Goal: Task Accomplishment & Management: Manage account settings

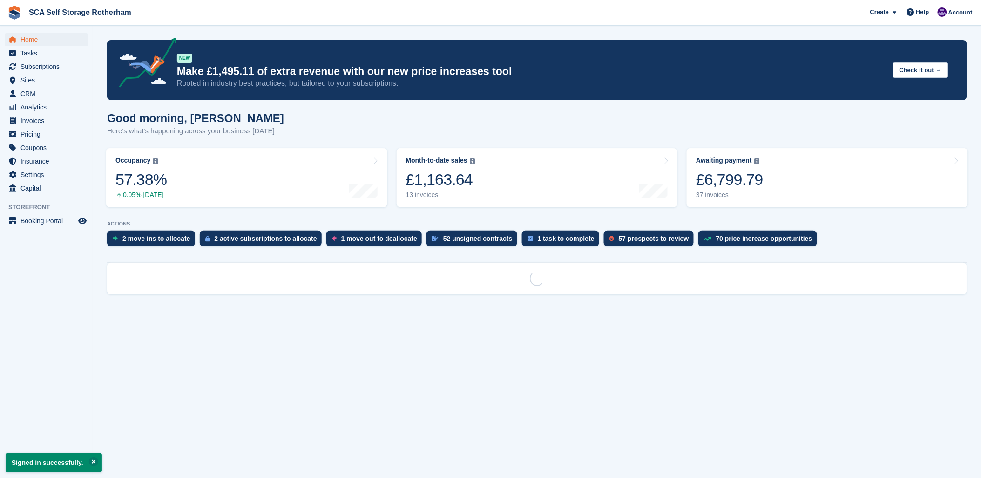
click at [40, 75] on span "Sites" at bounding box center [48, 80] width 56 height 13
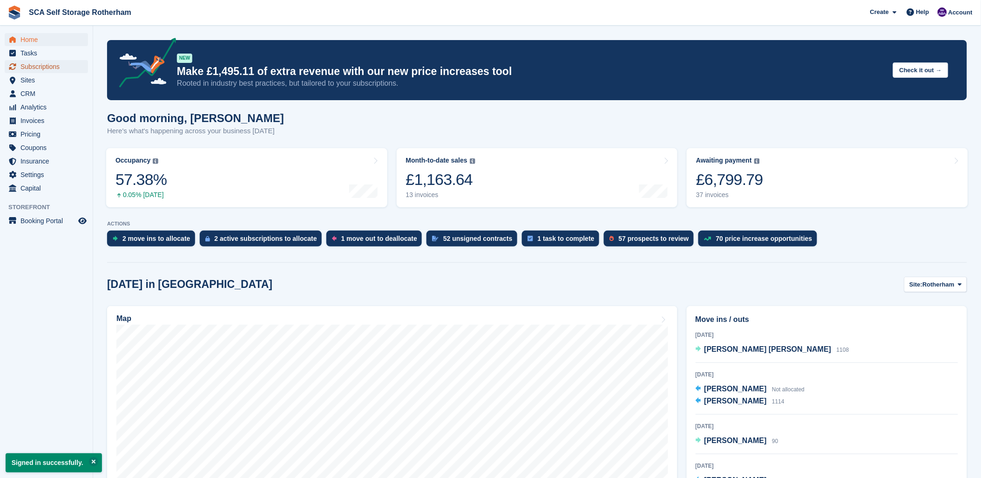
click at [42, 63] on span "Subscriptions" at bounding box center [48, 66] width 56 height 13
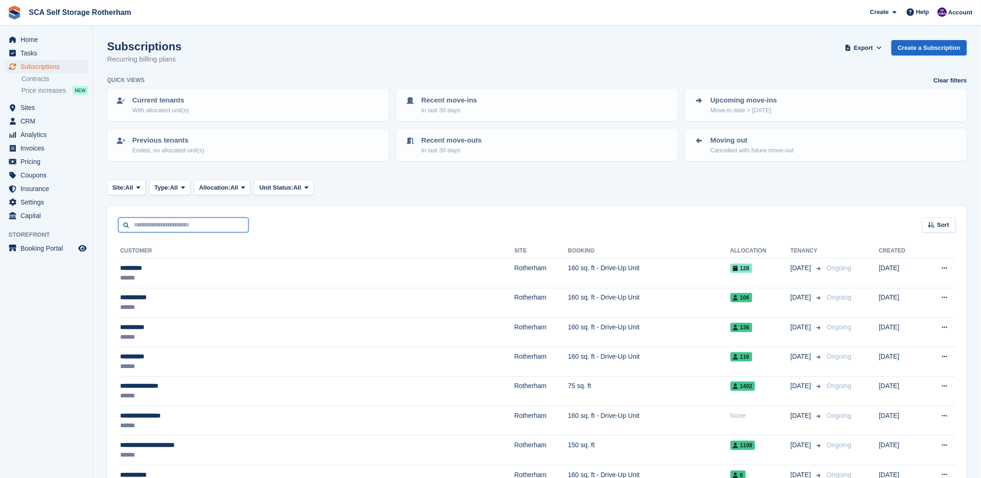
click at [157, 218] on input "text" at bounding box center [183, 225] width 130 height 15
type input "***"
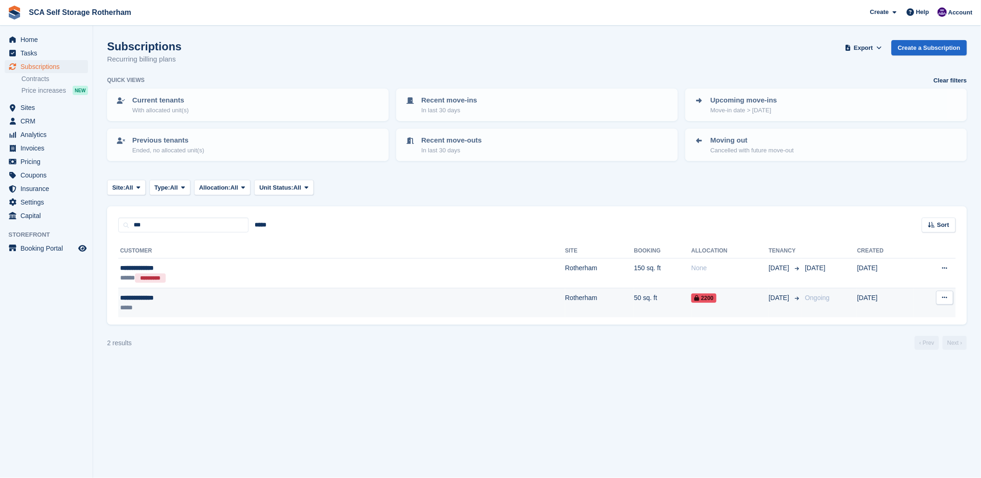
click at [145, 295] on div "**********" at bounding box center [223, 298] width 207 height 10
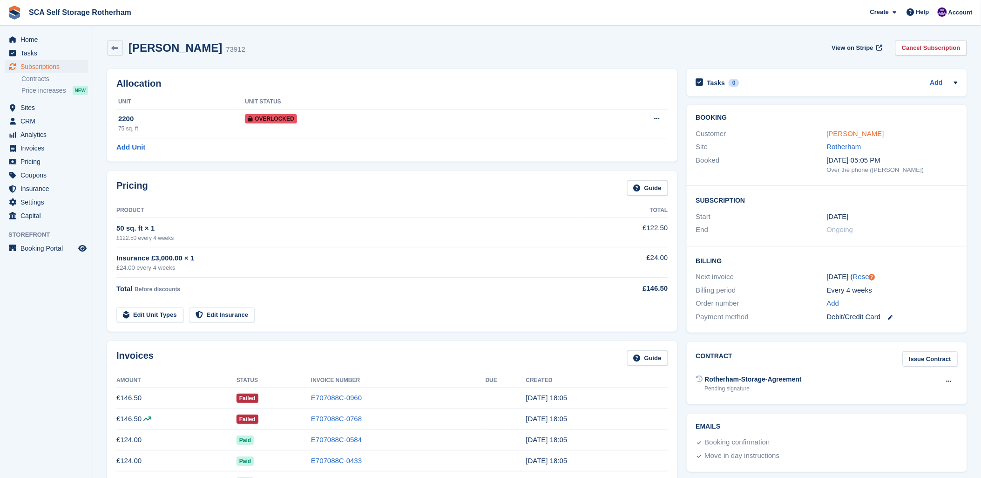
click at [860, 136] on link "Jordan Shelton" at bounding box center [855, 133] width 57 height 8
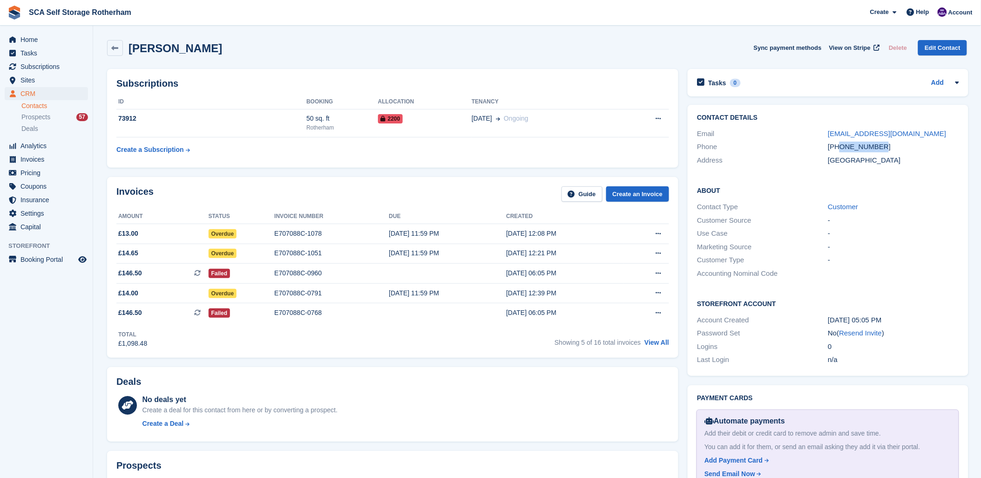
drag, startPoint x: 883, startPoint y: 147, endPoint x: 838, endPoint y: 147, distance: 44.7
click at [838, 147] on div "+447309120485" at bounding box center [893, 147] width 131 height 11
copy div "7309120485"
click at [452, 186] on div "Invoices Guide Create an Invoice" at bounding box center [392, 196] width 553 height 21
click at [660, 343] on link "View All" at bounding box center [657, 342] width 25 height 7
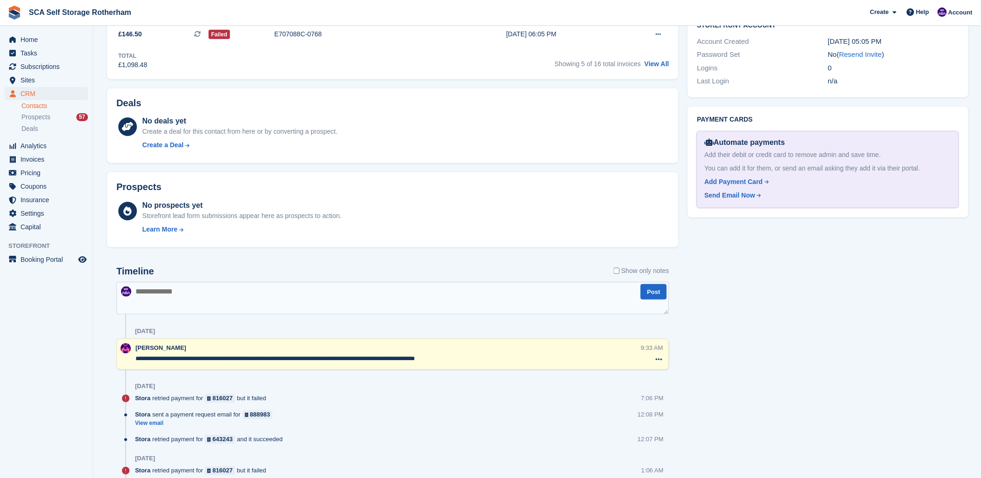
scroll to position [362, 0]
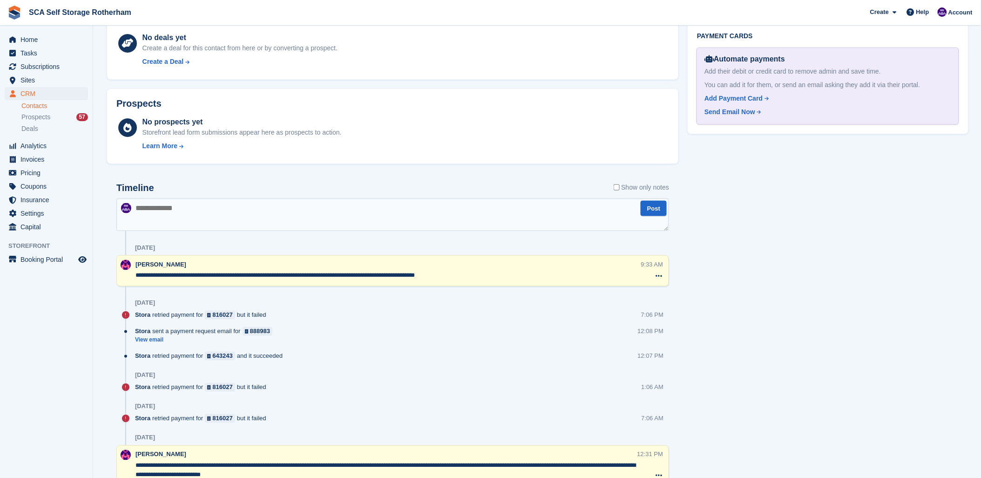
drag, startPoint x: 467, startPoint y: 279, endPoint x: 477, endPoint y: 344, distance: 65.0
click at [467, 283] on div "**********" at bounding box center [392, 270] width 553 height 31
click at [477, 345] on div "Stora sent a payment request email for 888983 View email 12:08 PM" at bounding box center [402, 339] width 534 height 25
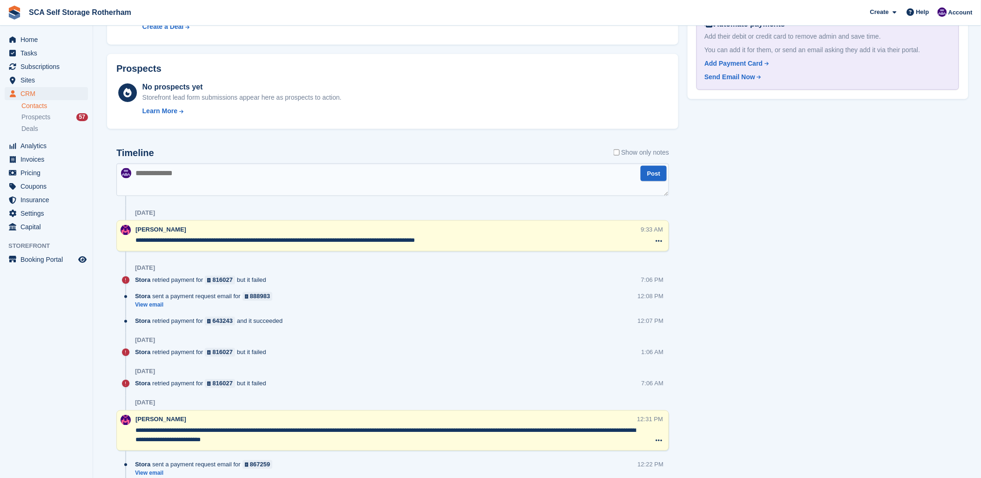
scroll to position [414, 0]
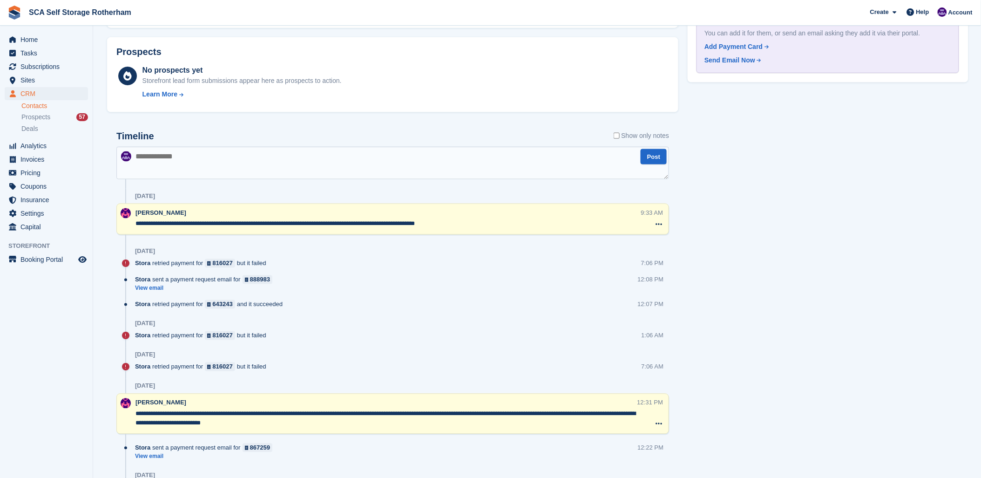
click at [389, 327] on div "[DATE]" at bounding box center [402, 323] width 534 height 15
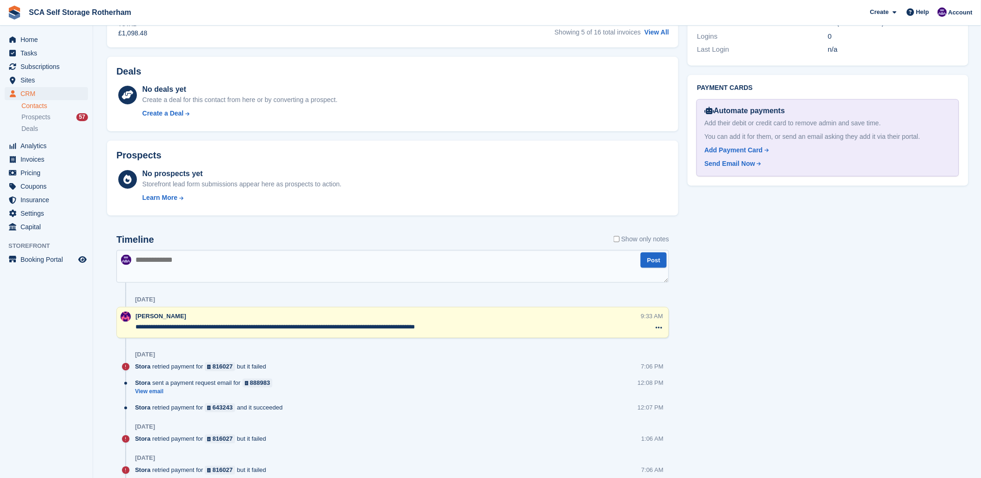
click at [162, 258] on textarea at bounding box center [392, 266] width 553 height 33
type textarea "**********"
click at [655, 266] on button "Post" at bounding box center [654, 259] width 26 height 15
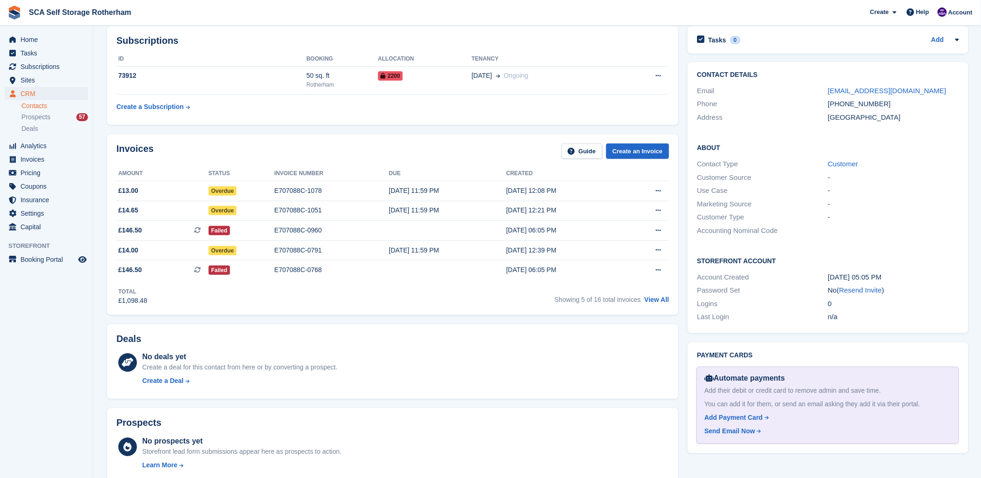
scroll to position [0, 0]
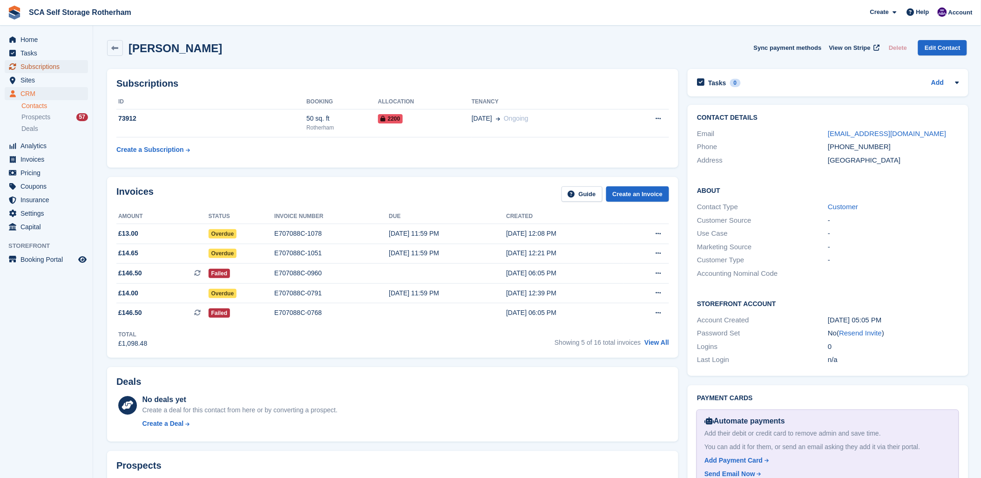
click at [42, 67] on span "Subscriptions" at bounding box center [48, 66] width 56 height 13
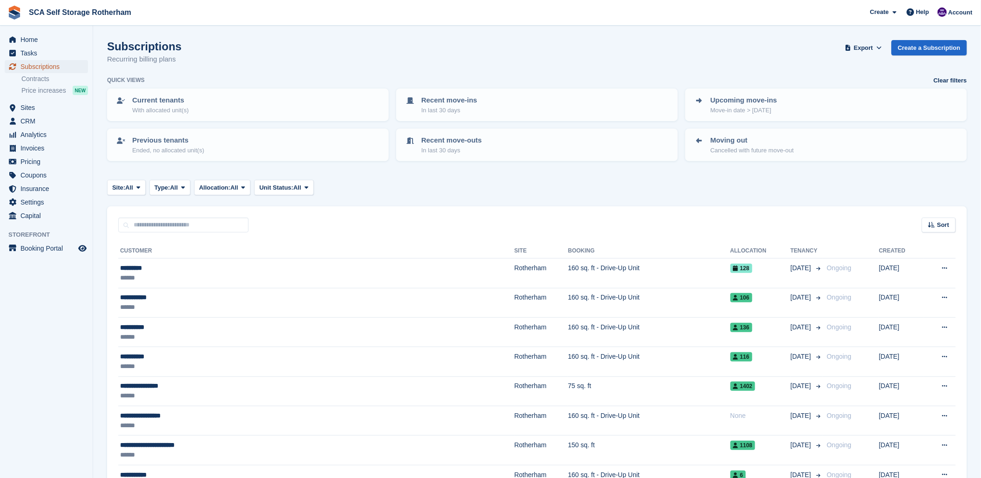
click at [25, 66] on span "Subscriptions" at bounding box center [48, 66] width 56 height 13
click at [144, 220] on input "text" at bounding box center [183, 225] width 130 height 15
type input "***"
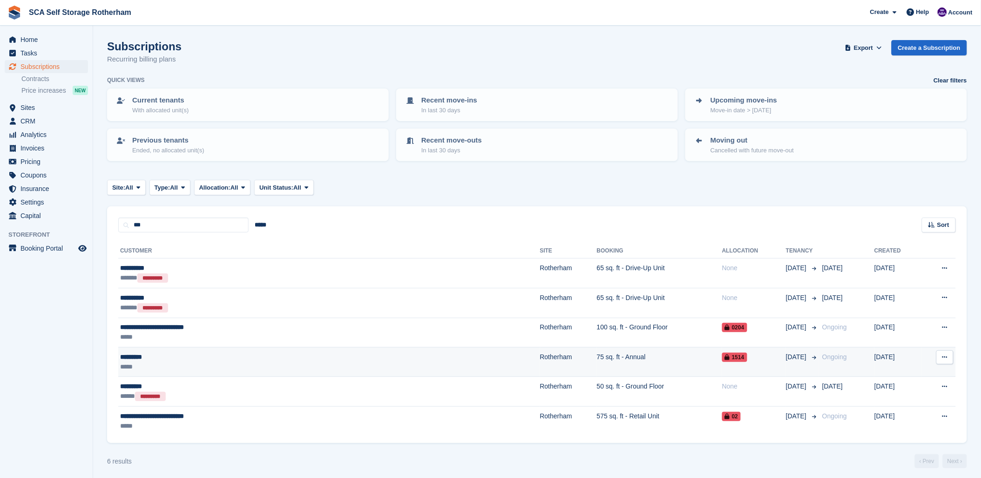
click at [202, 362] on div "*****" at bounding box center [238, 367] width 237 height 10
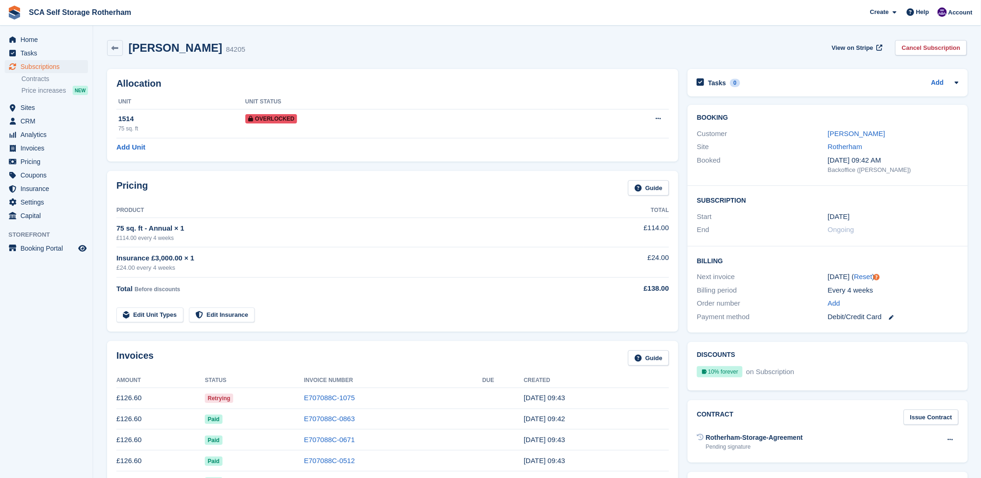
scroll to position [52, 0]
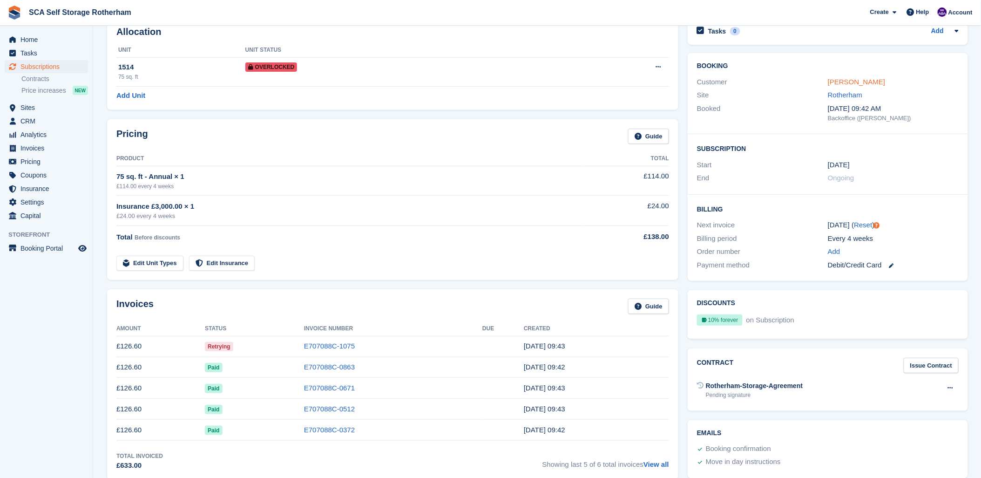
click at [850, 84] on link "Sam Utley" at bounding box center [856, 82] width 57 height 8
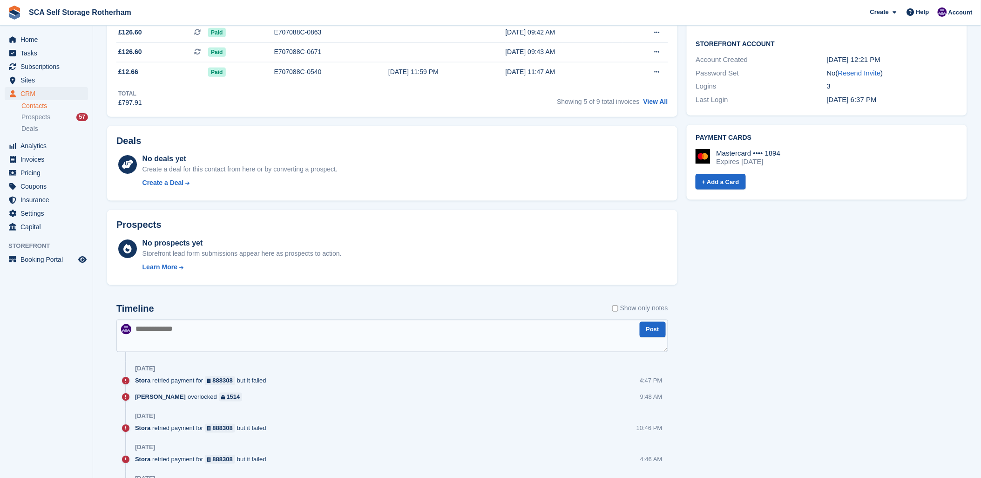
scroll to position [310, 0]
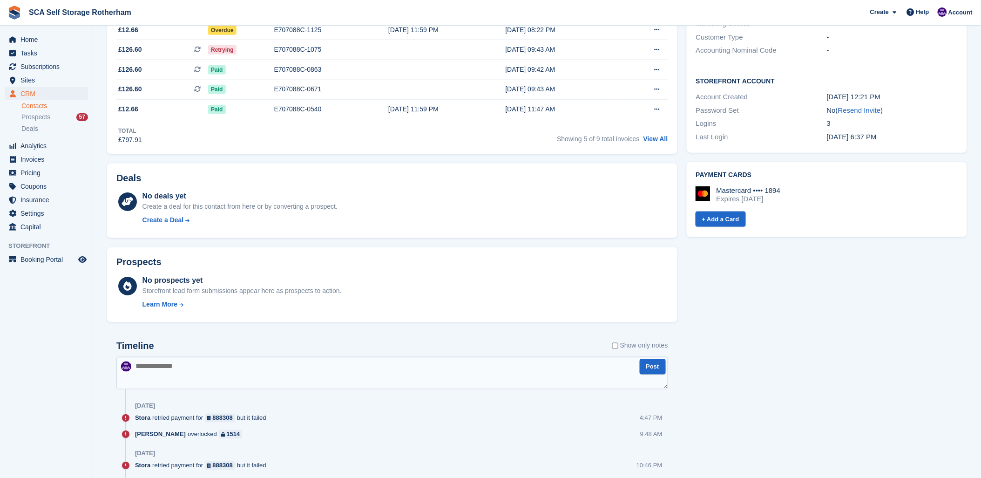
click at [165, 371] on textarea at bounding box center [392, 373] width 552 height 33
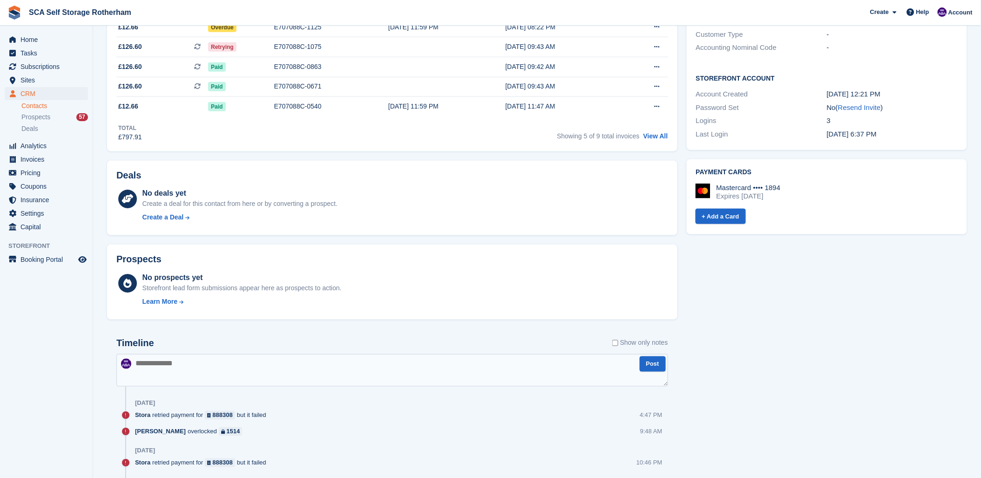
scroll to position [414, 0]
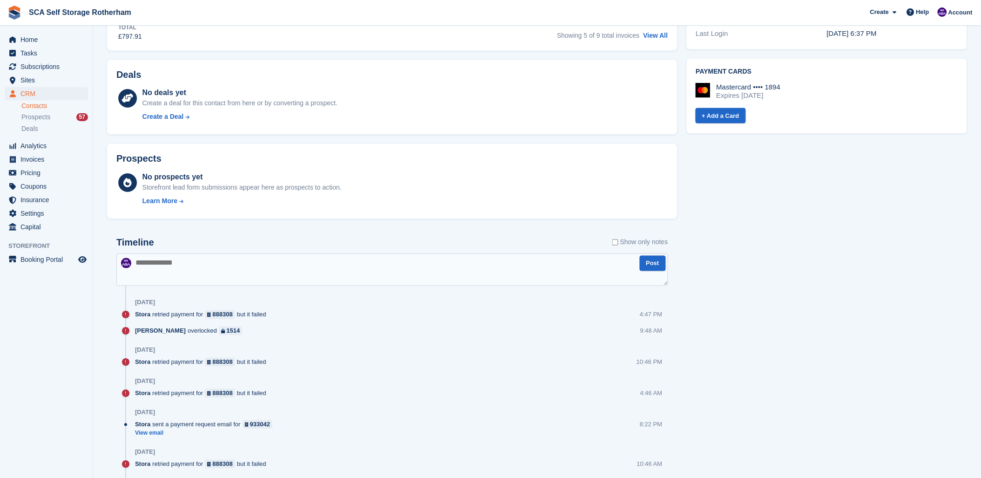
click at [243, 267] on textarea at bounding box center [392, 269] width 552 height 33
type textarea "**********"
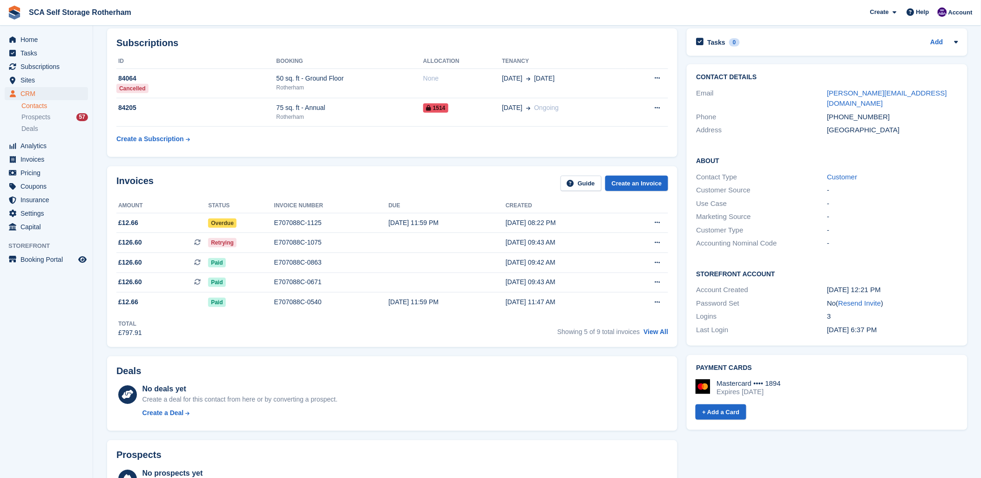
scroll to position [103, 0]
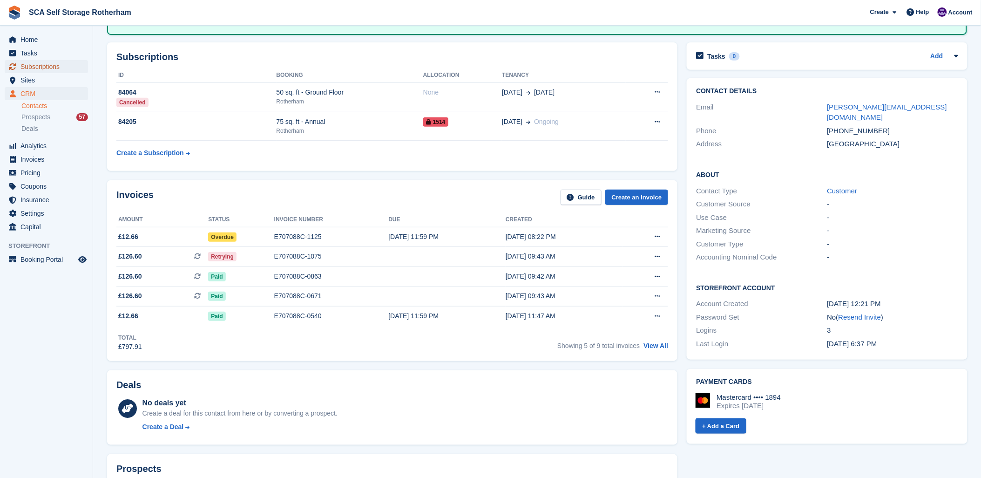
click at [32, 64] on span "Subscriptions" at bounding box center [48, 66] width 56 height 13
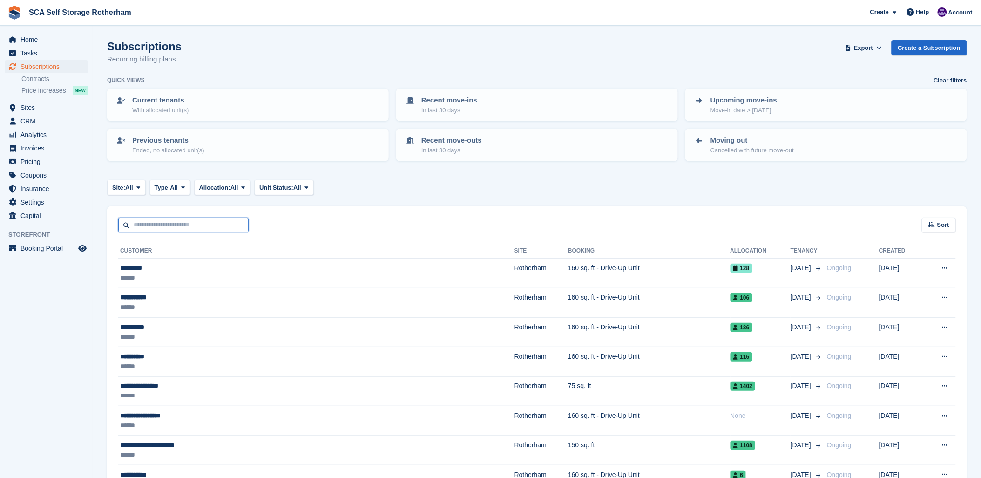
click at [148, 224] on input "text" at bounding box center [183, 225] width 130 height 15
type input "*****"
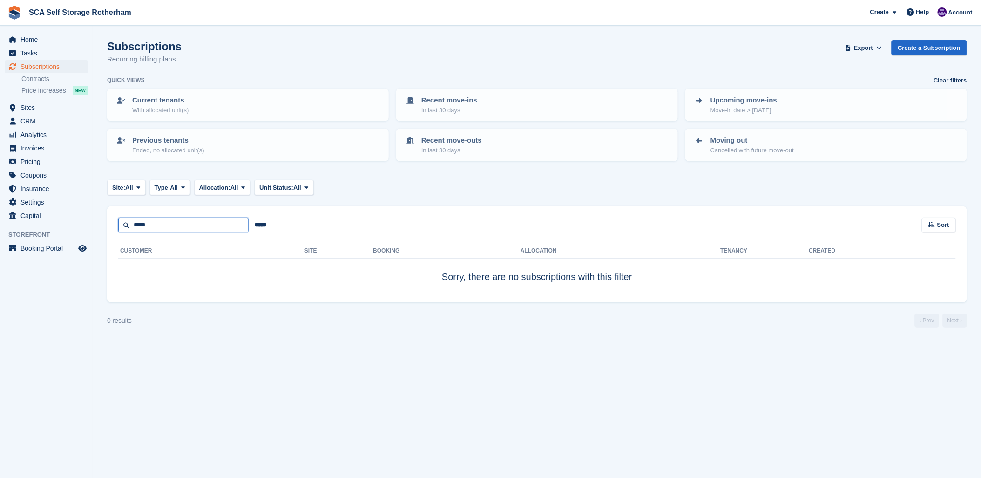
click at [174, 222] on input "*****" at bounding box center [183, 225] width 130 height 15
type input "****"
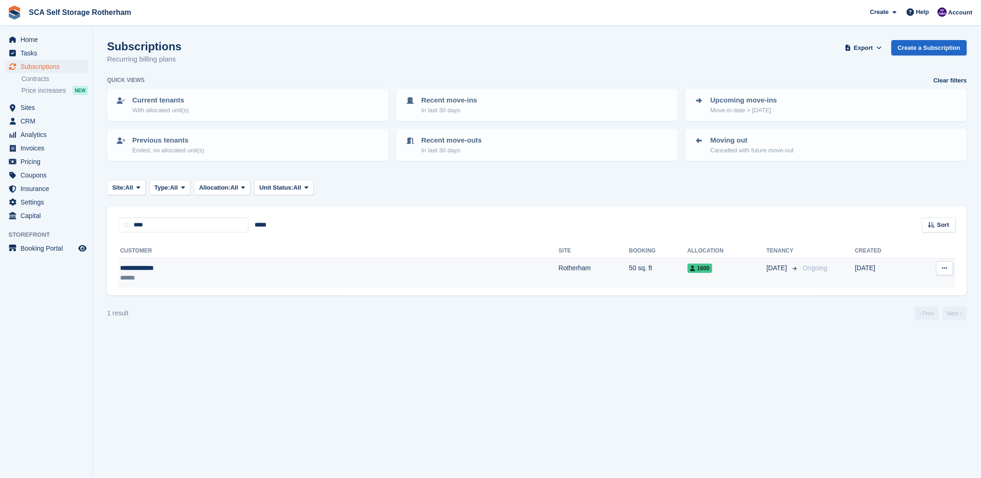
click at [204, 273] on div "******" at bounding box center [220, 278] width 200 height 10
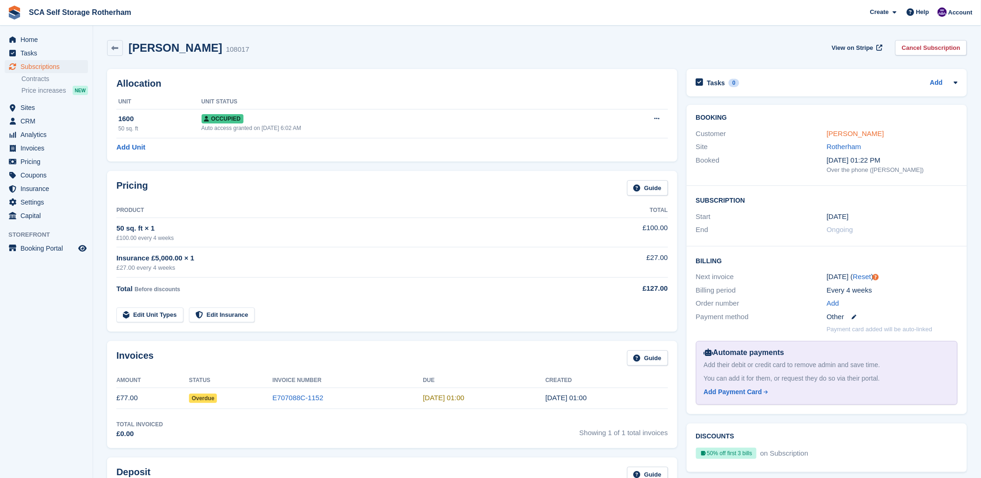
click at [840, 132] on link "Chimene Klotoe" at bounding box center [855, 133] width 57 height 8
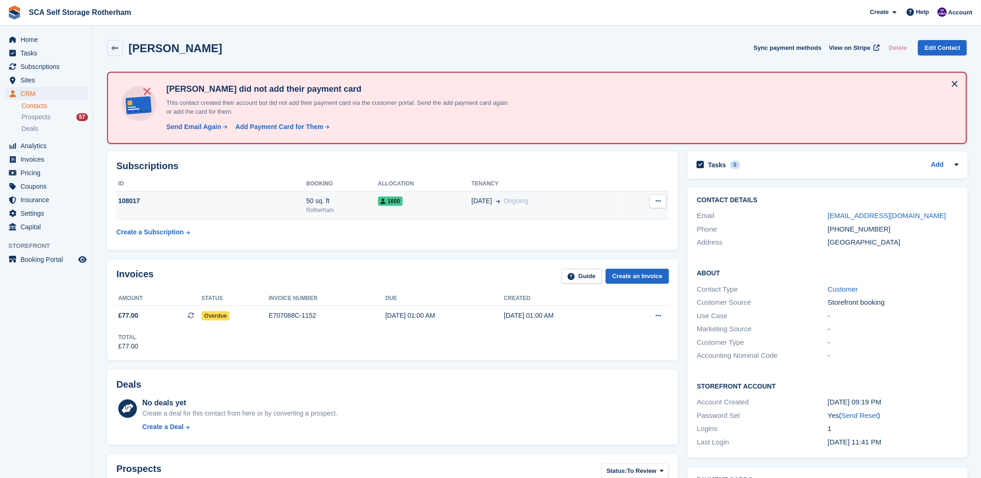
click at [194, 207] on td "108017" at bounding box center [211, 205] width 190 height 28
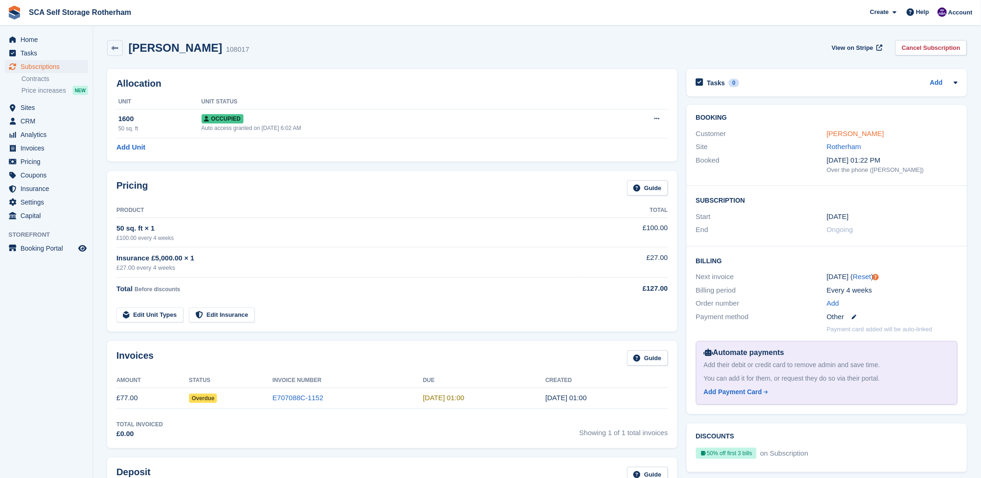
click at [851, 136] on link "[PERSON_NAME]" at bounding box center [855, 133] width 57 height 8
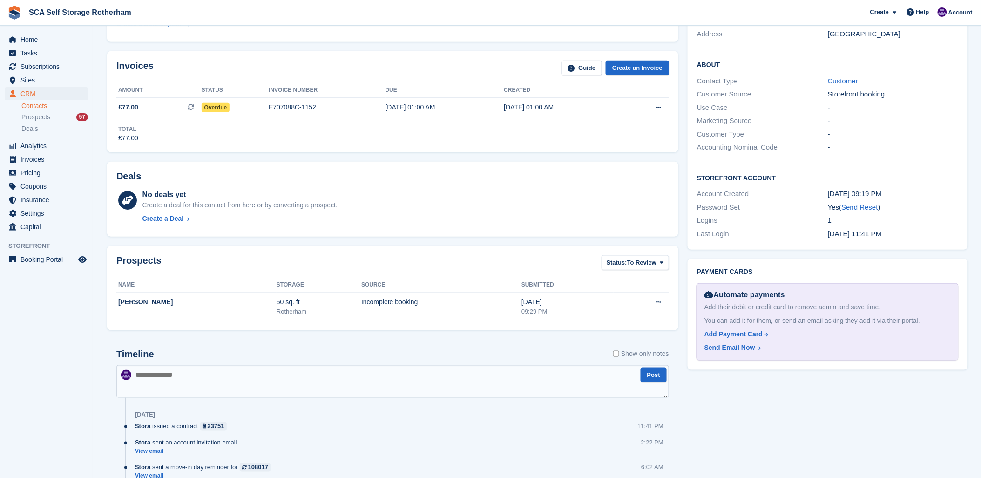
scroll to position [103, 0]
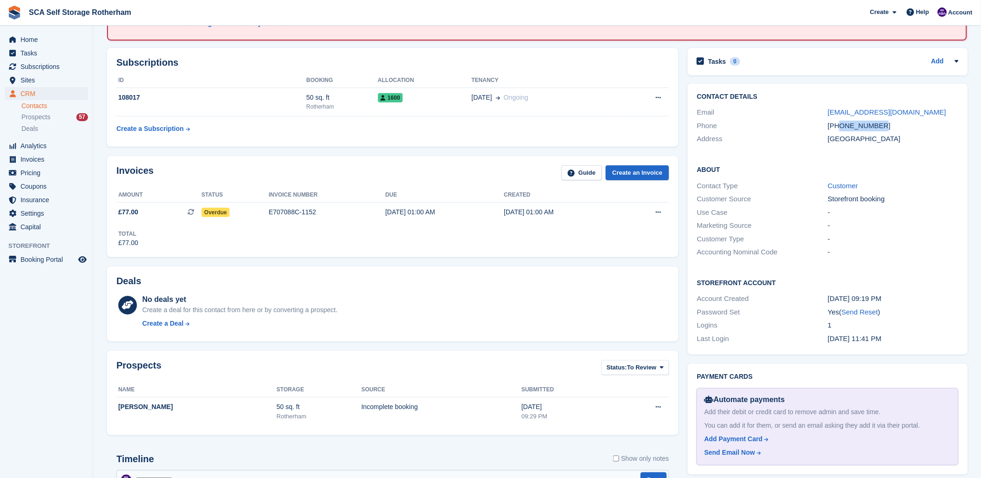
drag, startPoint x: 891, startPoint y: 126, endPoint x: 841, endPoint y: 126, distance: 49.8
click at [841, 126] on div "[PHONE_NUMBER]" at bounding box center [893, 126] width 131 height 11
copy div "7368968514"
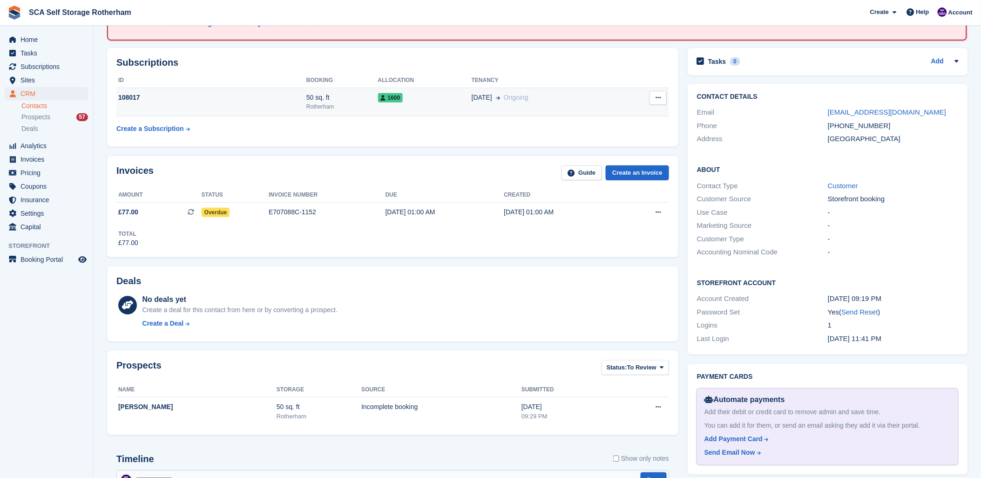
click at [308, 109] on div "Rotherham" at bounding box center [343, 106] width 72 height 8
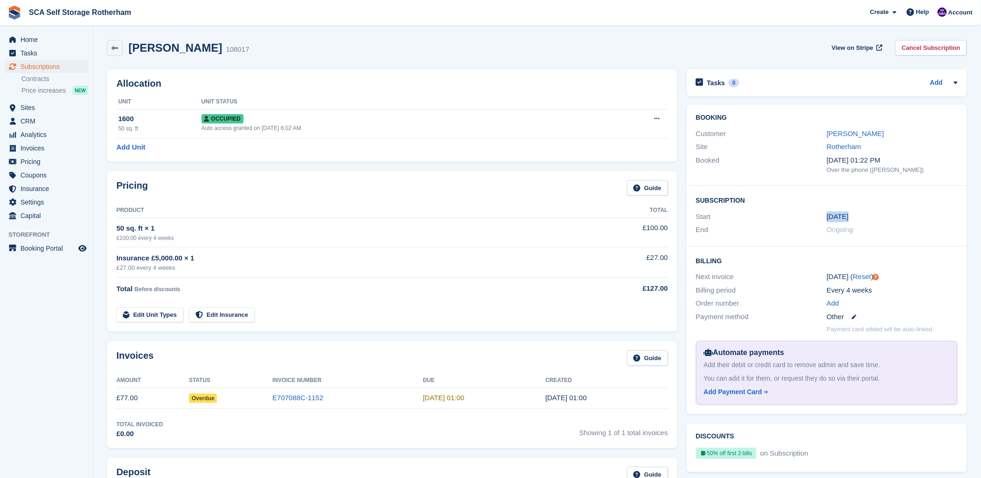
drag, startPoint x: 849, startPoint y: 216, endPoint x: 822, endPoint y: 216, distance: 27.5
click at [822, 216] on div "Start 30 Sep" at bounding box center [827, 217] width 262 height 14
click at [422, 60] on div "Chimene Klotoe 108017 View on Stripe Cancel Subscription" at bounding box center [537, 49] width 870 height 29
click at [593, 62] on div "Chimene Klotoe 108017 View on Stripe Cancel Subscription" at bounding box center [537, 49] width 870 height 29
click at [748, 47] on div "Chimene Klotoe 108017 View on Stripe Cancel Subscription" at bounding box center [537, 48] width 860 height 16
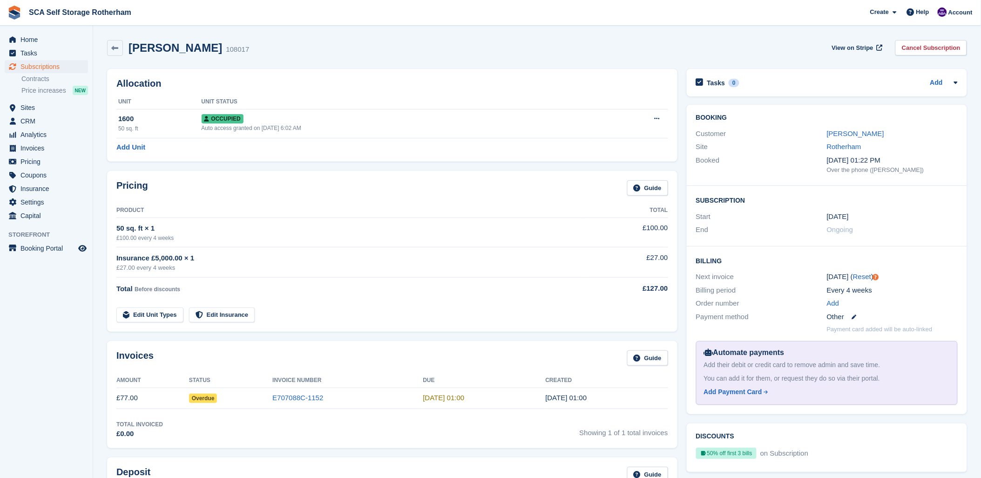
click at [393, 361] on div "Invoices Guide" at bounding box center [392, 360] width 552 height 21
click at [360, 341] on div "Invoices Guide Amount Status Invoice Number Due Created £77.00 Overdue E707088C…" at bounding box center [392, 394] width 571 height 107
drag, startPoint x: 629, startPoint y: 61, endPoint x: 989, endPoint y: 150, distance: 370.5
click at [642, 61] on div "Chimene Klotoe 108017 View on Stripe Cancel Subscription" at bounding box center [537, 49] width 870 height 29
click at [333, 36] on section "Chimene Klotoe 108017 View on Stripe Cancel Subscription Allocation Unit Unit S…" at bounding box center [537, 443] width 888 height 887
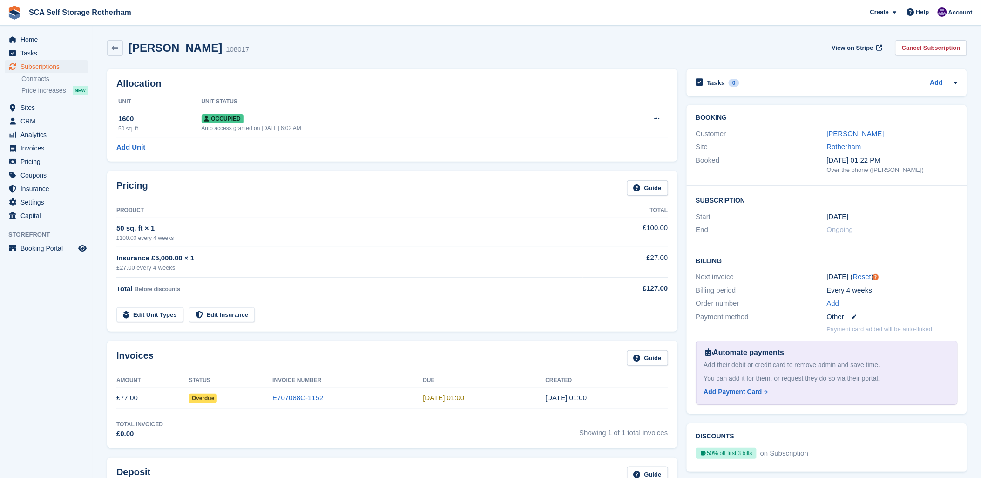
click at [592, 64] on div "Allocation Unit Unit Status 1600 50 sq. ft Occupied Auto access granted on 30th…" at bounding box center [392, 115] width 580 height 102
click at [839, 136] on link "Chimene Klotoe" at bounding box center [855, 133] width 57 height 8
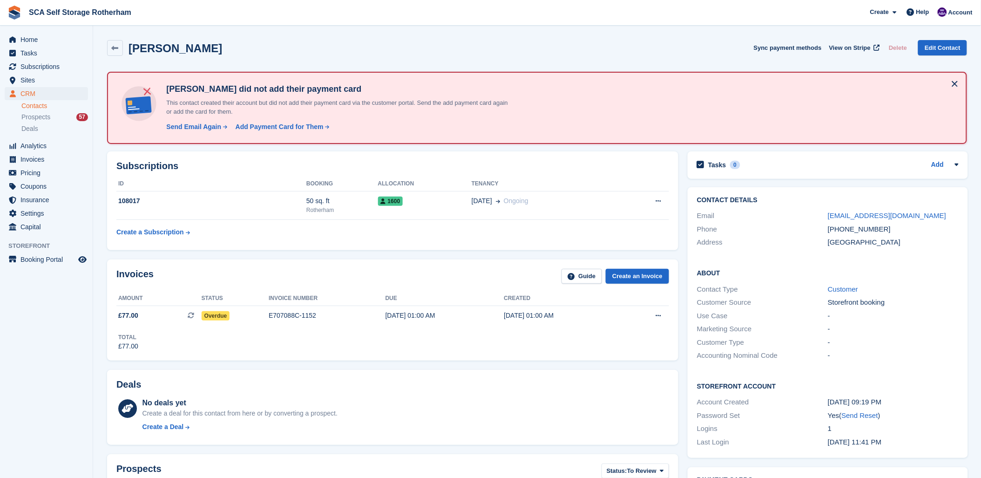
drag, startPoint x: 206, startPoint y: 383, endPoint x: 348, endPoint y: 337, distance: 149.4
click at [217, 377] on div "Deals No deals yet Create a deal for this contact from here or by converting a …" at bounding box center [393, 407] width 572 height 75
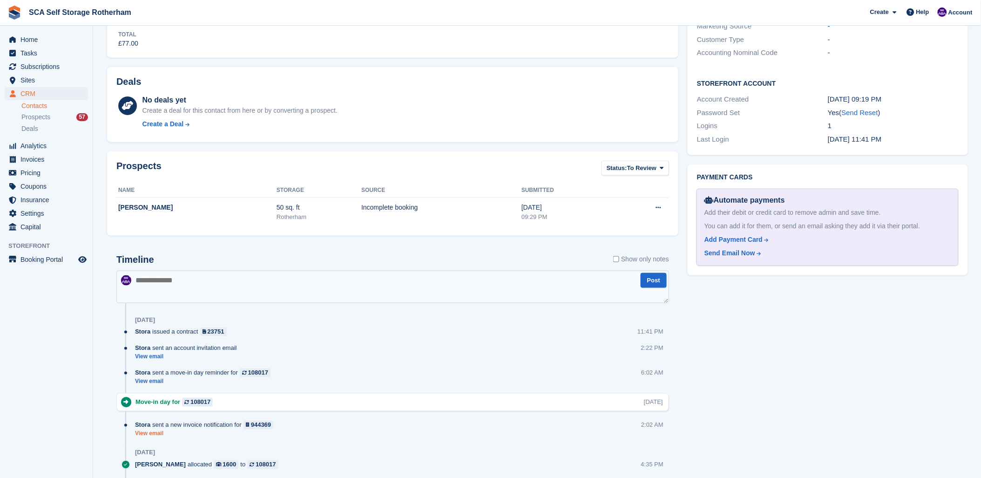
scroll to position [362, 0]
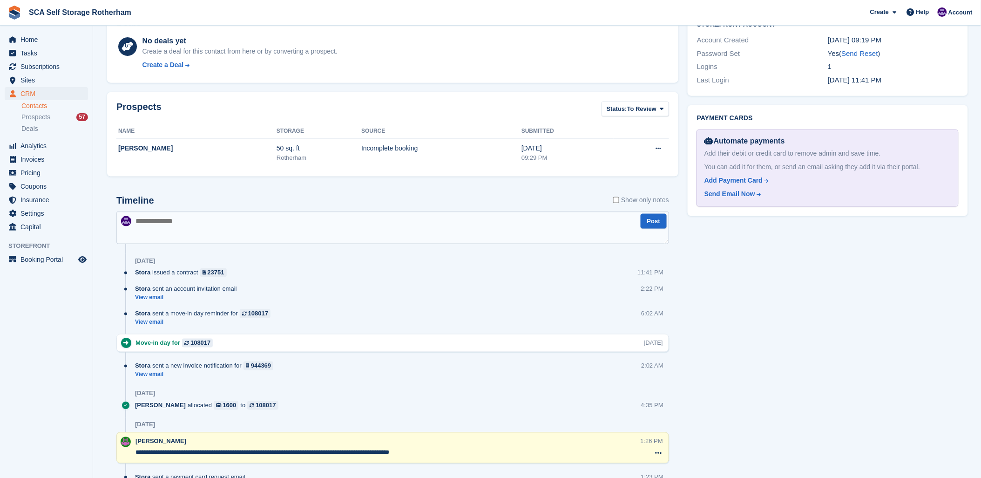
click at [220, 230] on textarea at bounding box center [392, 227] width 553 height 33
type textarea "**********"
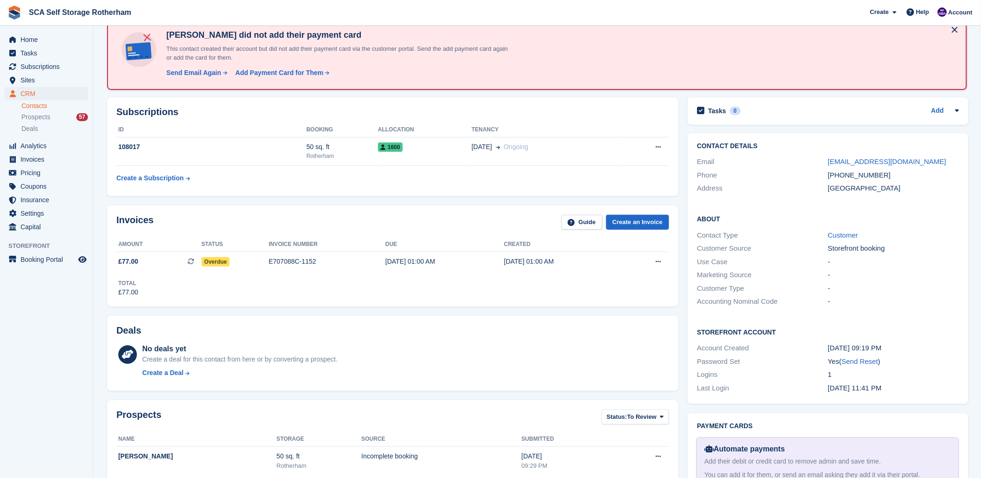
scroll to position [52, 0]
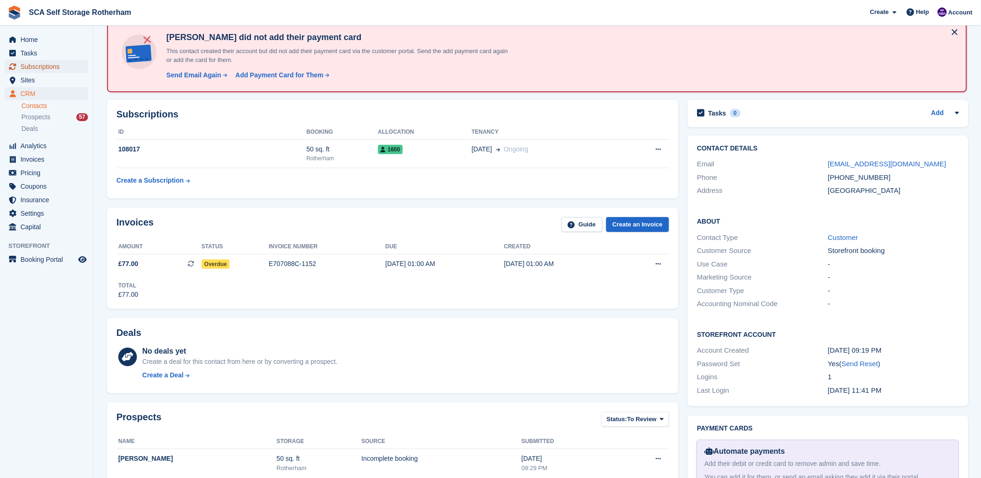
click at [48, 66] on span "Subscriptions" at bounding box center [48, 66] width 56 height 13
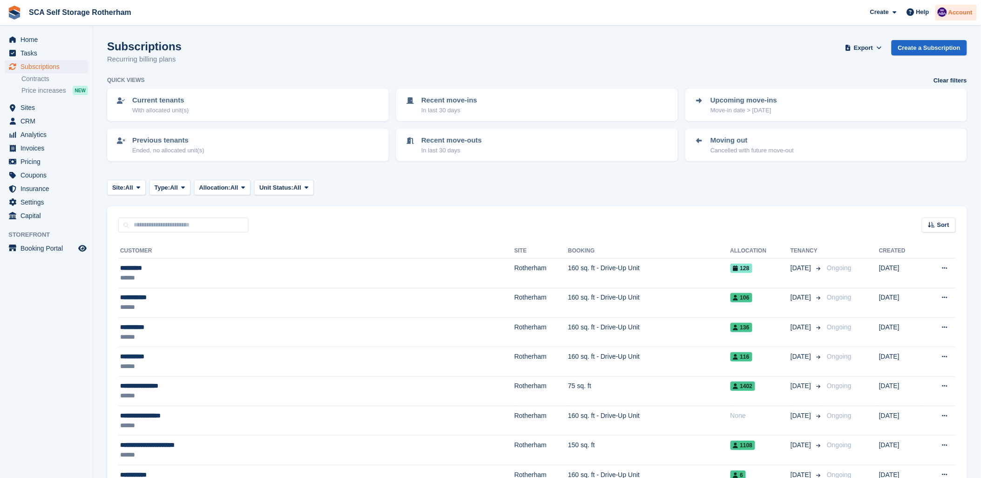
click at [954, 5] on div "Account" at bounding box center [956, 13] width 41 height 16
click at [889, 90] on div "Logout" at bounding box center [888, 93] width 22 height 10
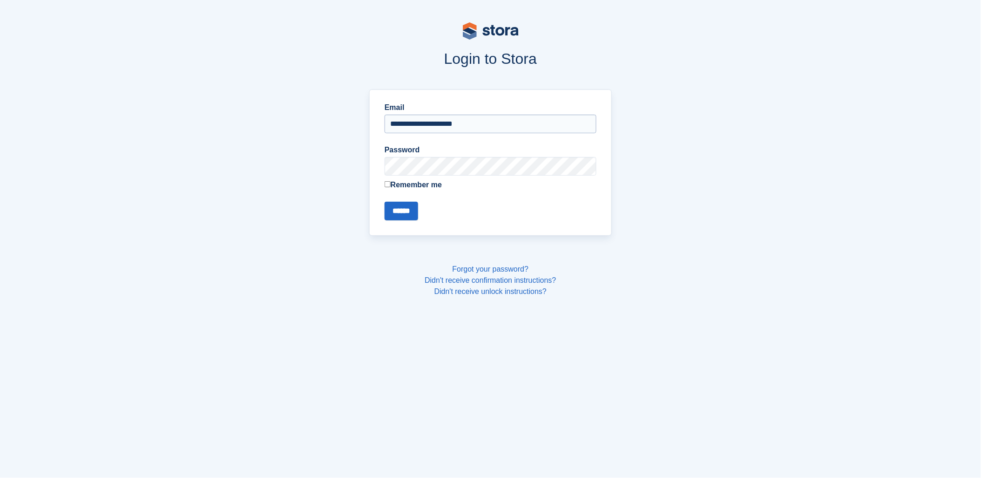
click at [425, 127] on input "**********" at bounding box center [491, 124] width 212 height 19
type input "**********"
click at [401, 213] on input "******" at bounding box center [402, 211] width 34 height 19
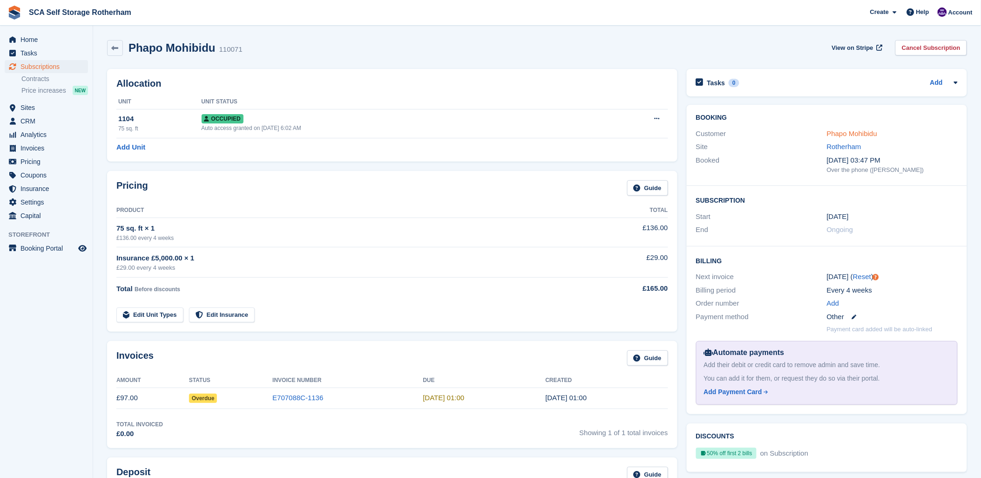
click at [835, 133] on link "Phapo Mohibidu" at bounding box center [852, 133] width 50 height 8
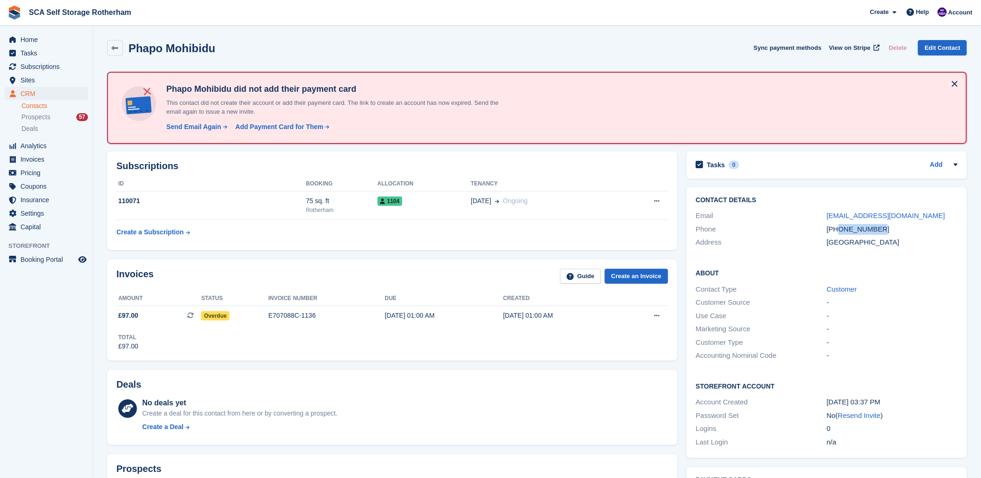
drag, startPoint x: 878, startPoint y: 227, endPoint x: 841, endPoint y: 230, distance: 37.4
click at [841, 230] on div "+447763227645" at bounding box center [892, 229] width 131 height 11
copy div "7763227645"
click at [412, 209] on td "1104" at bounding box center [425, 205] width 94 height 28
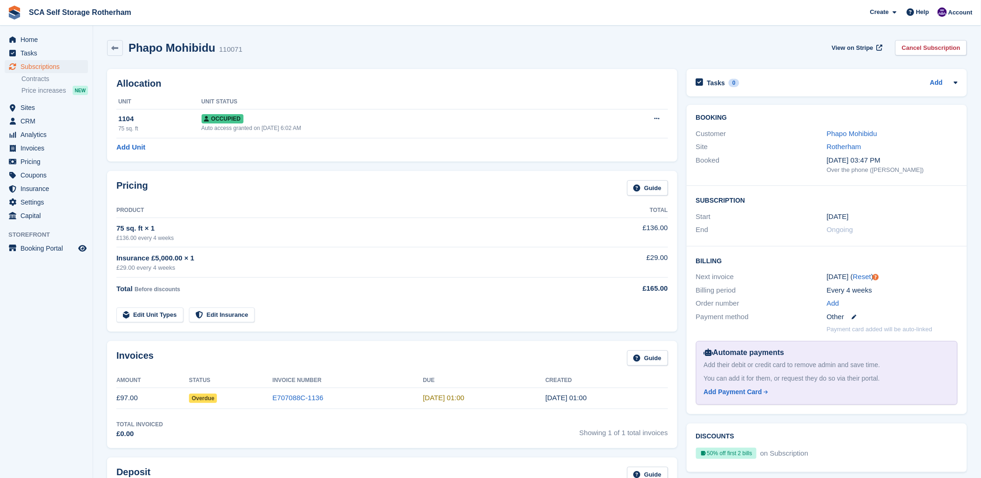
drag, startPoint x: 328, startPoint y: 313, endPoint x: 429, endPoint y: 314, distance: 100.2
click at [329, 314] on td "Edit Unit Types Edit Insurance" at bounding box center [349, 313] width 467 height 19
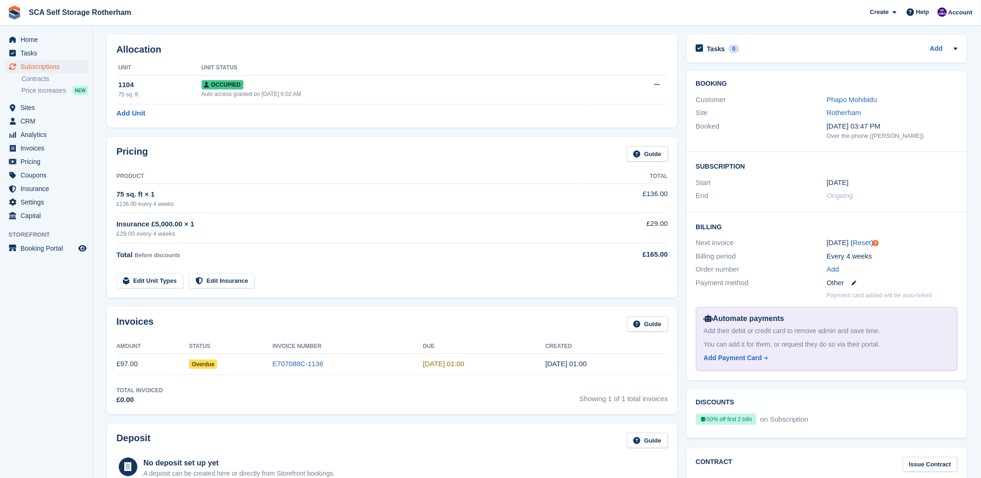
scroll to position [52, 0]
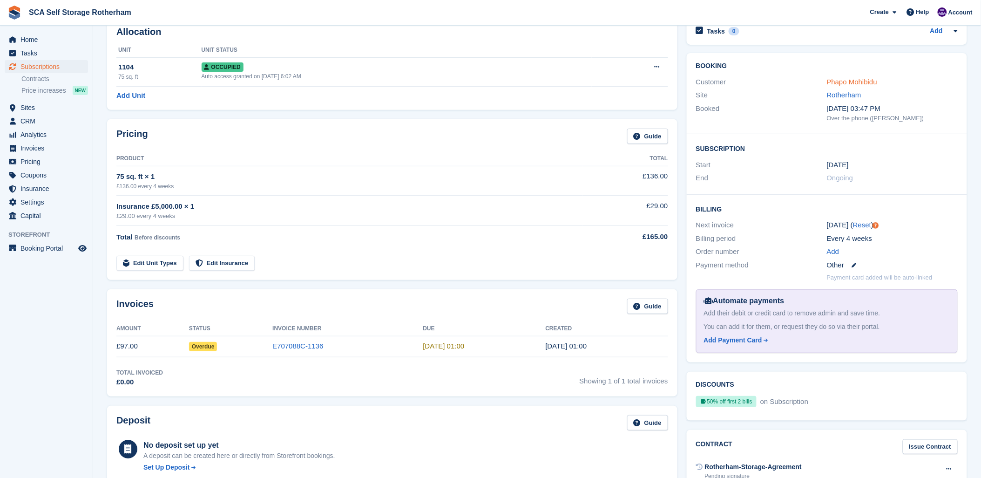
click at [848, 81] on link "Phapo Mohibidu" at bounding box center [852, 82] width 50 height 8
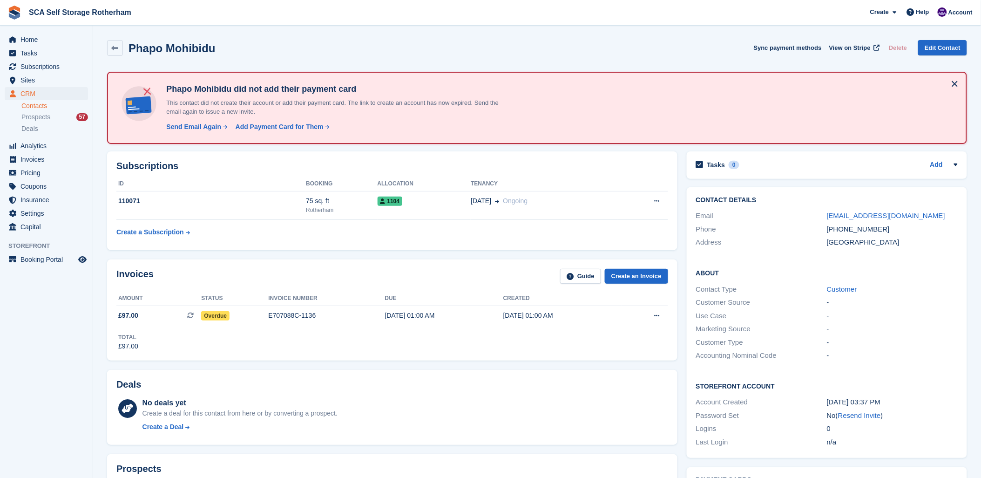
drag, startPoint x: 369, startPoint y: 374, endPoint x: 606, endPoint y: 341, distance: 239.5
drag, startPoint x: 297, startPoint y: 167, endPoint x: 545, endPoint y: 167, distance: 247.8
click at [345, 167] on h2 "Subscriptions" at bounding box center [392, 166] width 552 height 11
click at [546, 167] on h2 "Subscriptions" at bounding box center [392, 166] width 552 height 11
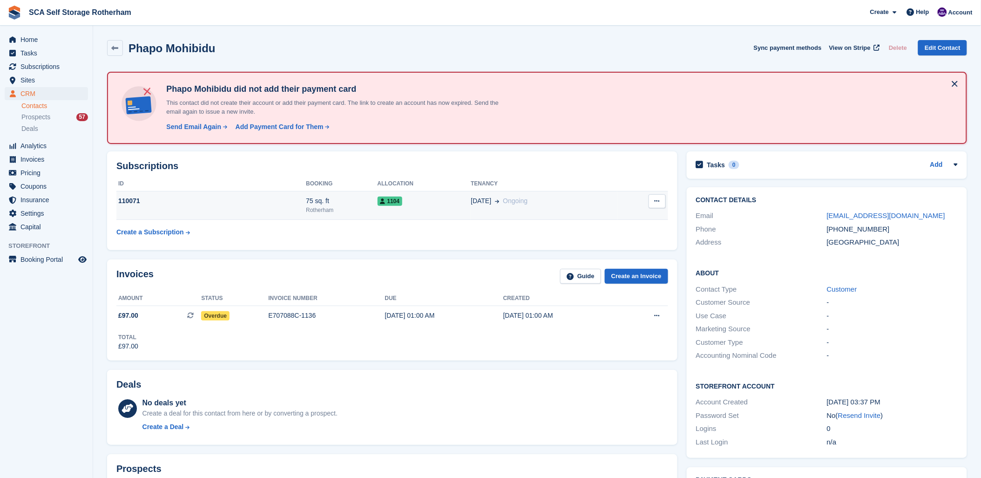
click at [649, 201] on button at bounding box center [657, 201] width 17 height 14
drag, startPoint x: 395, startPoint y: 215, endPoint x: 404, endPoint y: 213, distance: 9.5
click at [396, 215] on td "1104" at bounding box center [425, 205] width 94 height 28
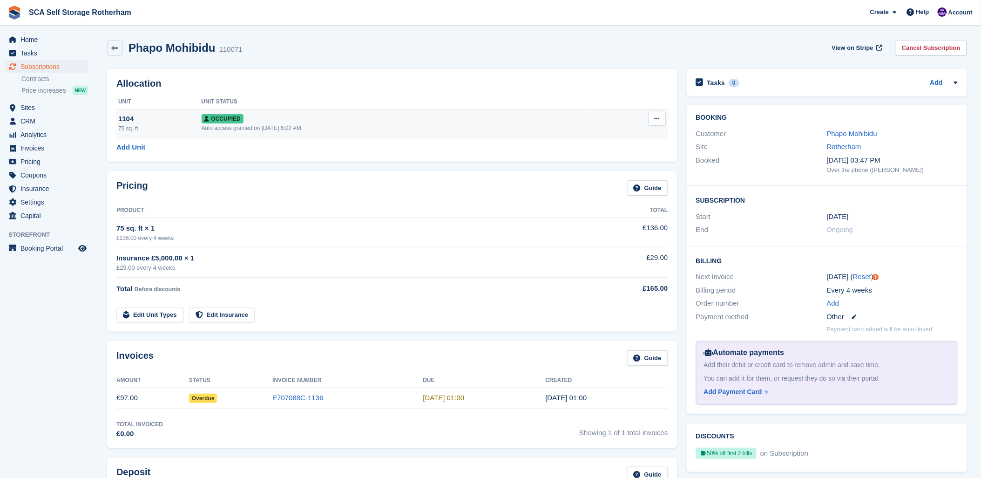
click at [655, 122] on icon at bounding box center [657, 119] width 5 height 6
click at [591, 173] on p "Deallocate" at bounding box center [621, 169] width 81 height 12
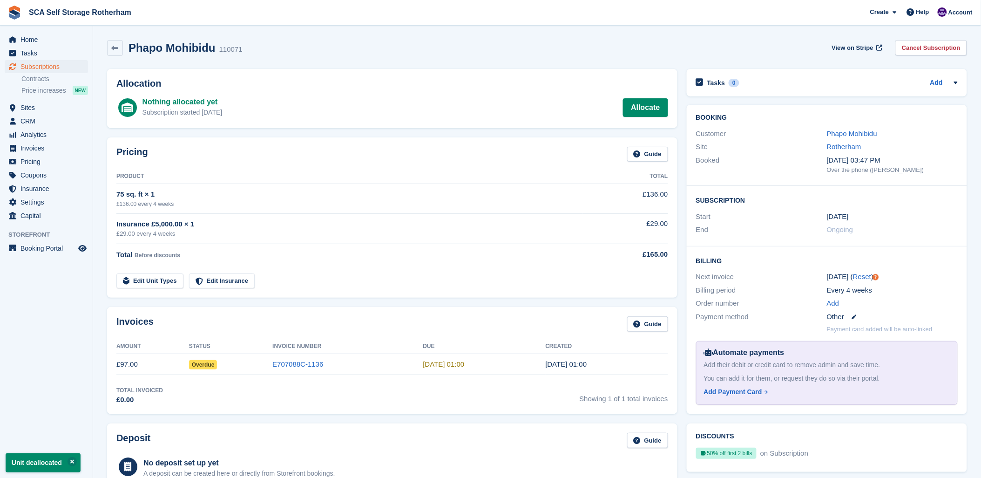
click at [630, 36] on div "Phapo Mohibidu 110071 View on Stripe Cancel Subscription" at bounding box center [537, 49] width 870 height 29
click at [303, 359] on td "E707088C-1136" at bounding box center [348, 364] width 150 height 21
click at [299, 365] on link "E707088C-1136" at bounding box center [298, 364] width 51 height 8
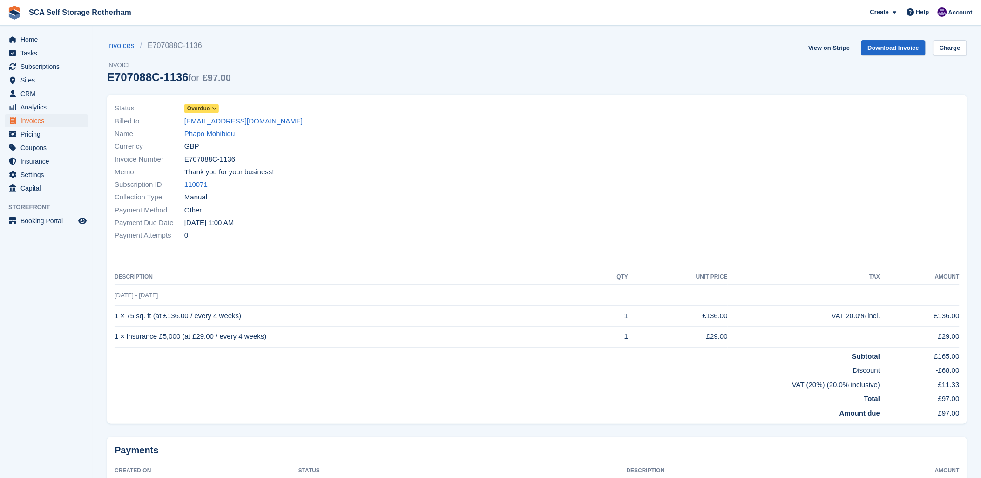
click at [199, 109] on span "Overdue" at bounding box center [198, 108] width 23 height 8
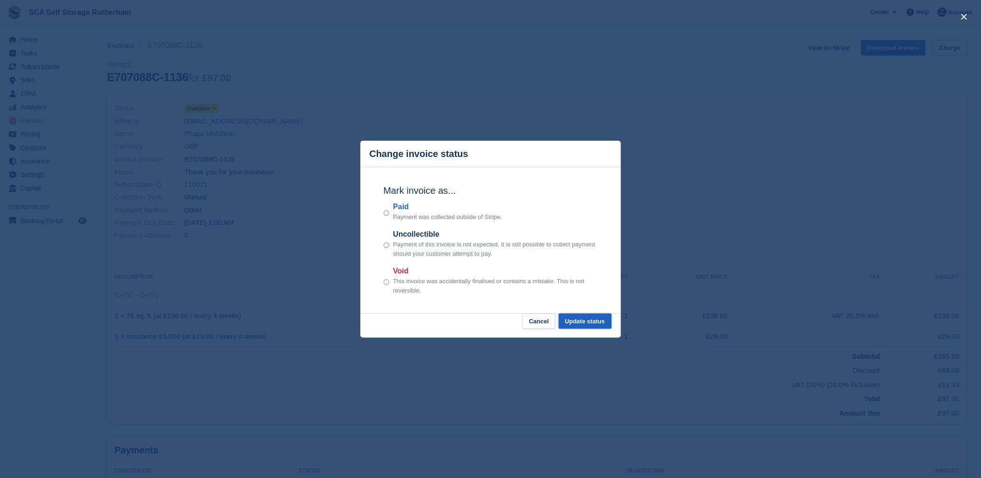
click at [592, 327] on button "Update status" at bounding box center [585, 320] width 53 height 15
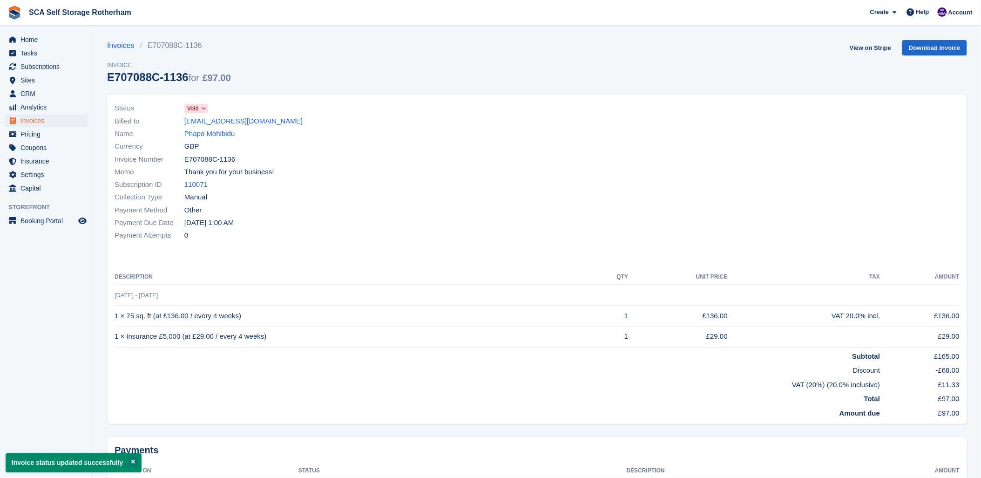
drag, startPoint x: 522, startPoint y: 66, endPoint x: 441, endPoint y: 119, distance: 96.9
click at [441, 119] on section "Invoice status updated successfully Invoices E707088C-1136 Invoice E707088C-113…" at bounding box center [537, 271] width 888 height 543
drag, startPoint x: 441, startPoint y: 119, endPoint x: 420, endPoint y: 218, distance: 101.0
click at [420, 218] on div "Payment Due Date [DATE] 1:00 AM" at bounding box center [323, 223] width 417 height 13
drag, startPoint x: 683, startPoint y: 170, endPoint x: 0, endPoint y: 212, distance: 684.7
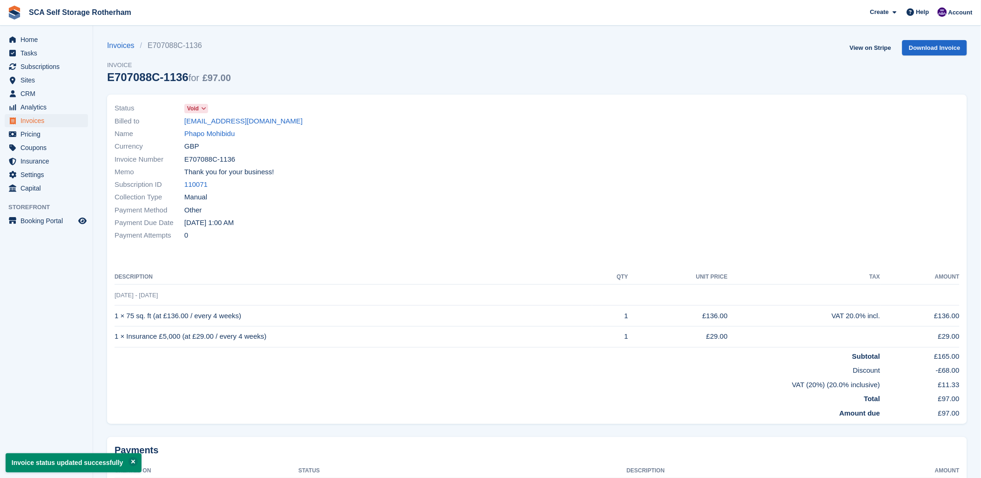
click at [654, 170] on div at bounding box center [752, 171] width 429 height 151
click at [873, 49] on link "View on Stripe" at bounding box center [870, 47] width 49 height 15
click at [183, 132] on span "Name" at bounding box center [150, 134] width 70 height 11
click at [220, 134] on link "Phapo Mohibidu" at bounding box center [209, 134] width 50 height 11
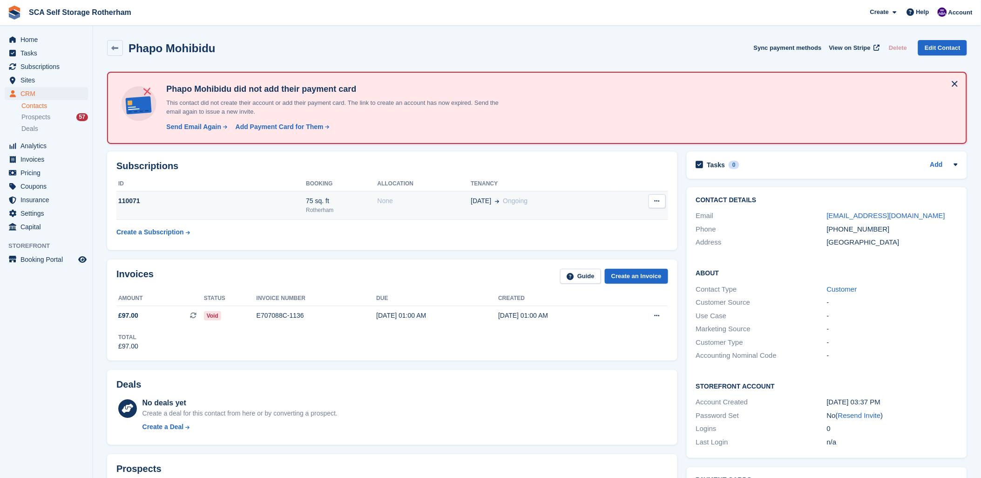
click at [504, 202] on span "Ongoing" at bounding box center [515, 200] width 25 height 7
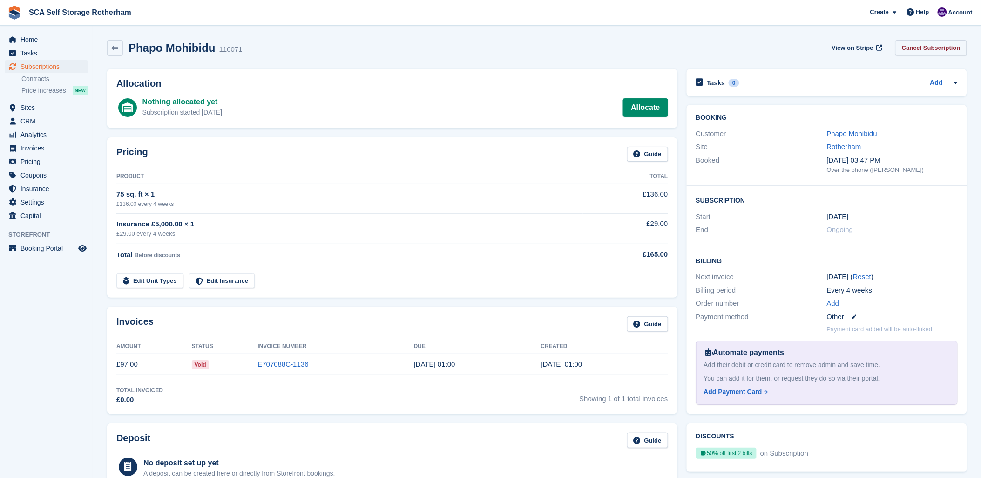
click at [912, 40] on link "Cancel Subscription" at bounding box center [932, 47] width 72 height 15
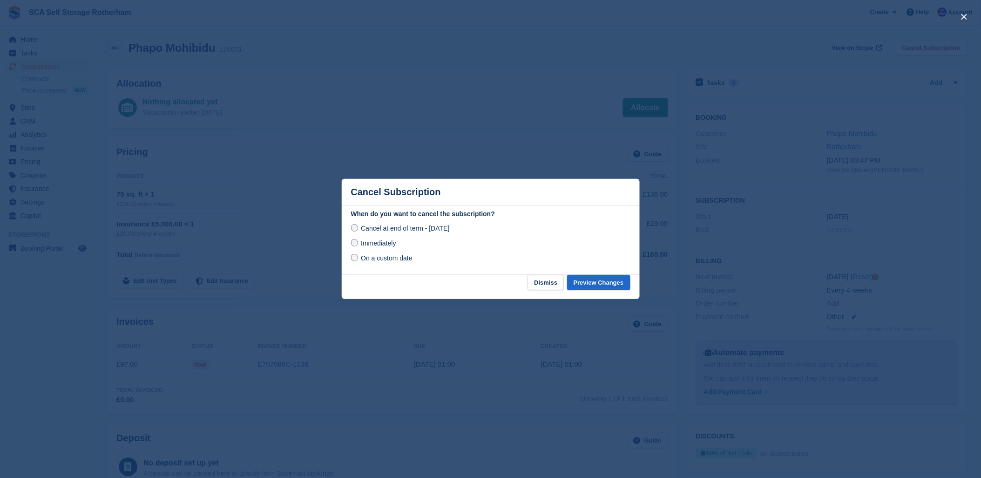
click at [379, 243] on span "Immediately" at bounding box center [378, 242] width 35 height 7
click at [616, 275] on div "When do you want to cancel the subscription? Cancel at end of term - [DATE] Imm…" at bounding box center [491, 242] width 298 height 66
click at [614, 280] on button "Preview Changes" at bounding box center [598, 282] width 63 height 15
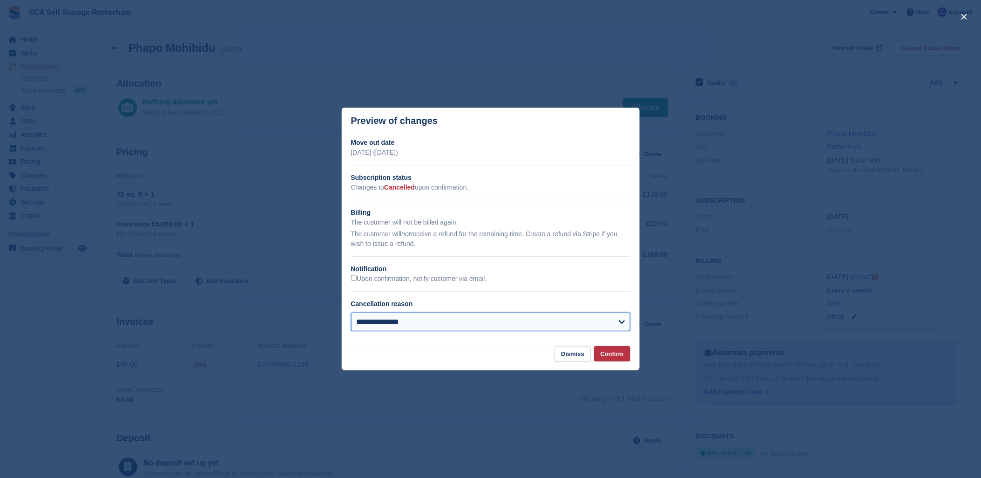
click at [471, 324] on select "**********" at bounding box center [490, 322] width 279 height 19
select select "**********"
click at [351, 313] on select "**********" at bounding box center [490, 322] width 279 height 19
click at [624, 349] on button "Confirm" at bounding box center [612, 353] width 36 height 15
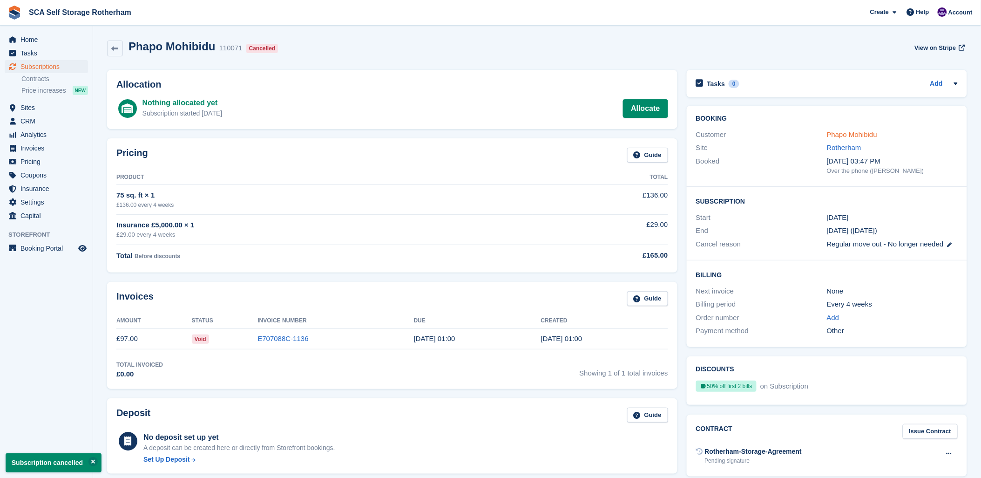
click at [864, 138] on link "Phapo Mohibidu" at bounding box center [852, 134] width 50 height 8
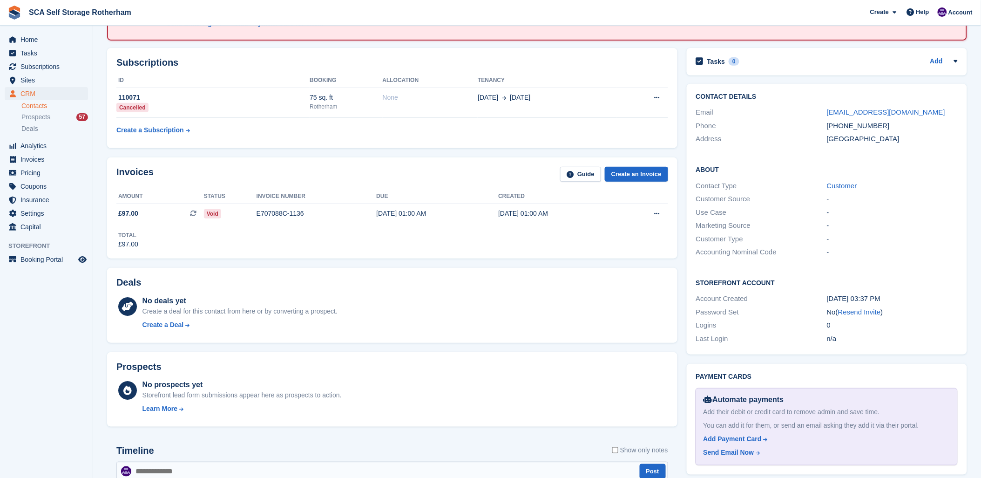
scroll to position [259, 0]
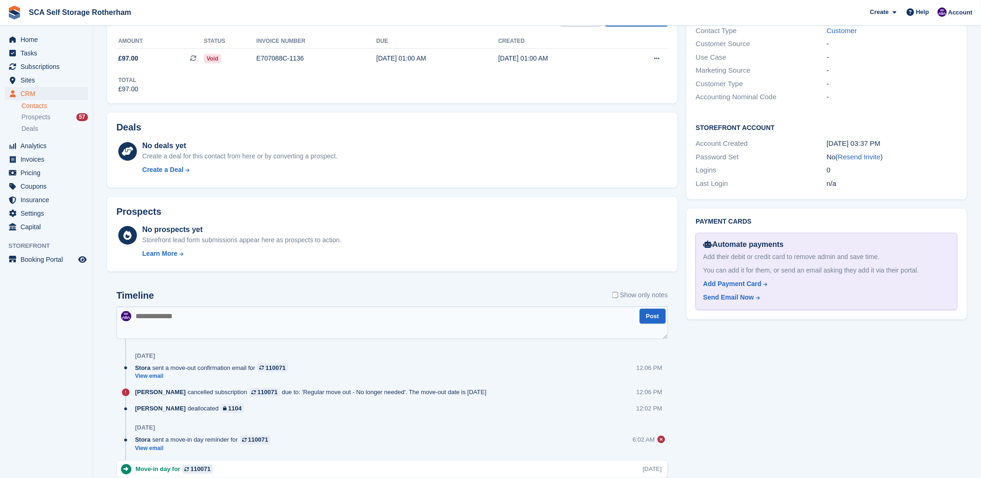
drag, startPoint x: 236, startPoint y: 324, endPoint x: 247, endPoint y: 320, distance: 12.2
click at [243, 322] on textarea at bounding box center [392, 323] width 552 height 33
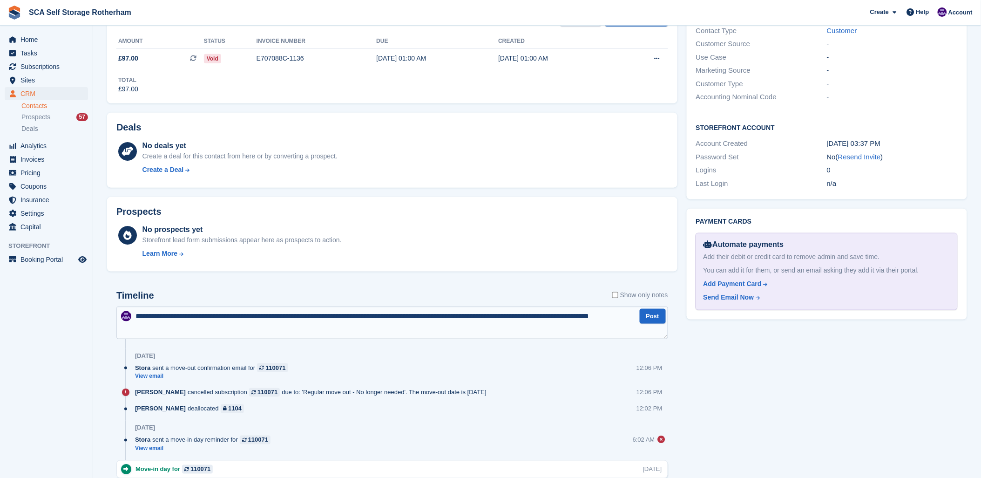
type textarea "**********"
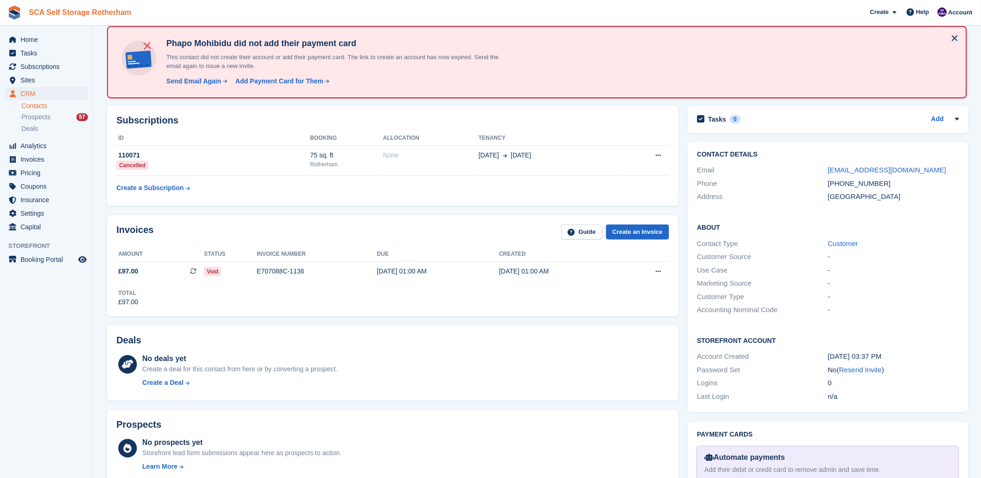
scroll to position [0, 0]
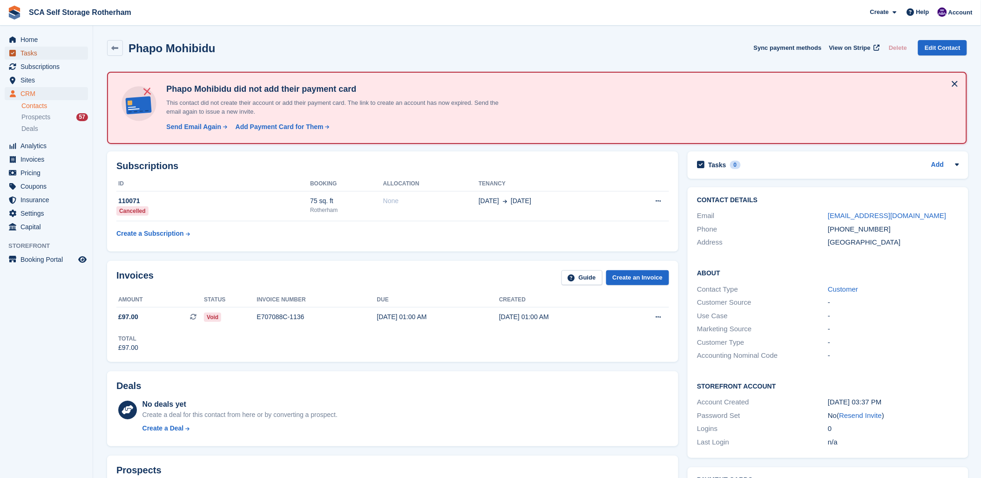
click at [43, 59] on span "Tasks" at bounding box center [48, 53] width 56 height 13
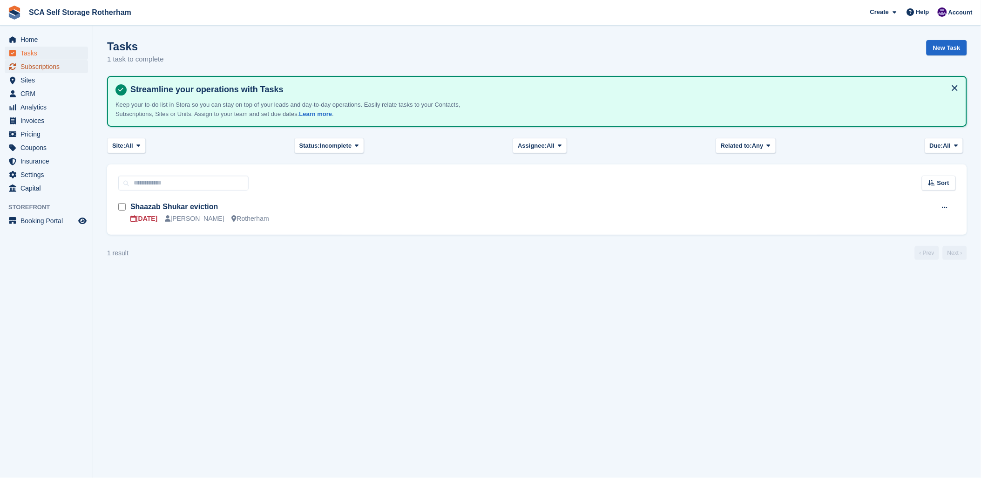
click at [45, 63] on span "Subscriptions" at bounding box center [48, 66] width 56 height 13
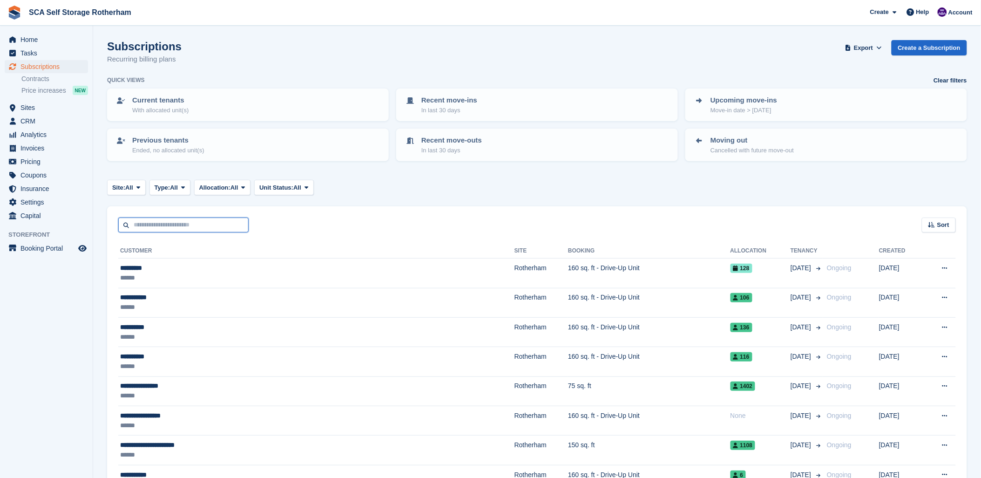
click at [151, 225] on input "text" at bounding box center [183, 225] width 130 height 15
click at [158, 221] on input "text" at bounding box center [183, 225] width 130 height 15
type input "****"
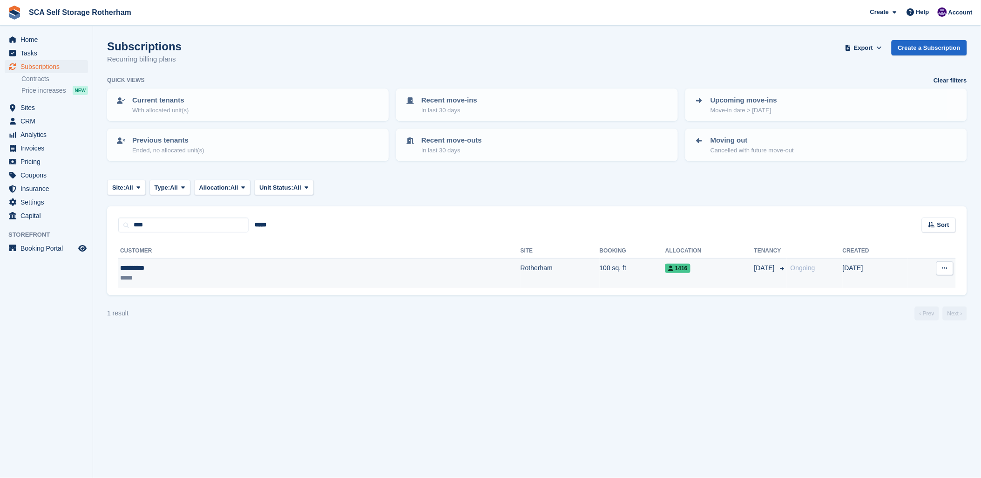
click at [176, 261] on td "**********" at bounding box center [319, 273] width 402 height 29
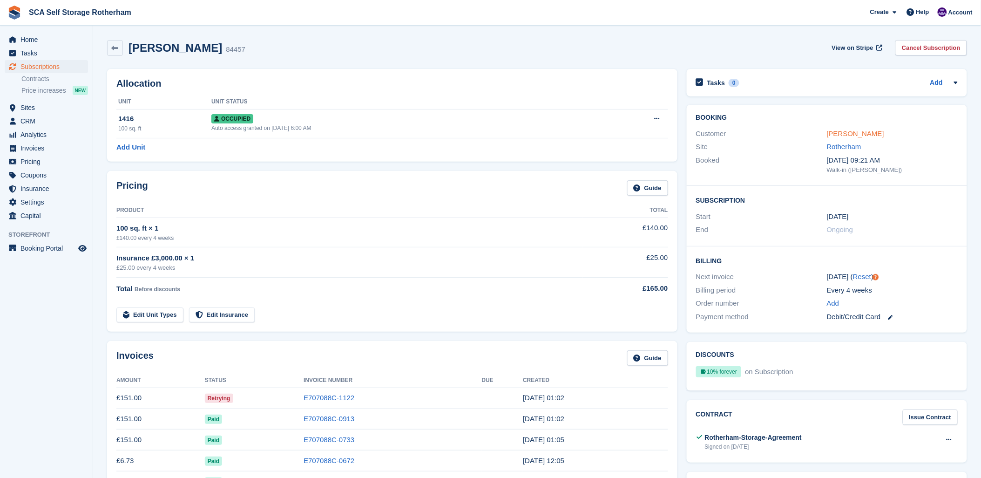
click at [844, 136] on link "[PERSON_NAME]" at bounding box center [855, 133] width 57 height 8
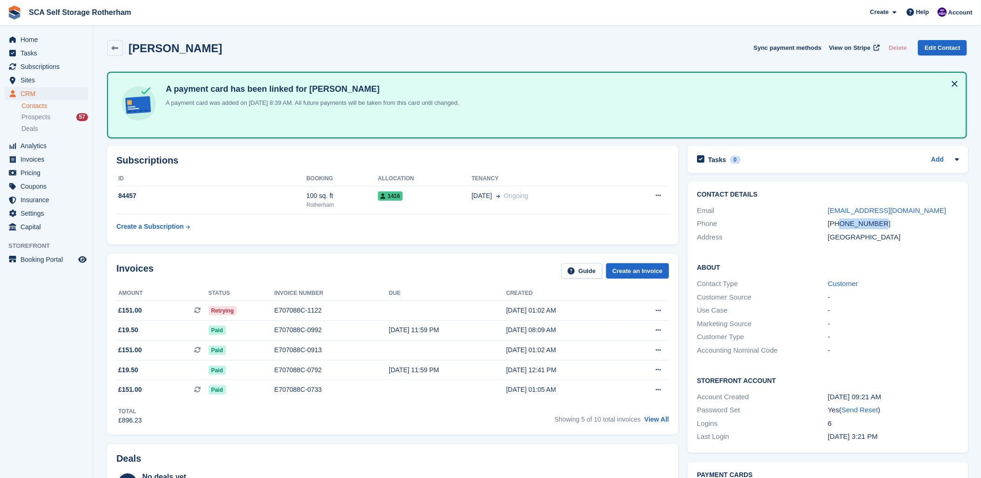
drag, startPoint x: 886, startPoint y: 224, endPoint x: 840, endPoint y: 228, distance: 46.3
click at [840, 228] on div "Phone [PHONE_NUMBER]" at bounding box center [828, 224] width 262 height 14
copy div "7803300887"
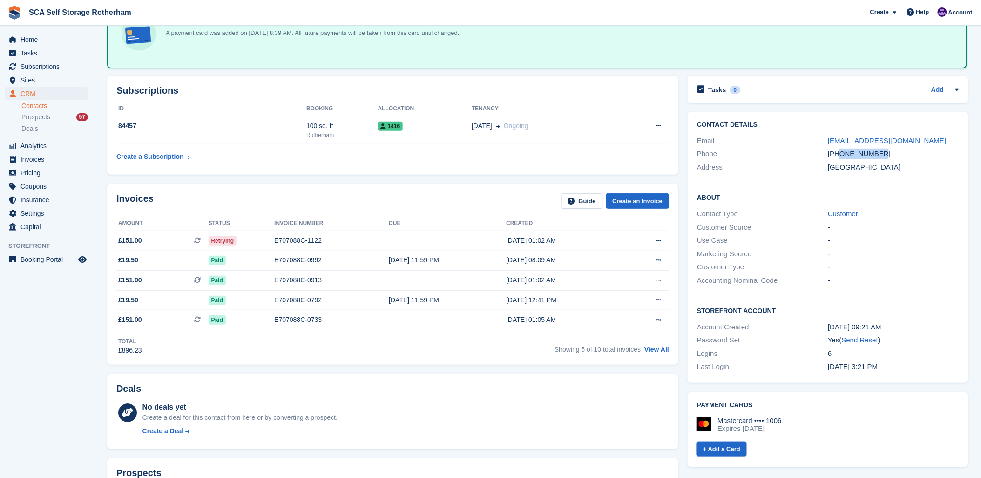
scroll to position [52, 0]
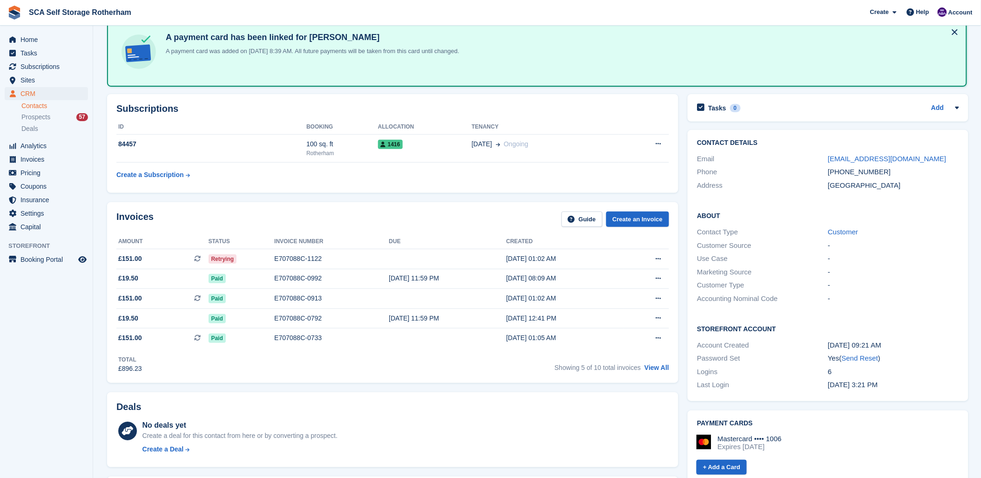
click at [234, 219] on div "Invoices Guide Create an Invoice" at bounding box center [392, 221] width 553 height 21
drag, startPoint x: 380, startPoint y: 201, endPoint x: 397, endPoint y: 188, distance: 21.6
click at [387, 198] on div "Invoices Guide Create an Invoice Amount Status Invoice number Due Created £151.…" at bounding box center [392, 293] width 581 height 190
click at [418, 187] on div "Subscriptions ID Booking Allocation Tenancy 84457 100 sq. ft [GEOGRAPHIC_DATA] …" at bounding box center [393, 143] width 572 height 99
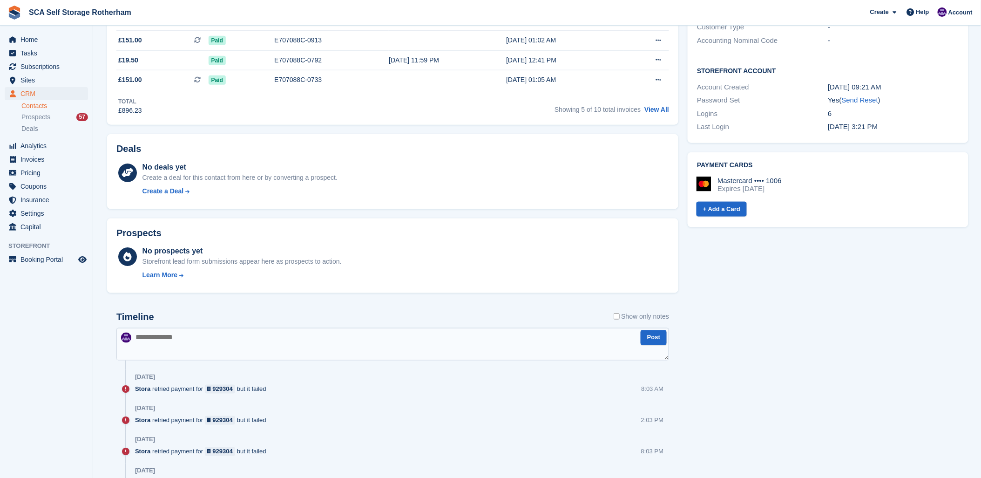
scroll to position [310, 0]
click at [235, 338] on textarea at bounding box center [392, 343] width 553 height 33
drag, startPoint x: 332, startPoint y: 337, endPoint x: 362, endPoint y: 334, distance: 30.0
click at [347, 337] on textarea "**********" at bounding box center [392, 343] width 553 height 33
click at [446, 339] on textarea "**********" at bounding box center [392, 343] width 553 height 33
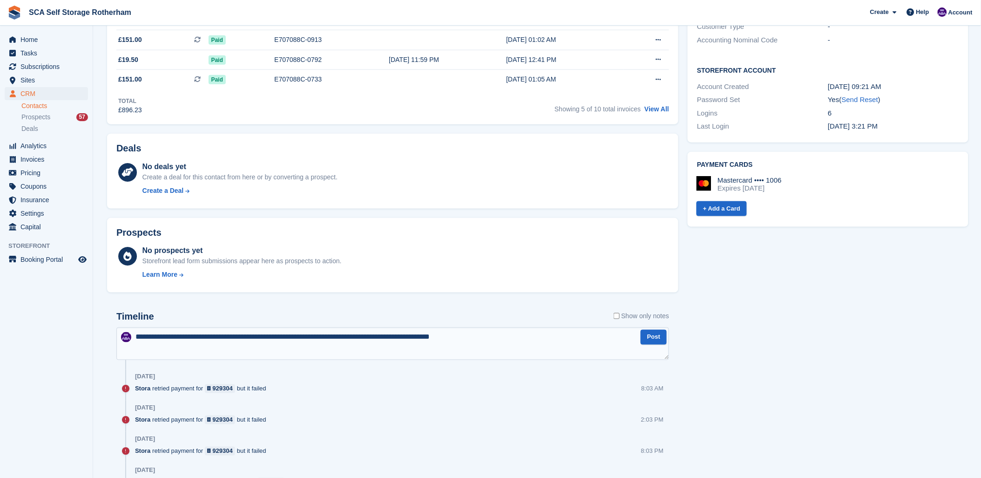
click at [459, 336] on textarea "**********" at bounding box center [392, 343] width 553 height 33
type textarea "**********"
click at [657, 335] on button "Post" at bounding box center [654, 337] width 26 height 15
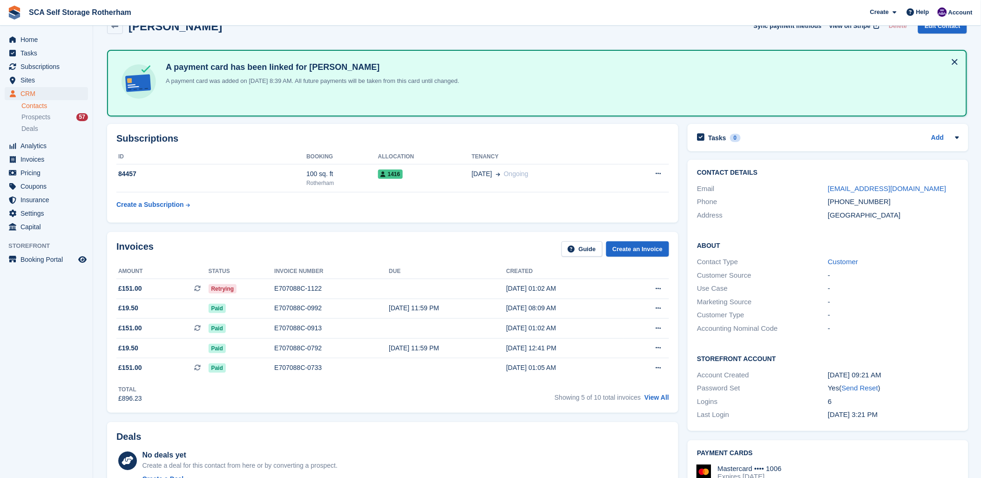
scroll to position [0, 0]
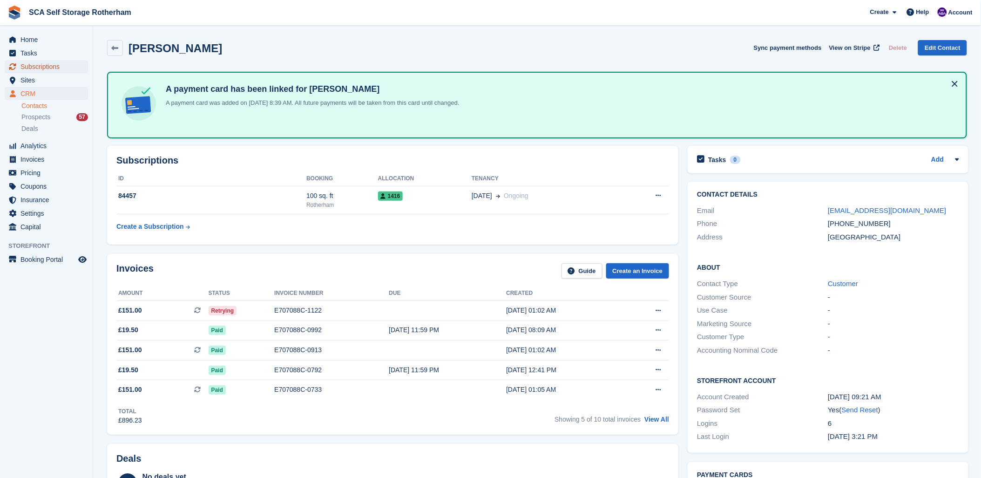
click at [32, 68] on span "Subscriptions" at bounding box center [48, 66] width 56 height 13
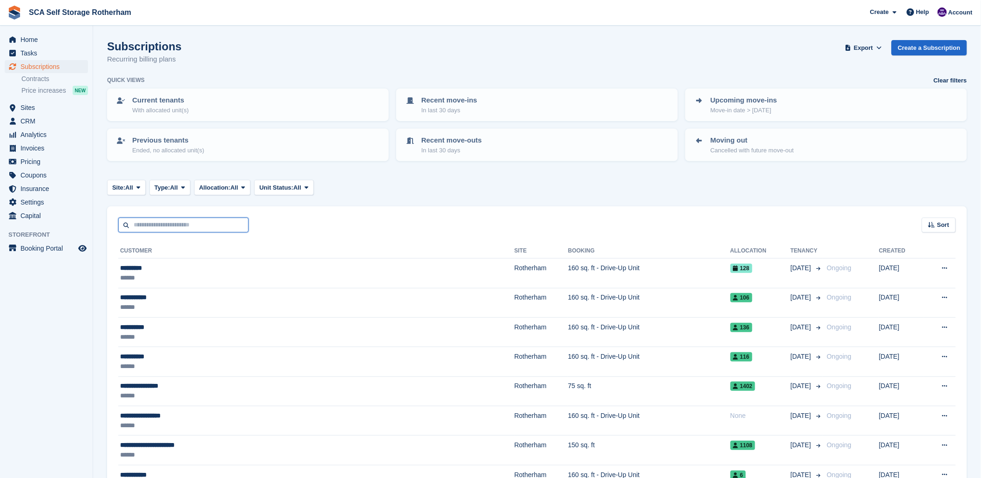
click at [217, 224] on input "text" at bounding box center [183, 225] width 130 height 15
type input "***"
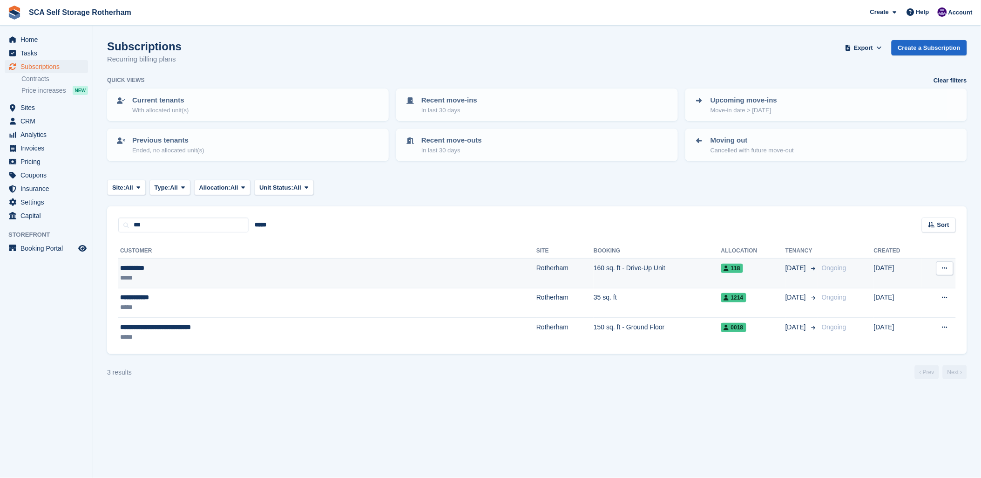
click at [231, 261] on td "**********" at bounding box center [327, 273] width 418 height 29
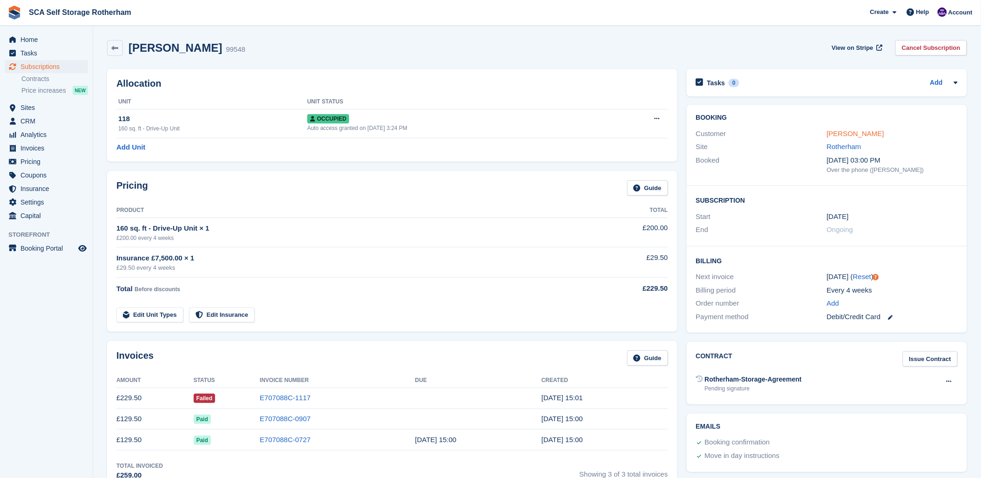
click at [844, 135] on link "[PERSON_NAME]" at bounding box center [855, 133] width 57 height 8
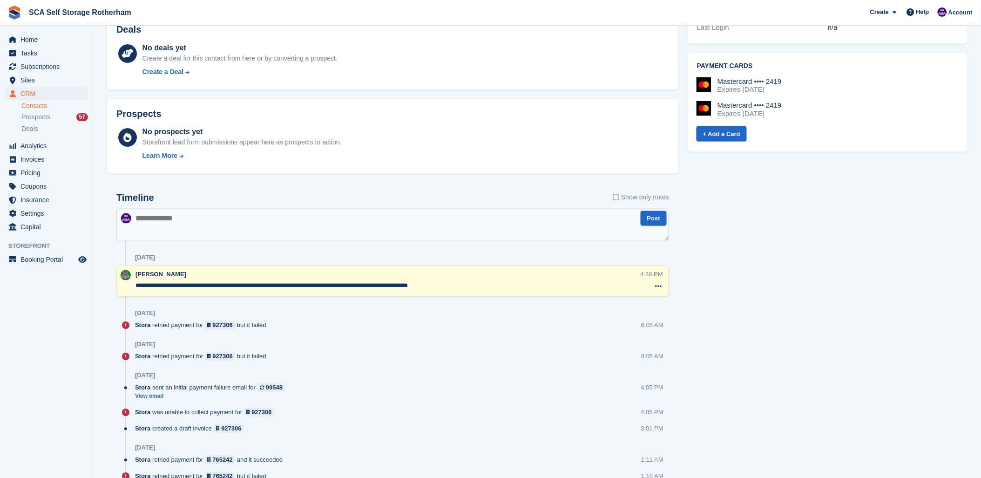
scroll to position [315, 0]
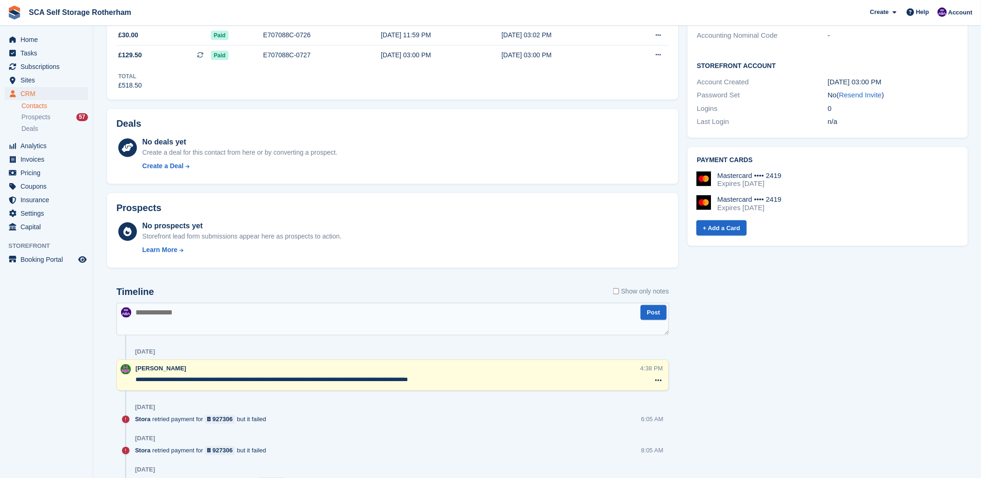
click at [318, 319] on textarea at bounding box center [392, 319] width 553 height 33
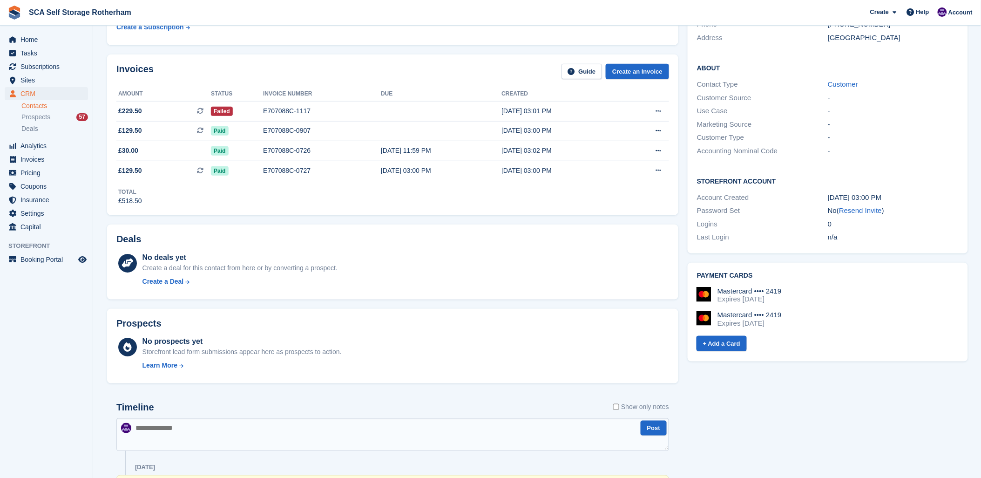
scroll to position [0, 0]
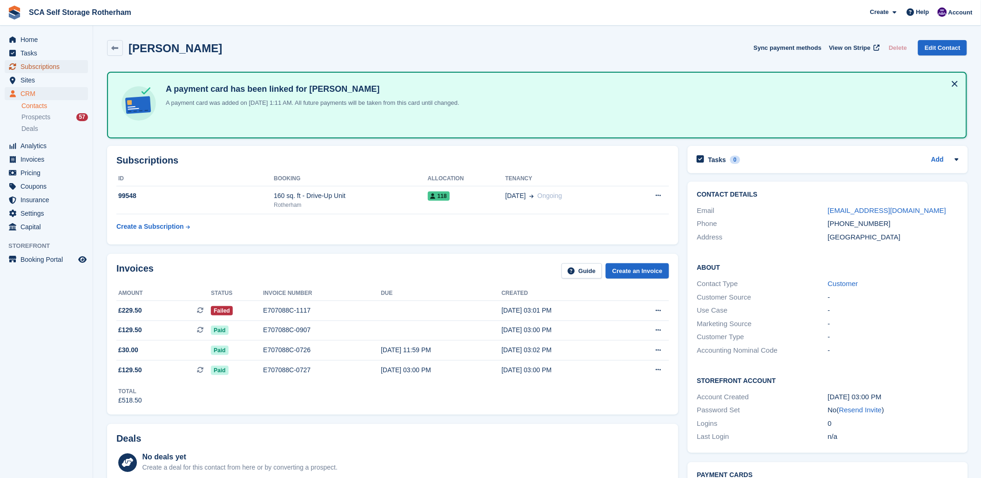
click at [68, 68] on span "Subscriptions" at bounding box center [48, 66] width 56 height 13
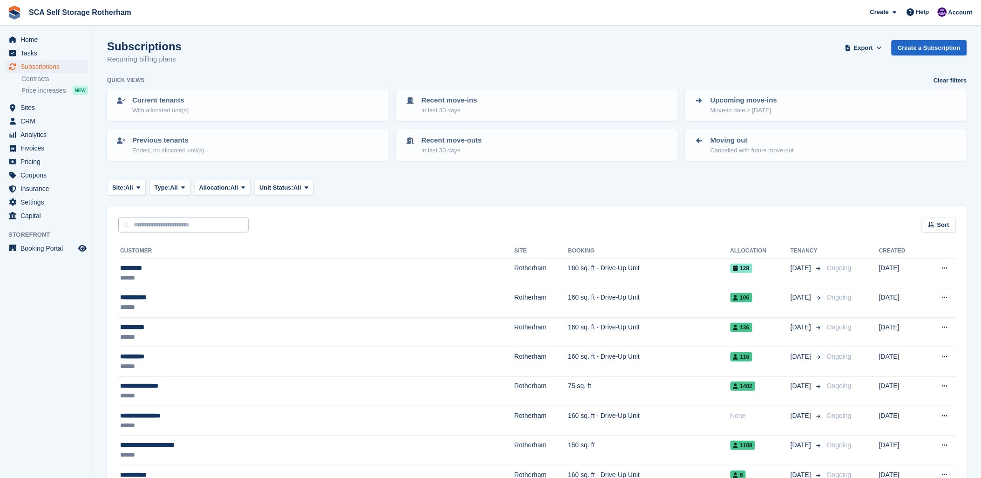
click at [231, 216] on div "Sort Sort by Customer name Date created Move in date Move out date Created (old…" at bounding box center [537, 219] width 860 height 27
click at [227, 221] on input "text" at bounding box center [183, 225] width 130 height 15
type input "*****"
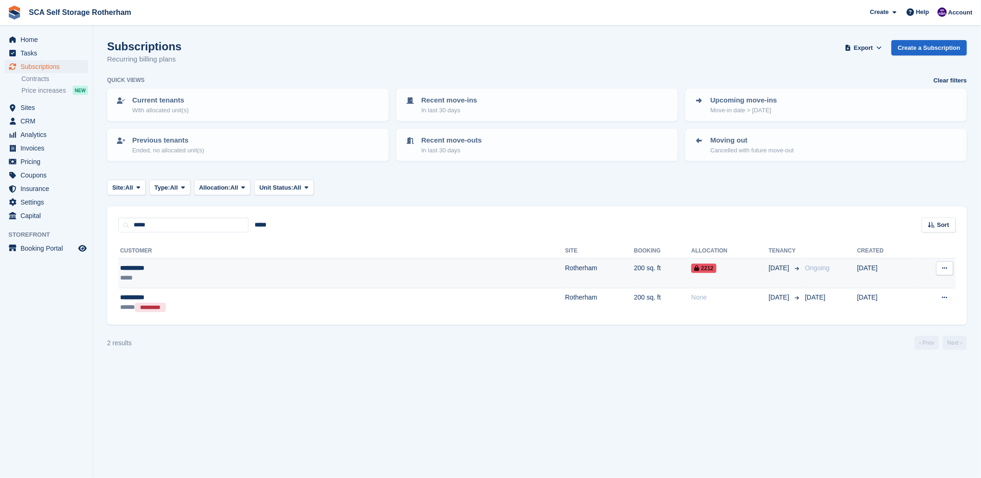
drag, startPoint x: 271, startPoint y: 269, endPoint x: 385, endPoint y: 268, distance: 113.7
click at [272, 268] on div "**********" at bounding box center [223, 268] width 207 height 10
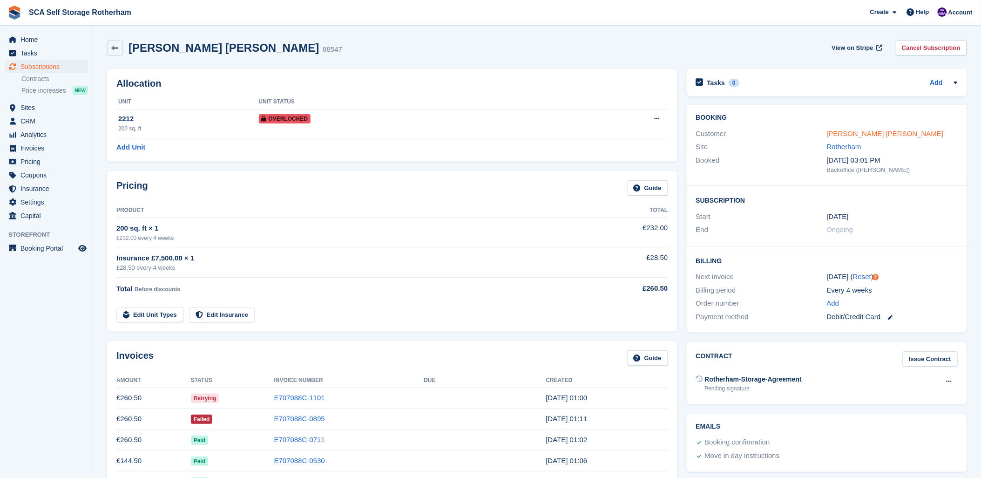
click at [852, 132] on link "[PERSON_NAME] [PERSON_NAME]" at bounding box center [885, 133] width 117 height 8
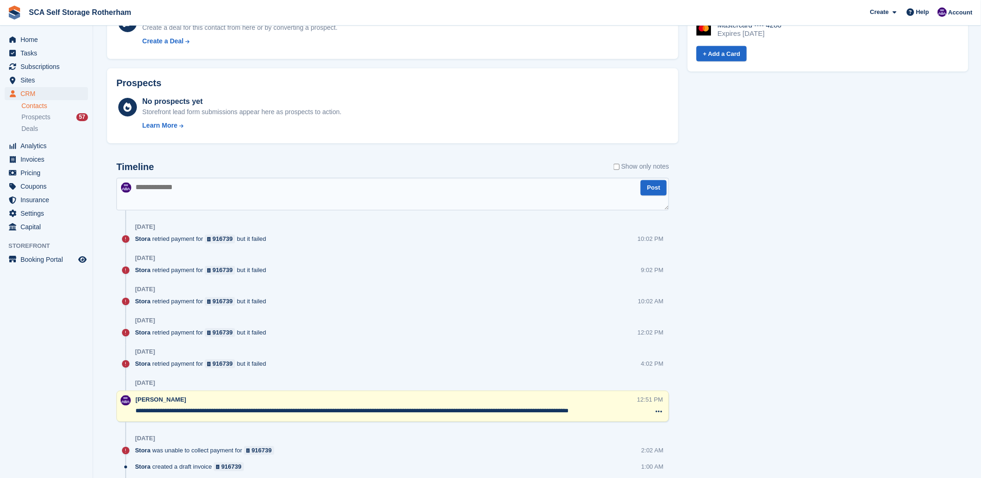
scroll to position [466, 0]
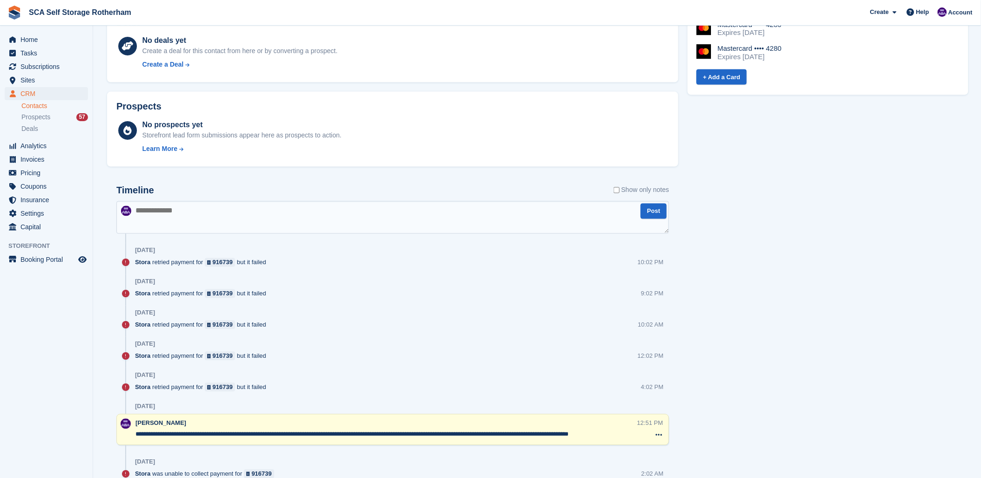
click at [372, 207] on textarea at bounding box center [392, 217] width 553 height 33
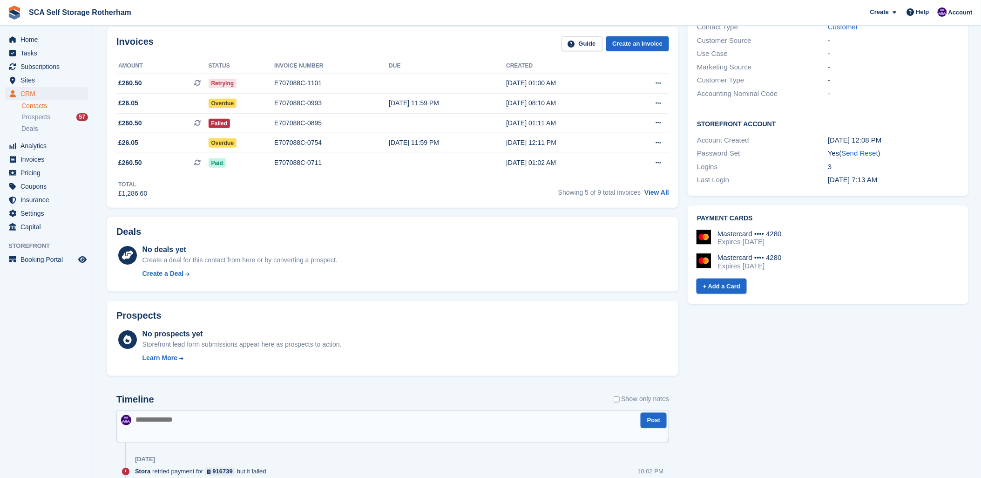
scroll to position [103, 0]
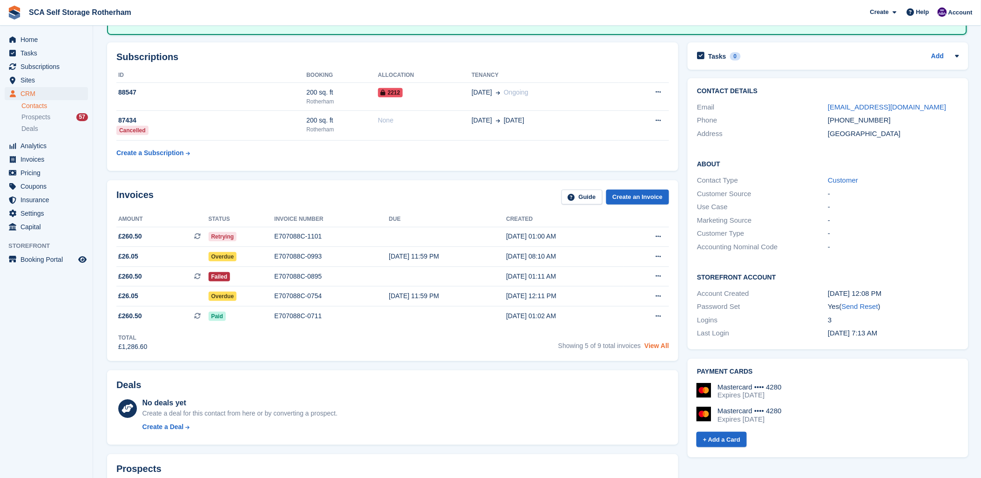
click at [658, 343] on link "View All" at bounding box center [657, 345] width 25 height 7
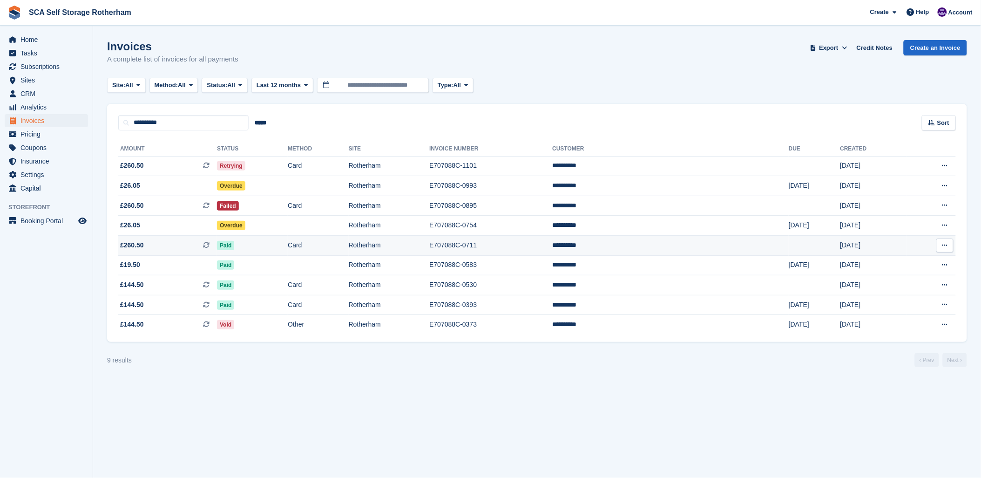
click at [710, 248] on td "**********" at bounding box center [670, 246] width 237 height 20
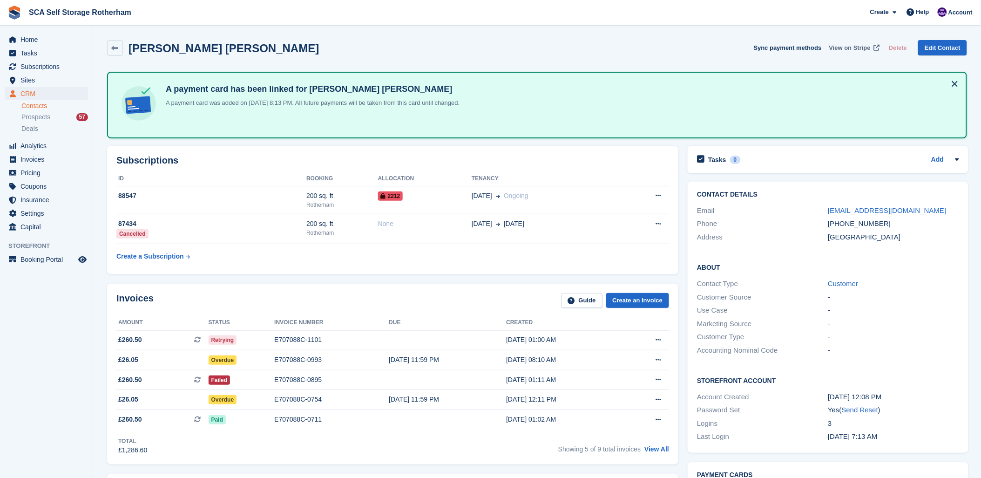
click at [856, 47] on span "View on Stripe" at bounding box center [850, 47] width 41 height 9
drag, startPoint x: 888, startPoint y: 225, endPoint x: 841, endPoint y: 224, distance: 47.5
click at [841, 224] on div "+447579784577" at bounding box center [893, 223] width 131 height 11
copy div "7579784577"
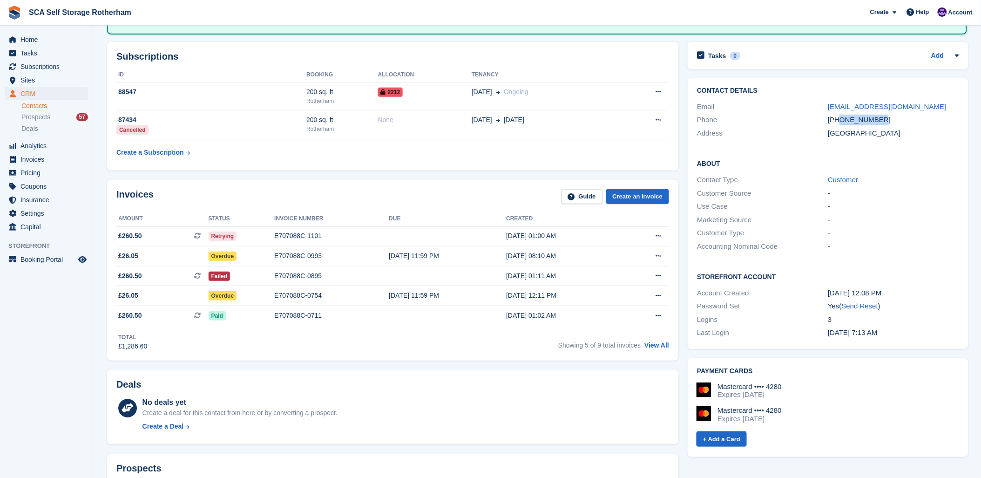
scroll to position [259, 0]
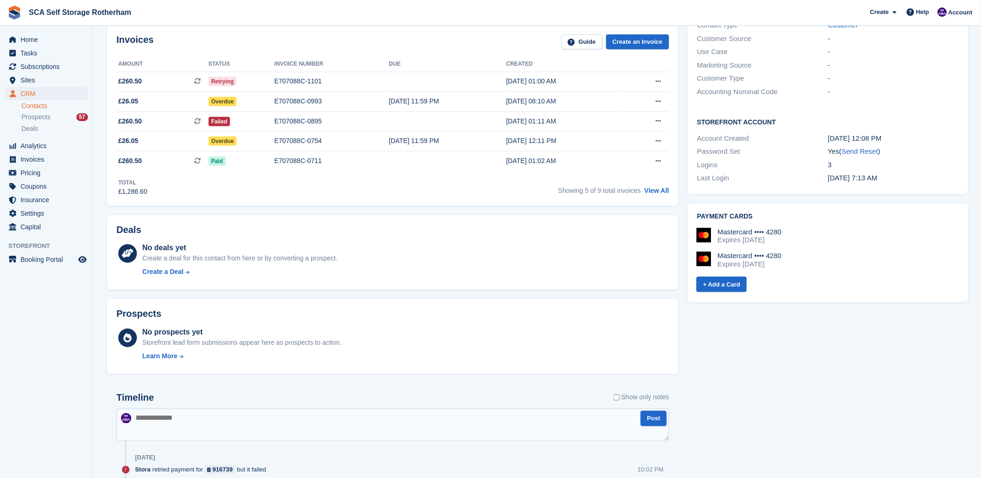
click at [169, 423] on textarea at bounding box center [392, 425] width 553 height 33
type textarea "**********"
click at [350, 247] on div "No deals yet Create a deal for this contact from here or by converting a prospe…" at bounding box center [406, 261] width 527 height 38
drag, startPoint x: 374, startPoint y: 413, endPoint x: 379, endPoint y: 411, distance: 5.5
click at [375, 413] on textarea "**********" at bounding box center [392, 425] width 553 height 33
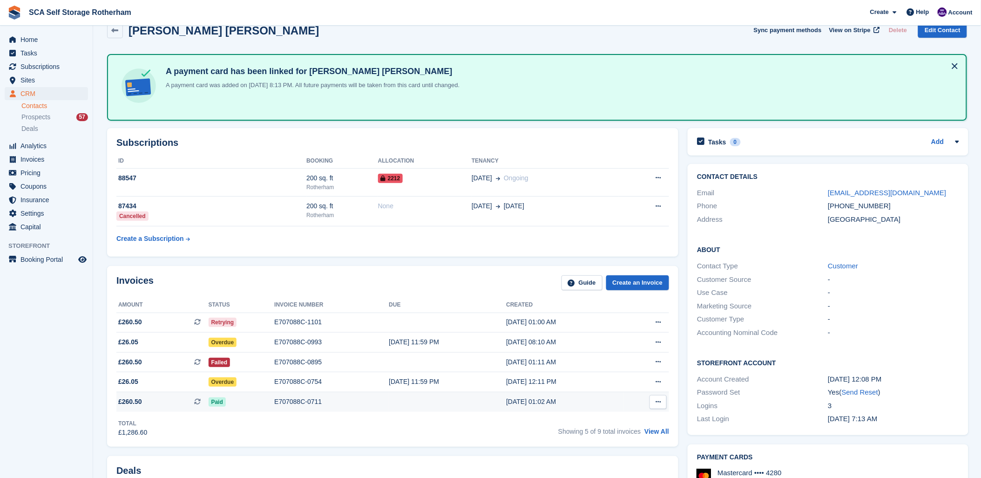
scroll to position [0, 0]
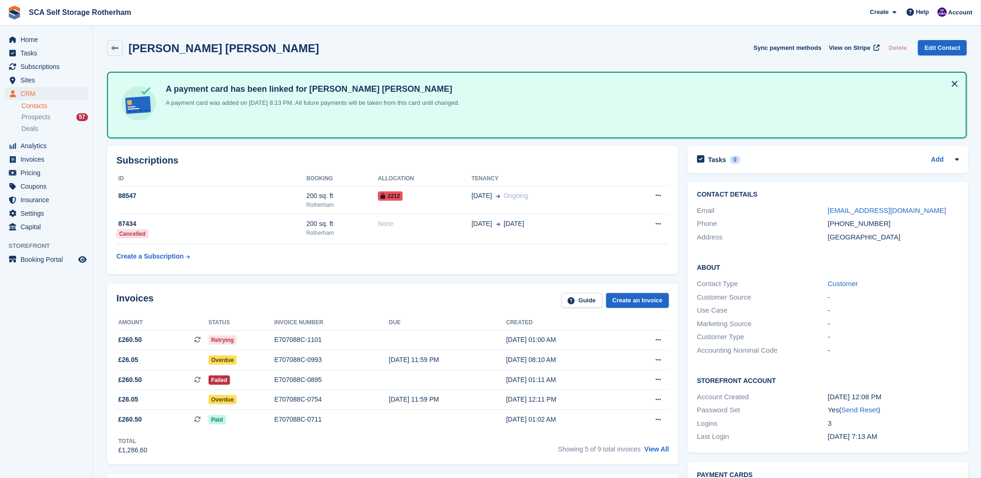
click at [422, 48] on div "Raith Hart Sync payment methods View on Stripe Delete Edit Contact" at bounding box center [537, 48] width 860 height 16
click at [48, 60] on ul "Home Tasks Subscriptions Subscriptions Subscriptions Contracts Price increases …" at bounding box center [46, 133] width 93 height 201
click at [48, 62] on span "Subscriptions" at bounding box center [48, 66] width 56 height 13
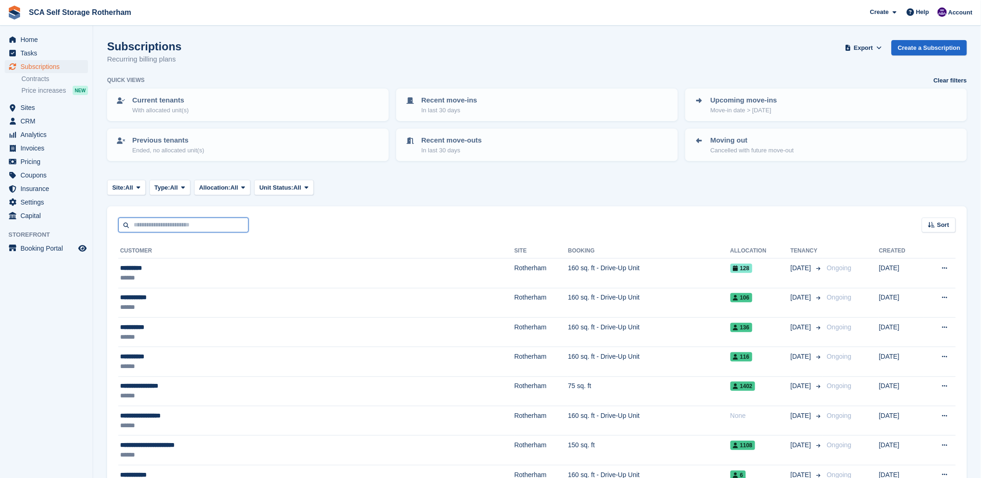
click at [166, 220] on input "text" at bounding box center [183, 225] width 130 height 15
type input "***"
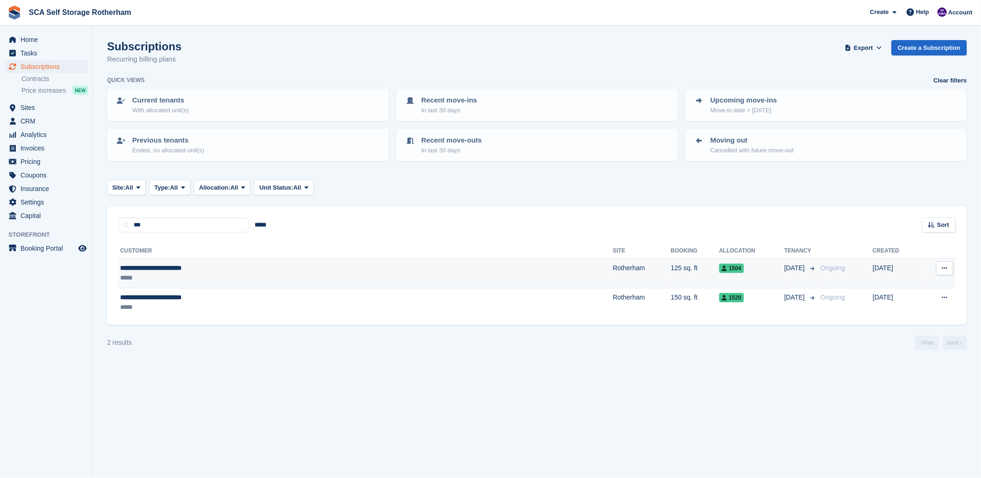
click at [671, 266] on td "125 sq. ft" at bounding box center [695, 273] width 48 height 29
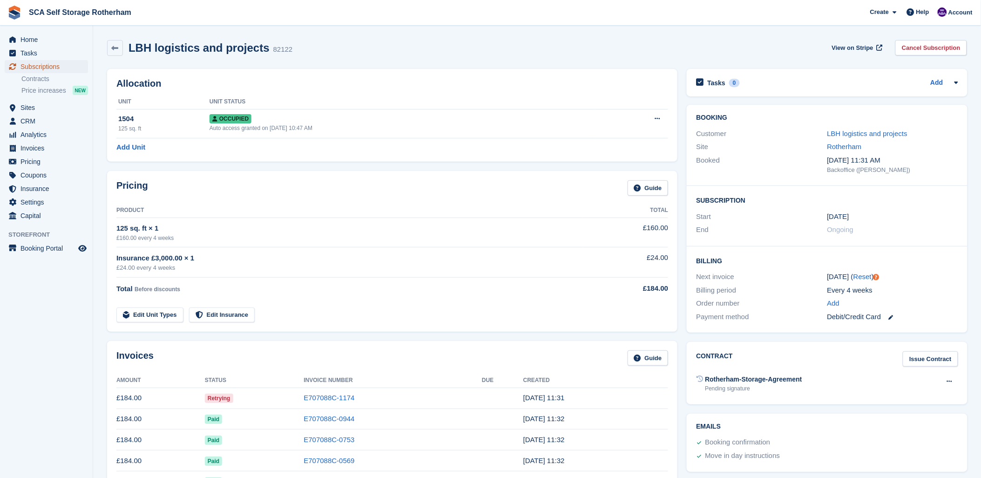
click at [40, 64] on span "Subscriptions" at bounding box center [48, 66] width 56 height 13
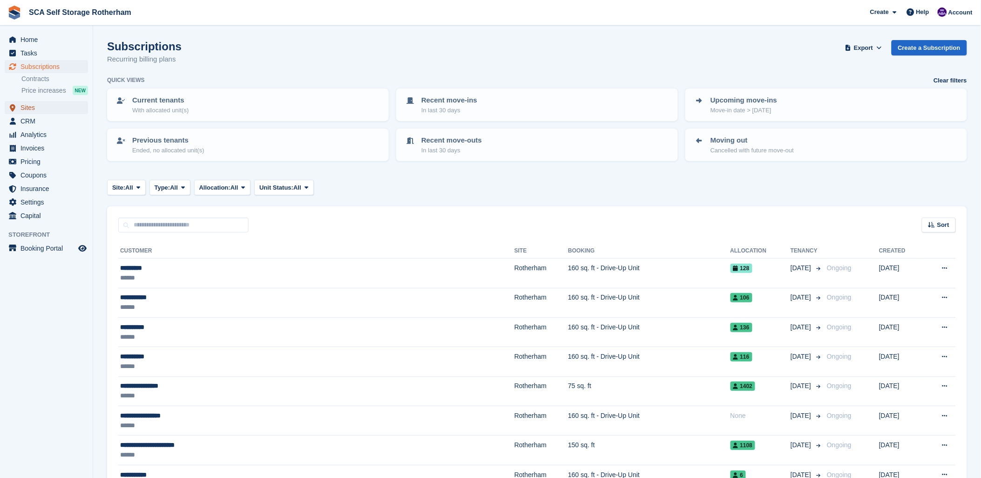
click at [39, 108] on span "Sites" at bounding box center [48, 107] width 56 height 13
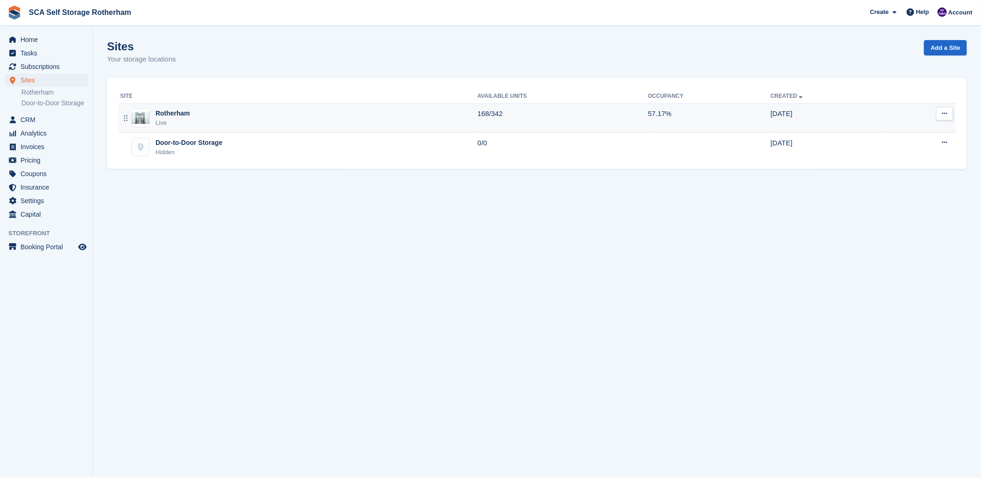
click at [198, 122] on div "Rotherham Live" at bounding box center [299, 118] width 358 height 19
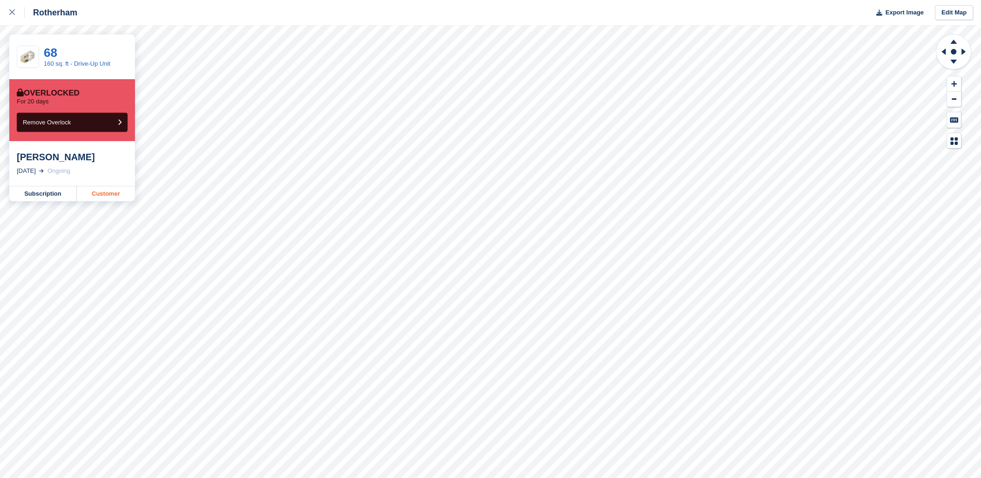
click at [121, 190] on link "Customer" at bounding box center [106, 193] width 58 height 15
click at [14, 8] on div at bounding box center [16, 12] width 15 height 11
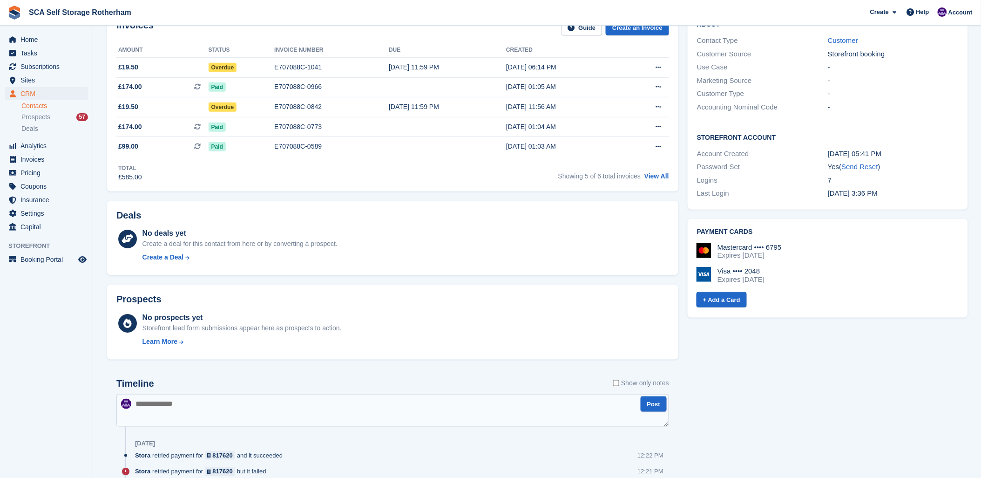
scroll to position [207, 0]
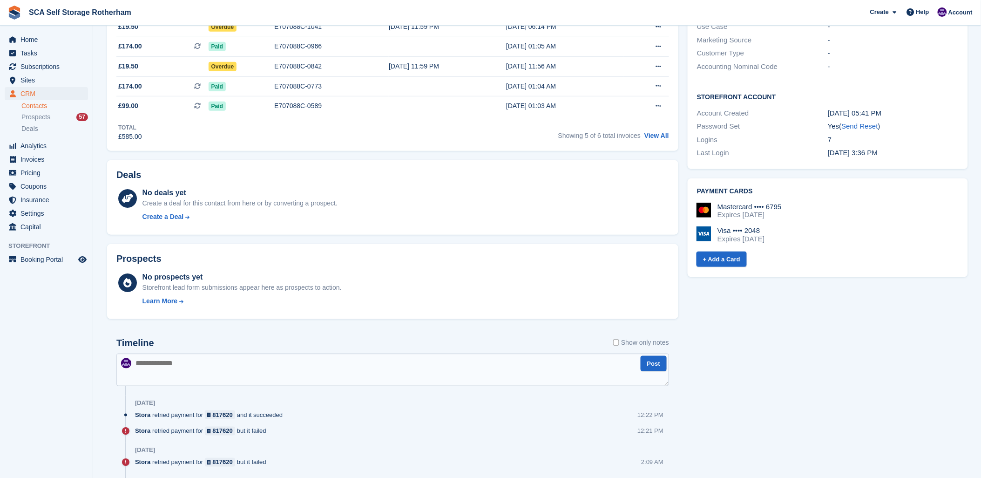
click at [189, 382] on textarea at bounding box center [392, 370] width 553 height 33
type textarea "**********"
type textarea "*"
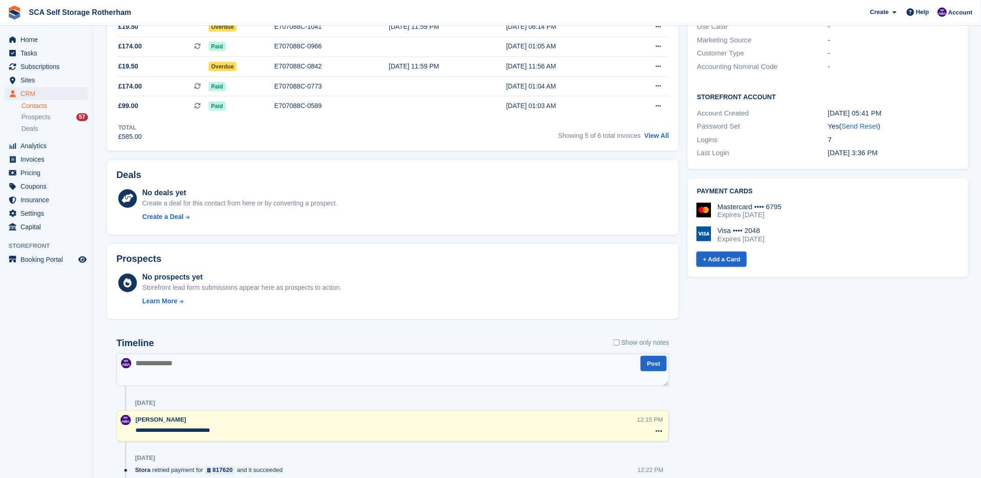
scroll to position [0, 0]
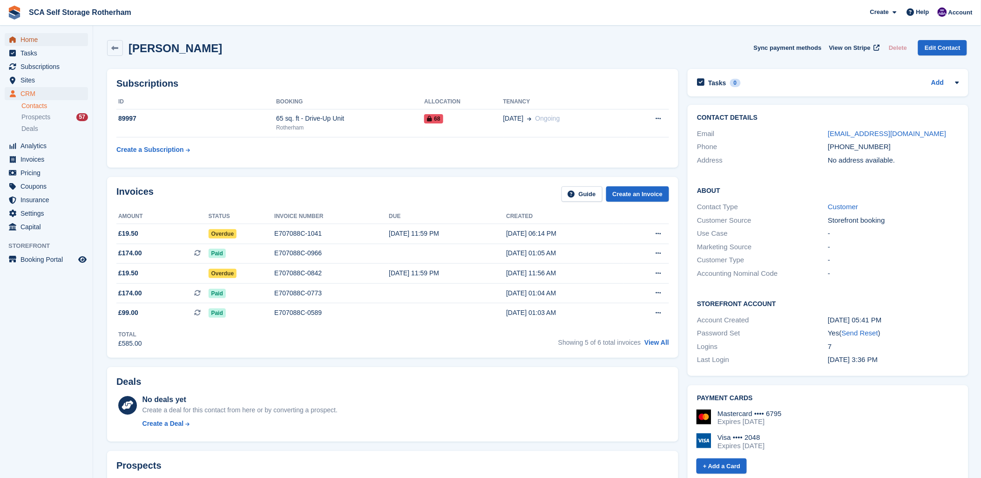
click at [24, 38] on span "Home" at bounding box center [48, 39] width 56 height 13
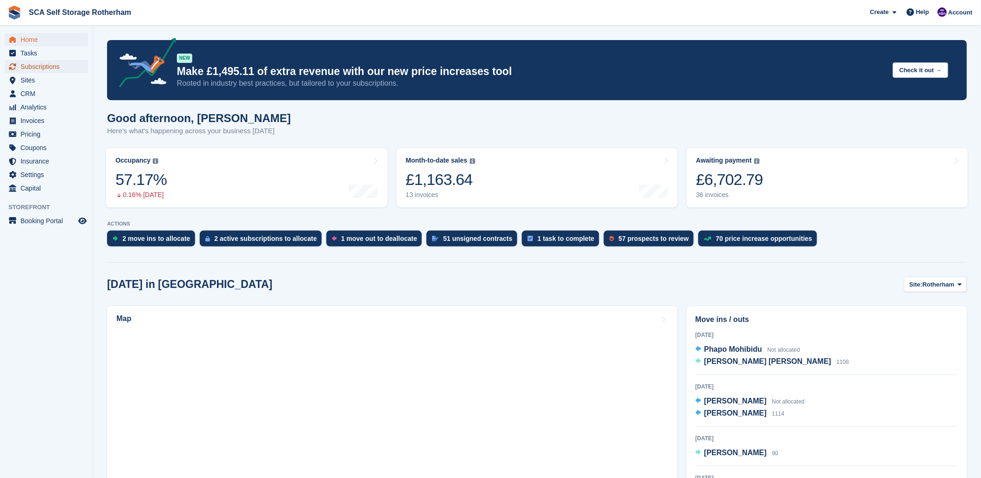
click at [33, 73] on span "Subscriptions" at bounding box center [48, 66] width 56 height 13
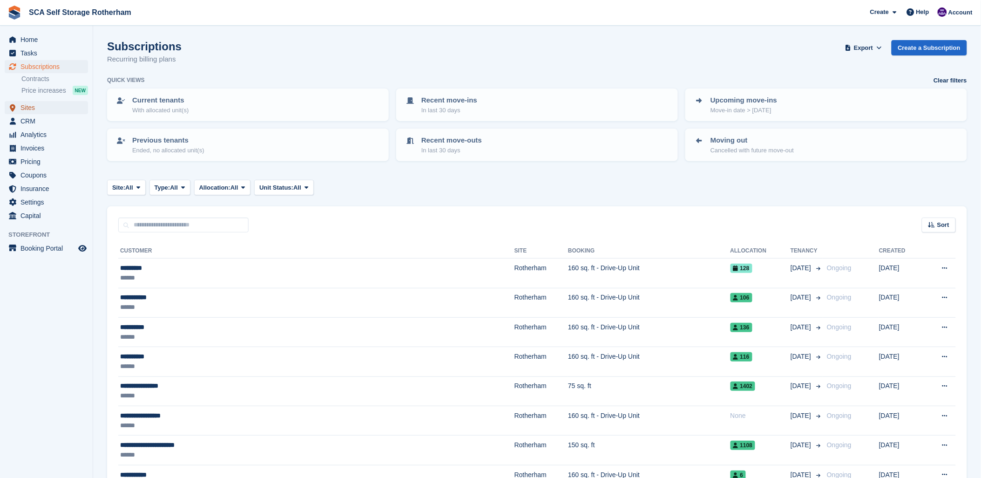
click at [28, 102] on span "Sites" at bounding box center [48, 107] width 56 height 13
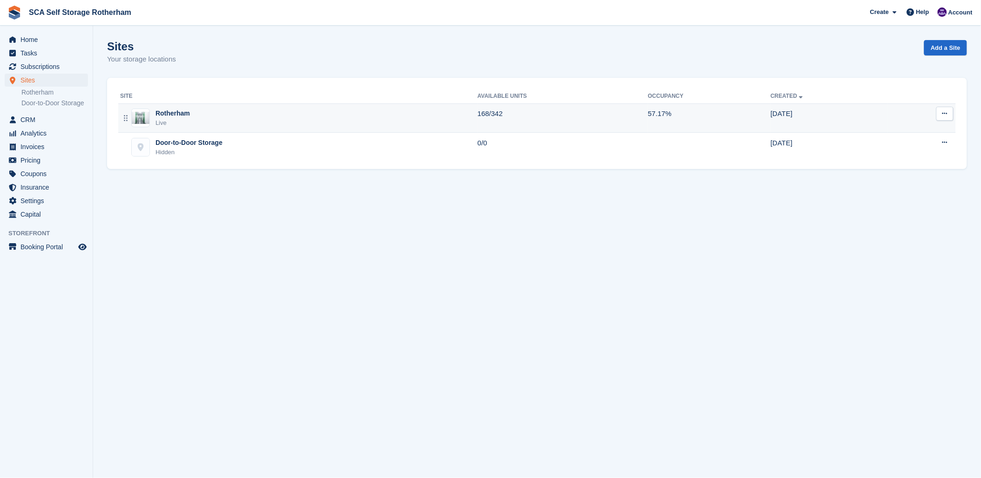
click at [177, 103] on td "Rotherham Live" at bounding box center [298, 117] width 360 height 29
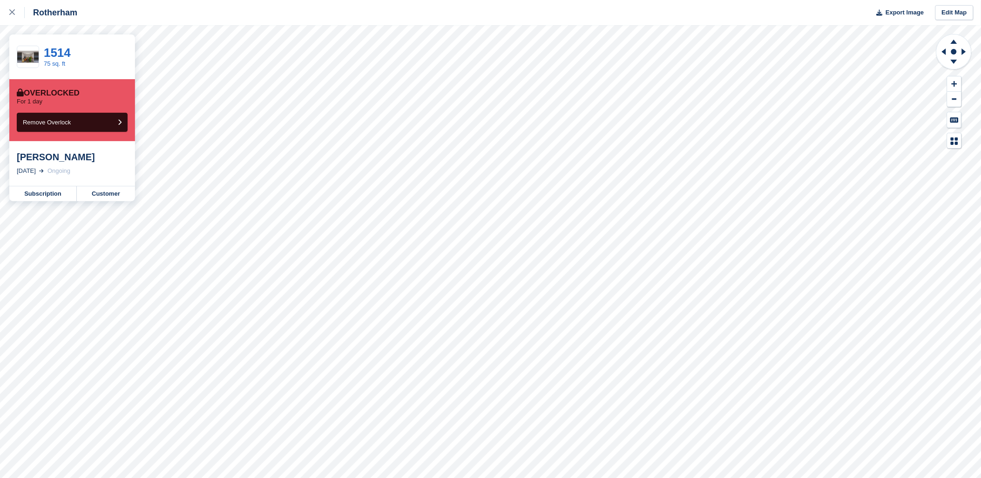
click at [943, 136] on div at bounding box center [954, 91] width 37 height 115
click at [945, 48] on icon at bounding box center [943, 52] width 12 height 24
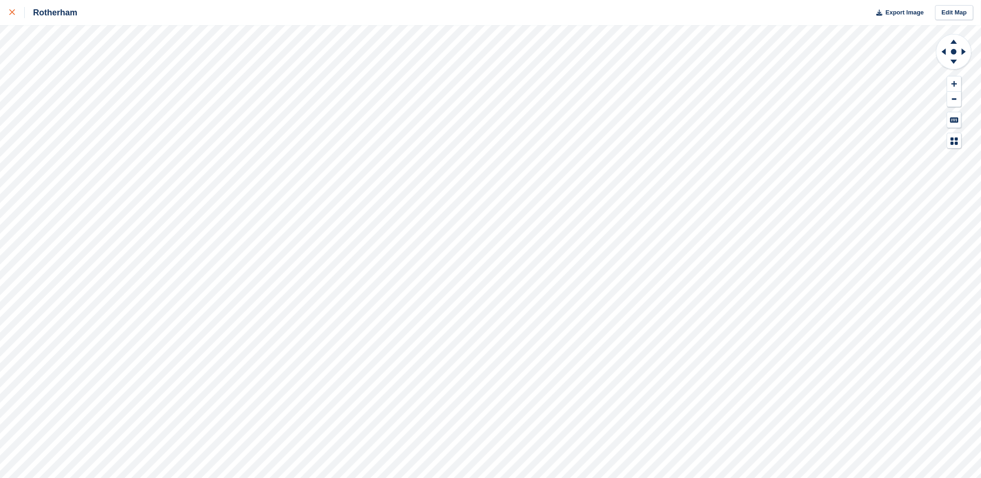
click at [5, 7] on link at bounding box center [12, 12] width 25 height 25
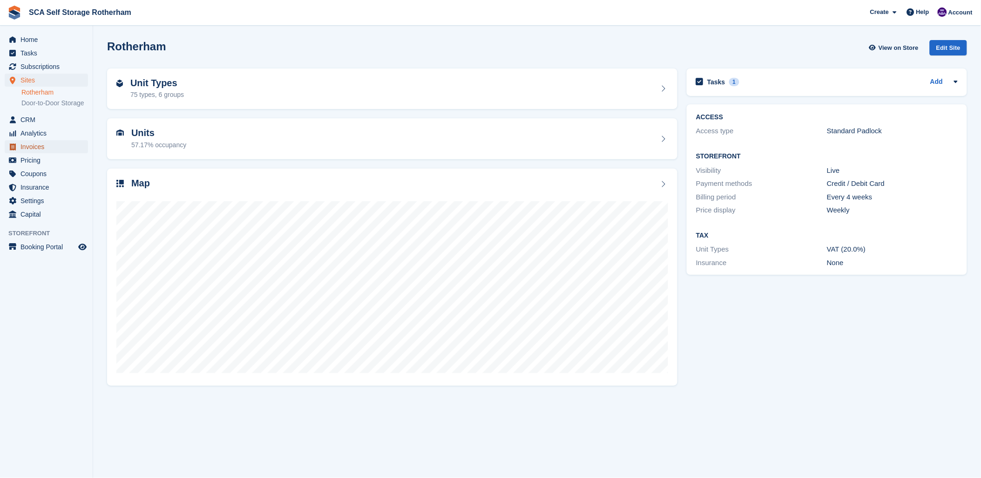
click at [39, 143] on span "Invoices" at bounding box center [48, 146] width 56 height 13
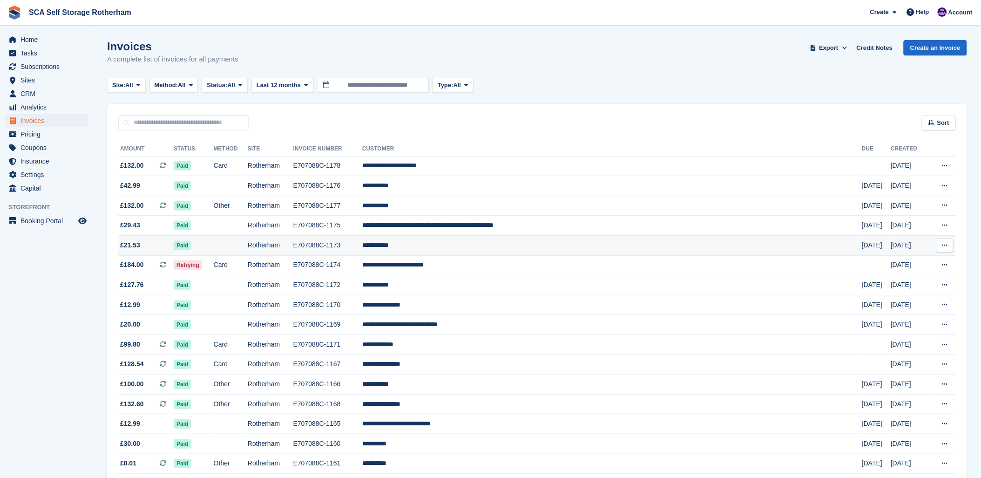
scroll to position [52, 0]
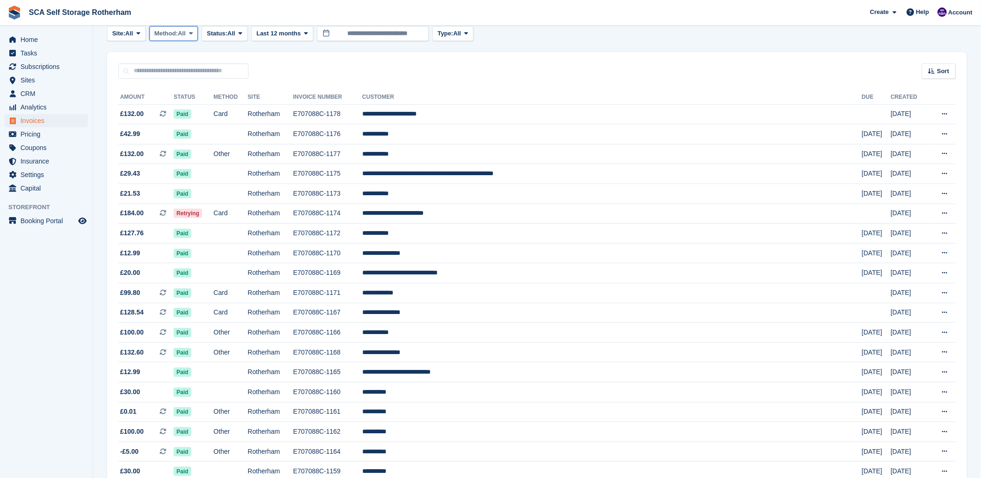
click at [183, 33] on span "All" at bounding box center [182, 33] width 8 height 9
click at [234, 32] on span "All" at bounding box center [232, 33] width 8 height 9
click at [235, 107] on link "Open" at bounding box center [246, 105] width 81 height 17
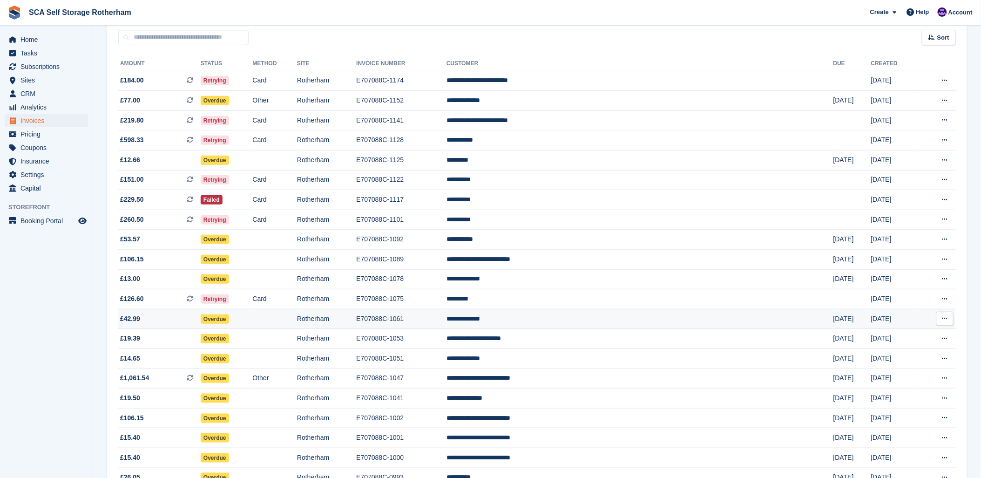
scroll to position [103, 0]
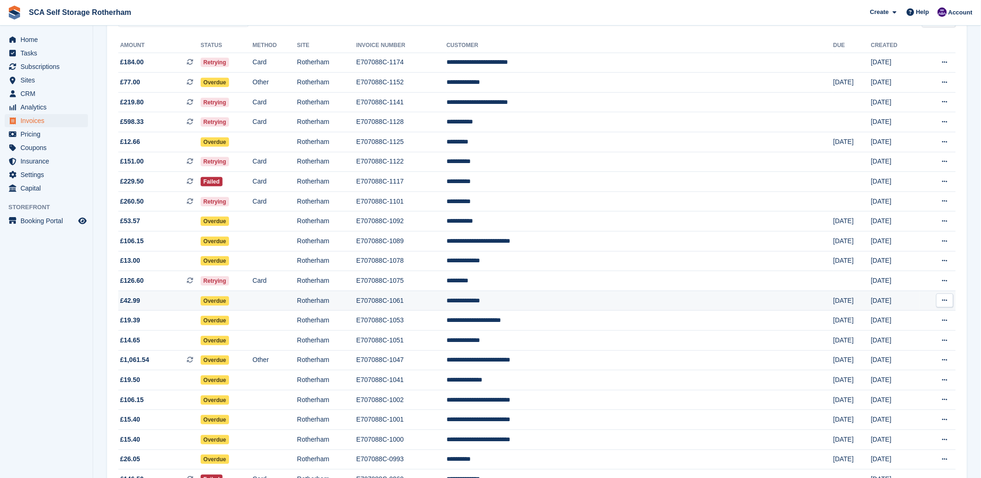
click at [133, 302] on span "£42.99" at bounding box center [130, 301] width 20 height 10
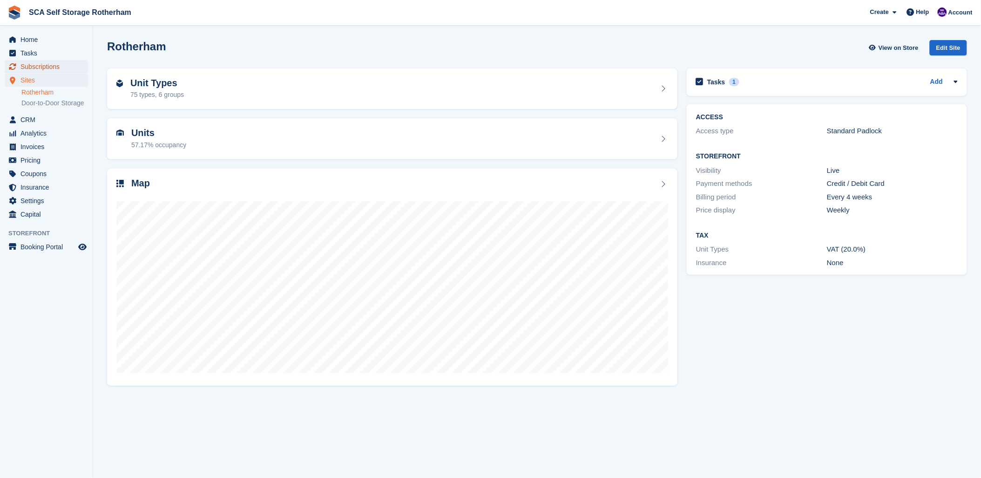
click at [42, 67] on span "Subscriptions" at bounding box center [48, 66] width 56 height 13
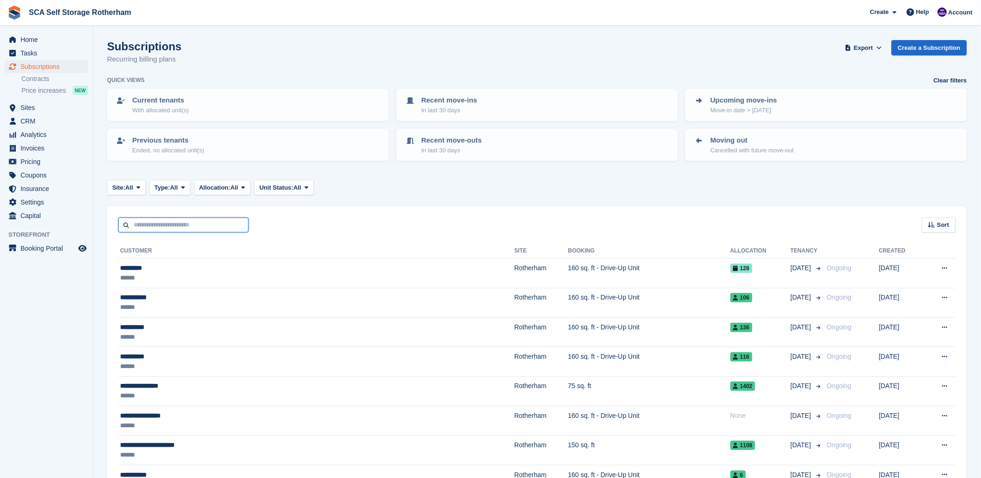
click at [167, 227] on input "text" at bounding box center [183, 225] width 130 height 15
type input "*****"
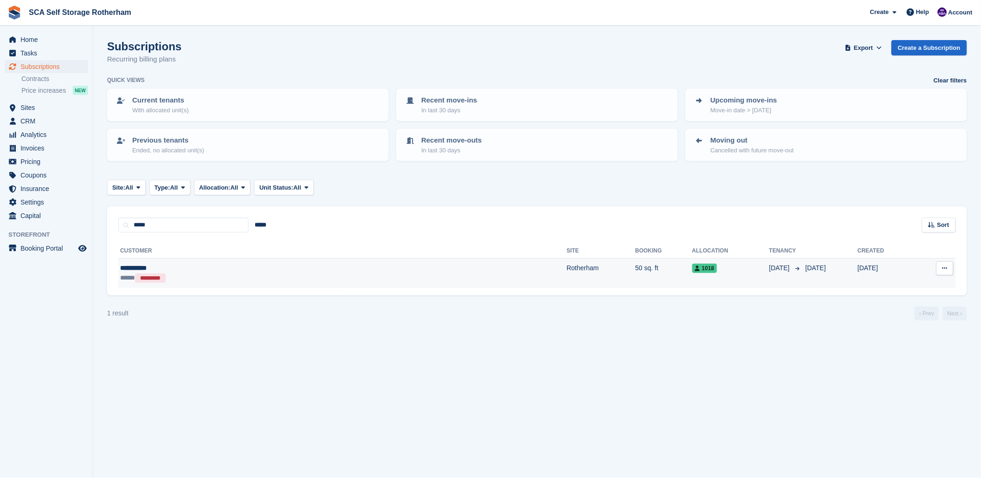
click at [176, 265] on div "**********" at bounding box center [224, 268] width 209 height 10
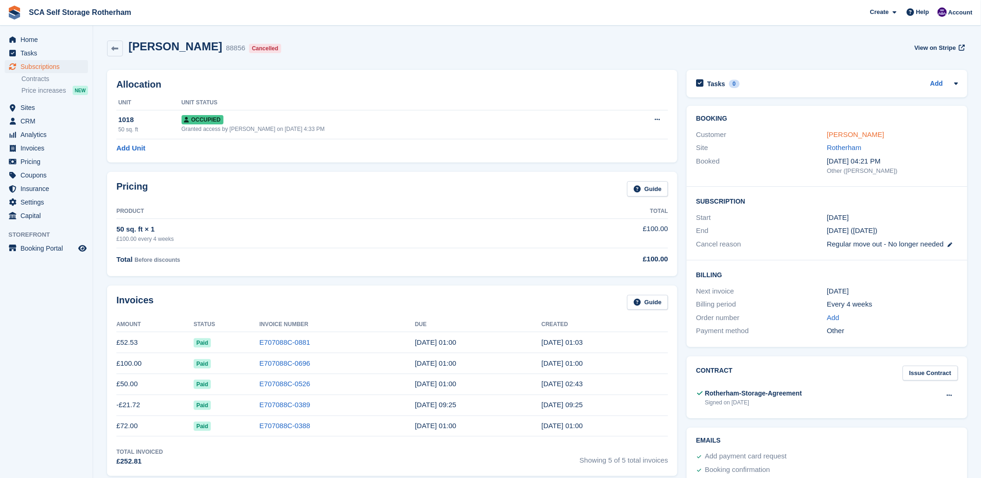
click at [849, 137] on link "[PERSON_NAME]" at bounding box center [855, 134] width 57 height 8
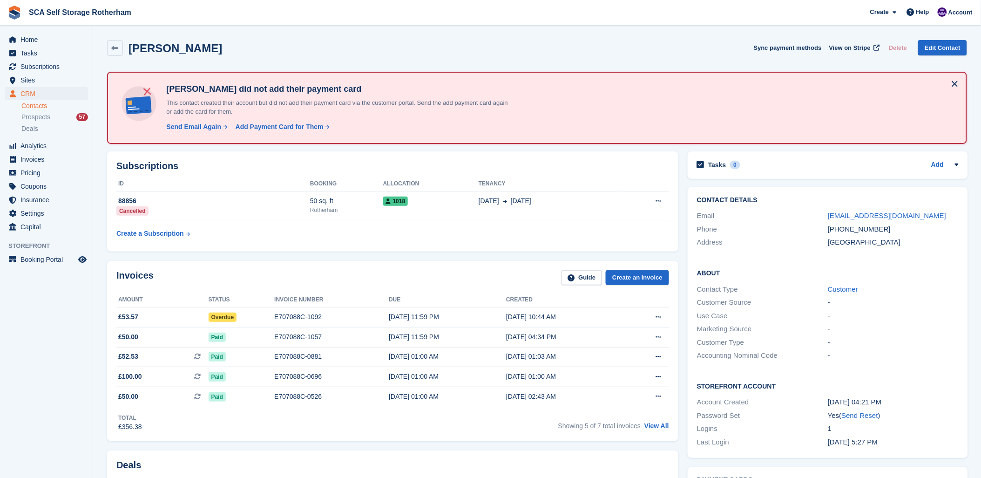
drag, startPoint x: 252, startPoint y: 283, endPoint x: 271, endPoint y: 282, distance: 19.1
click at [258, 282] on div "Invoices Guide Create an Invoice" at bounding box center [392, 280] width 553 height 21
click at [292, 317] on div "E707088C-1092" at bounding box center [331, 317] width 115 height 10
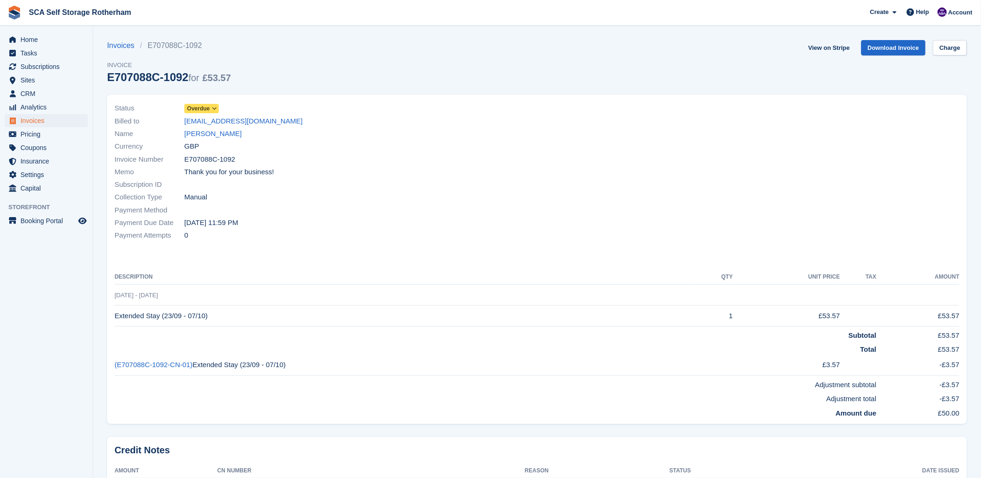
drag, startPoint x: 387, startPoint y: 226, endPoint x: 154, endPoint y: 156, distance: 242.9
click at [385, 226] on div "Payment Due Date [DATE] 11:59 PM" at bounding box center [323, 223] width 417 height 13
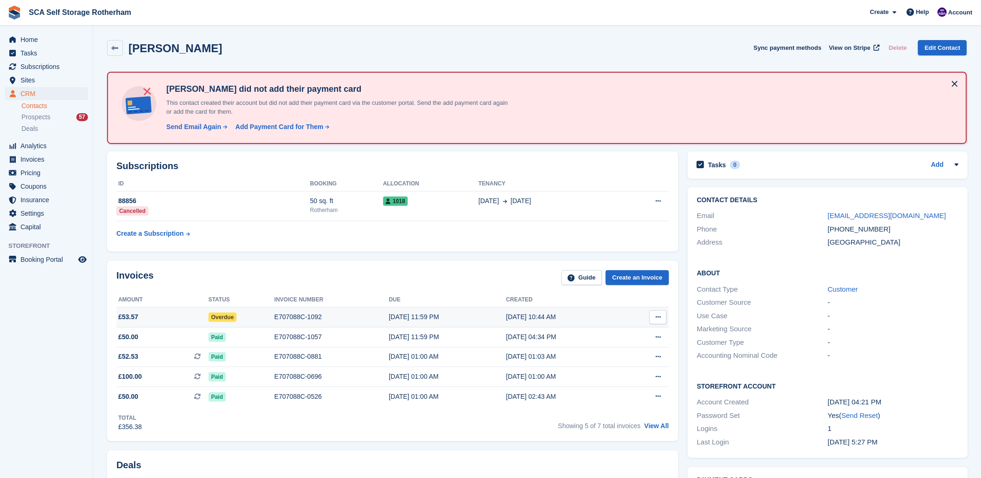
click at [290, 313] on div "E707088C-1092" at bounding box center [331, 317] width 115 height 10
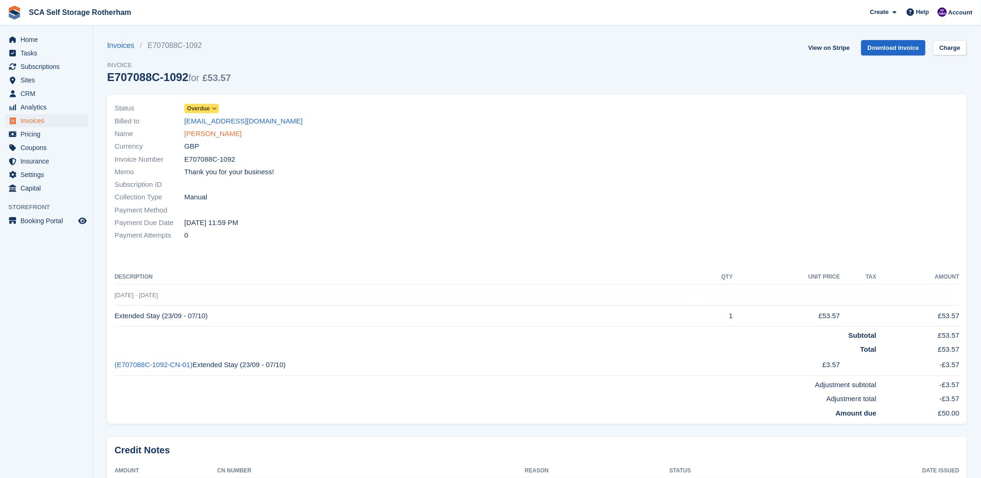
click at [197, 133] on link "[PERSON_NAME]" at bounding box center [212, 134] width 57 height 11
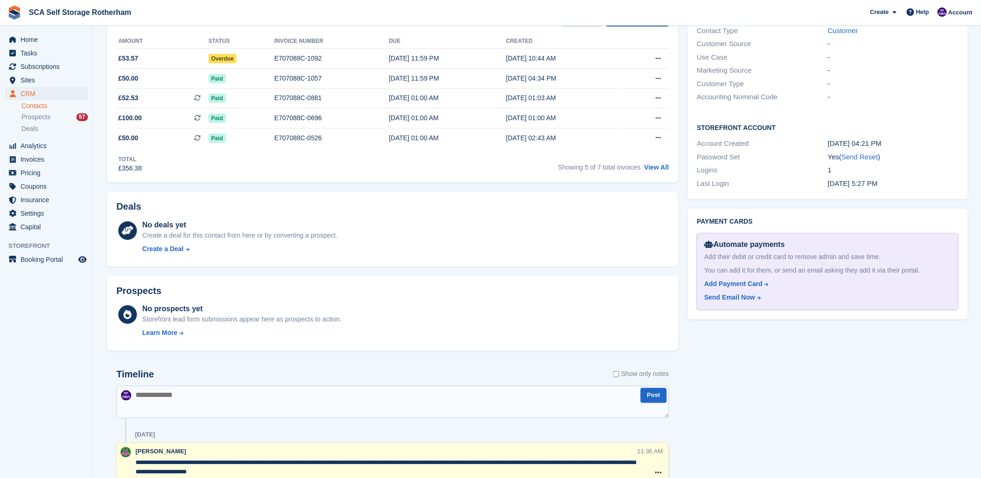
scroll to position [466, 0]
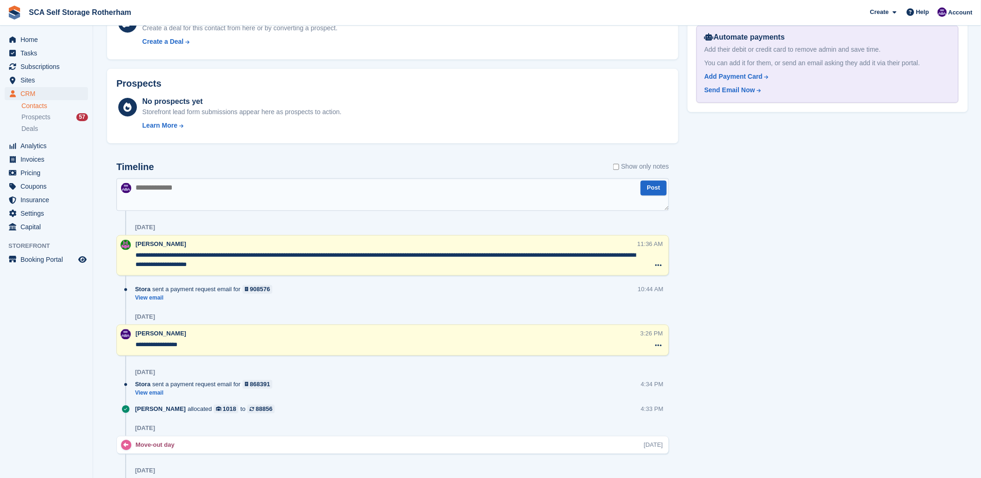
click at [231, 206] on textarea at bounding box center [392, 194] width 553 height 33
click at [230, 205] on textarea at bounding box center [392, 194] width 553 height 33
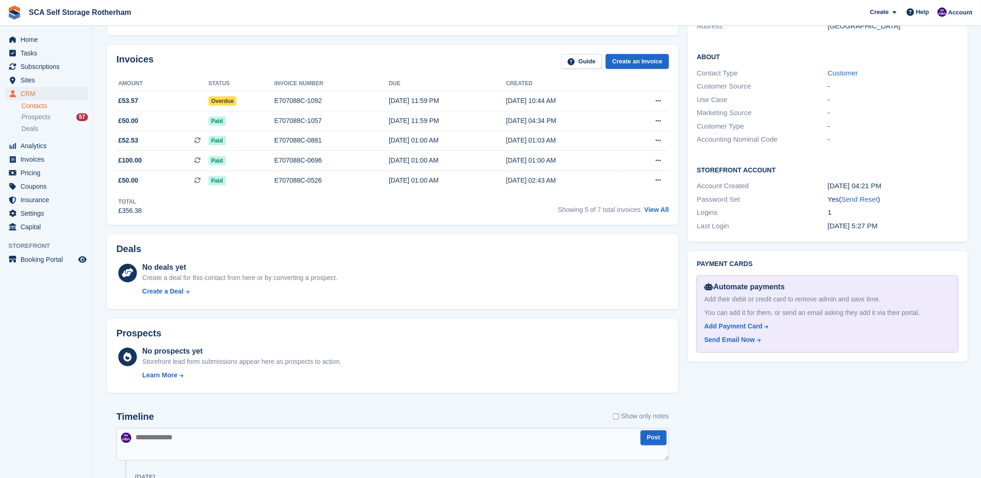
scroll to position [207, 0]
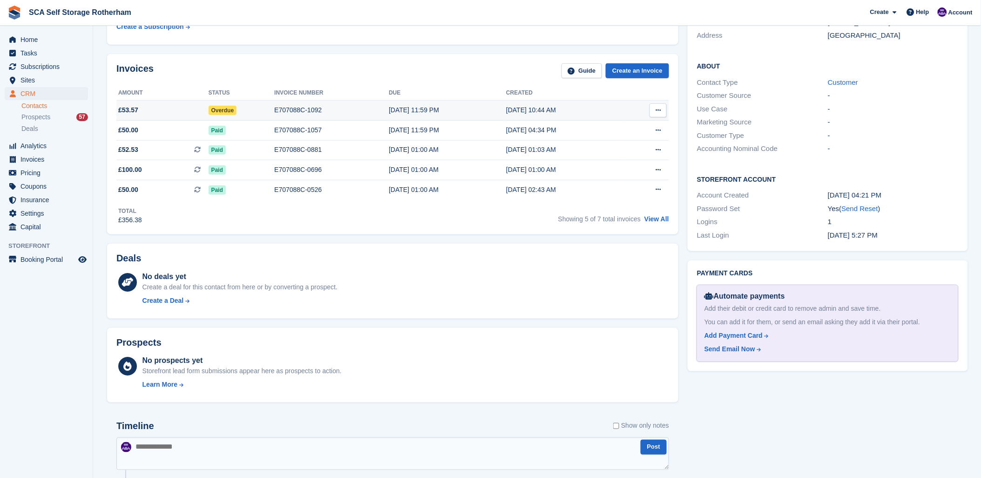
click at [285, 109] on div "E707088C-1092" at bounding box center [331, 110] width 115 height 10
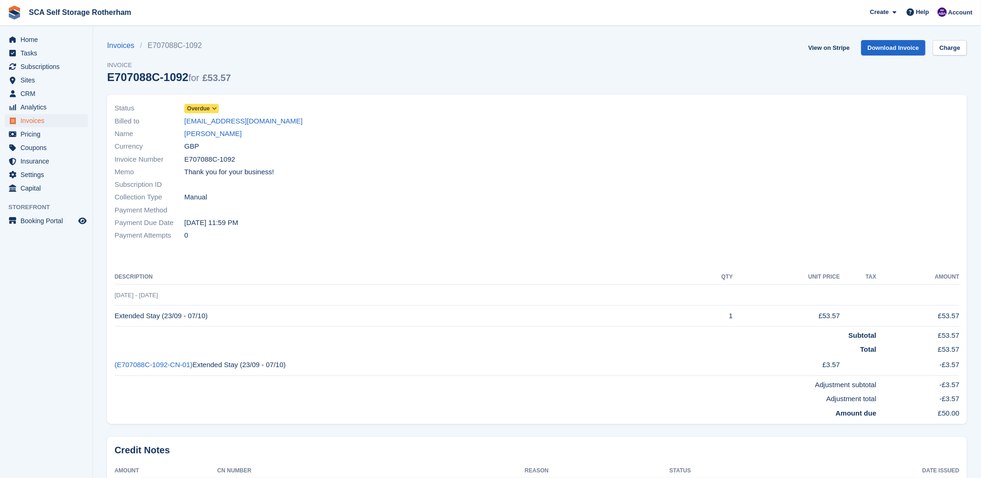
click at [963, 56] on div "View on Stripe Download Invoice Charge" at bounding box center [886, 49] width 163 height 19
click at [939, 53] on link "Charge" at bounding box center [950, 47] width 34 height 15
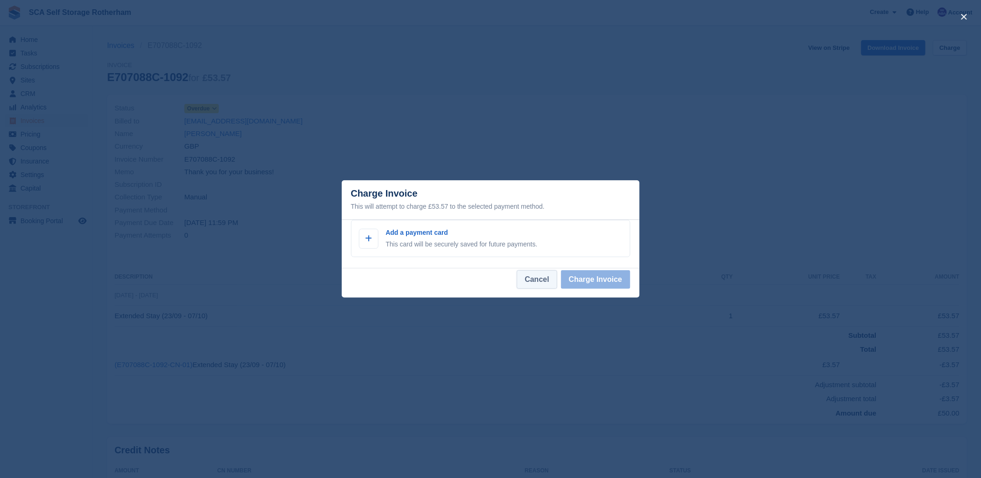
click at [539, 281] on button "Cancel" at bounding box center [537, 279] width 40 height 19
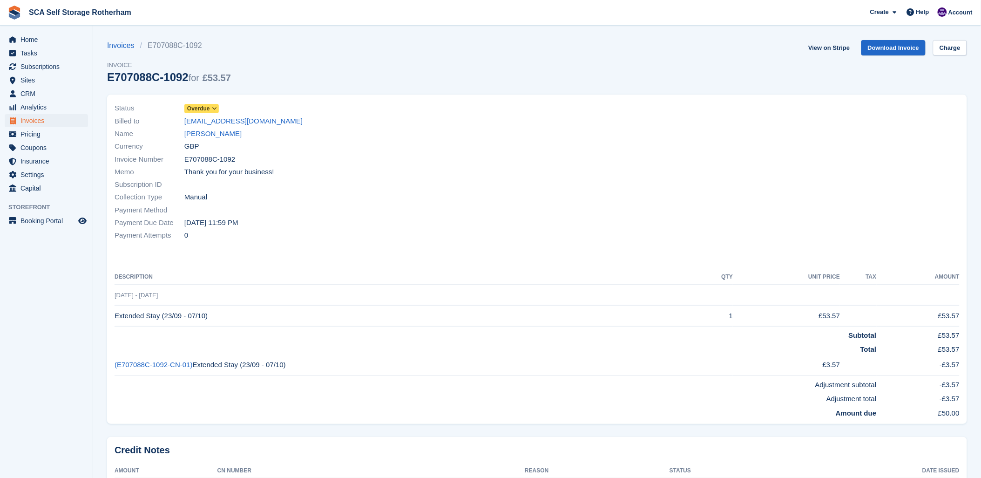
click at [353, 139] on div "Name [PERSON_NAME]" at bounding box center [323, 134] width 417 height 13
click at [821, 46] on link "View on Stripe" at bounding box center [829, 47] width 49 height 15
click at [219, 137] on link "[PERSON_NAME]" at bounding box center [212, 134] width 57 height 11
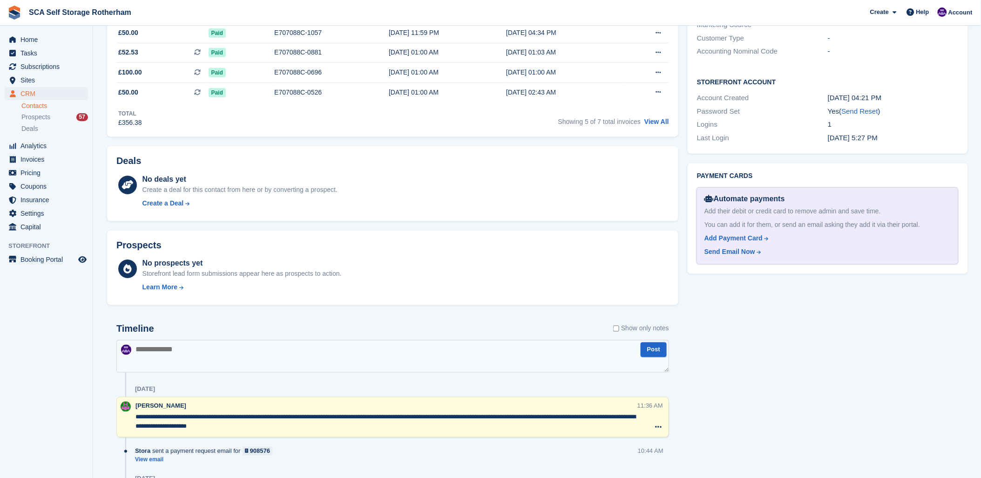
scroll to position [362, 0]
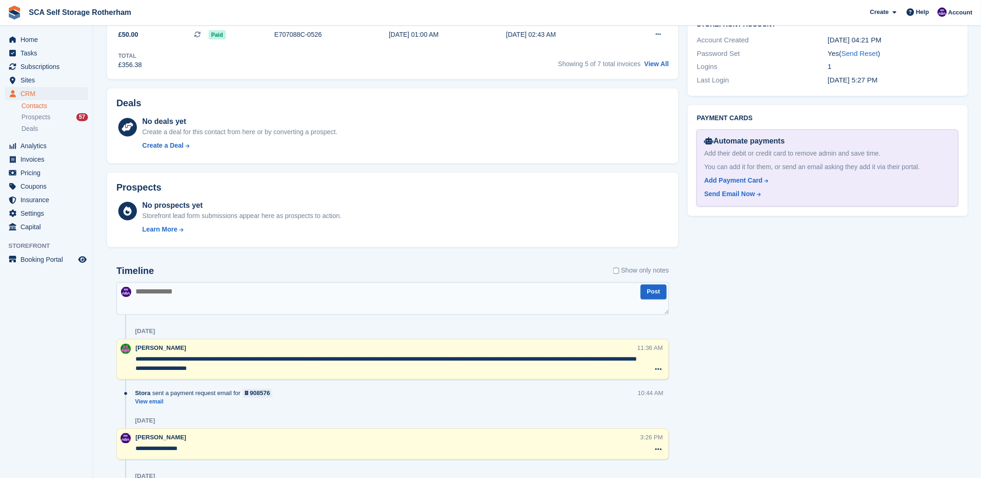
drag, startPoint x: 280, startPoint y: 309, endPoint x: 314, endPoint y: 298, distance: 36.2
click at [286, 307] on textarea at bounding box center [392, 298] width 553 height 33
type textarea "**********"
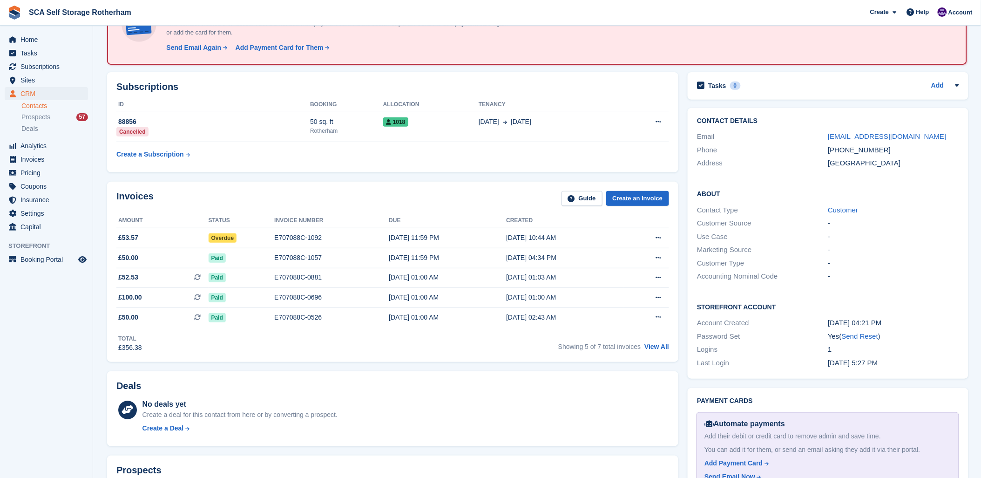
scroll to position [52, 0]
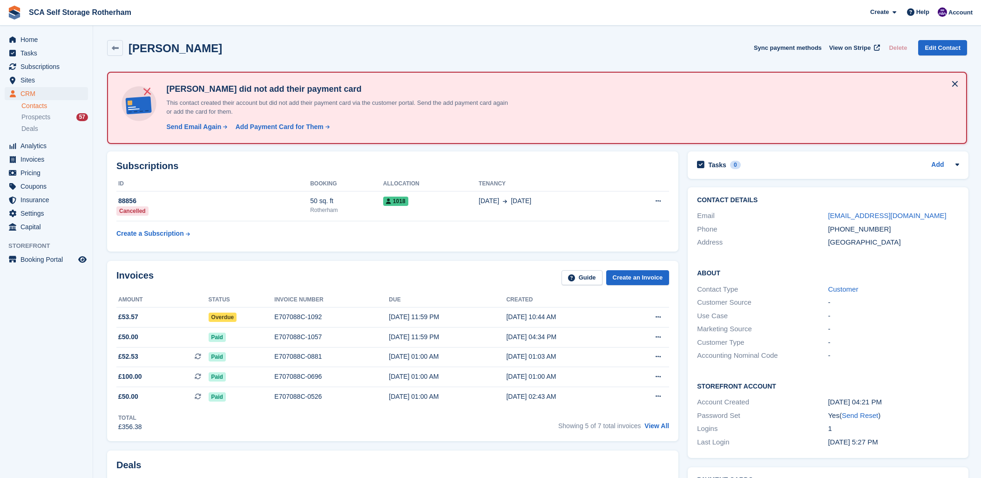
scroll to position [207, 0]
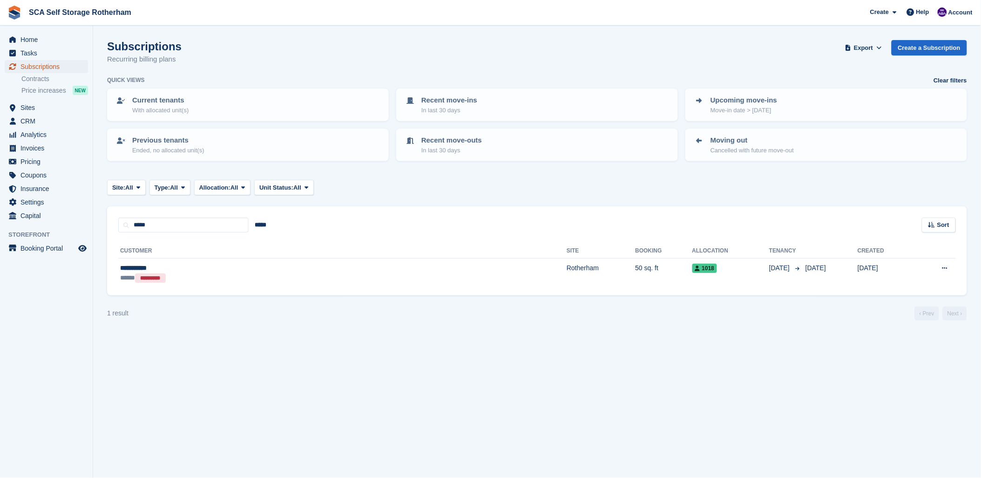
click at [48, 71] on span "Subscriptions" at bounding box center [48, 66] width 56 height 13
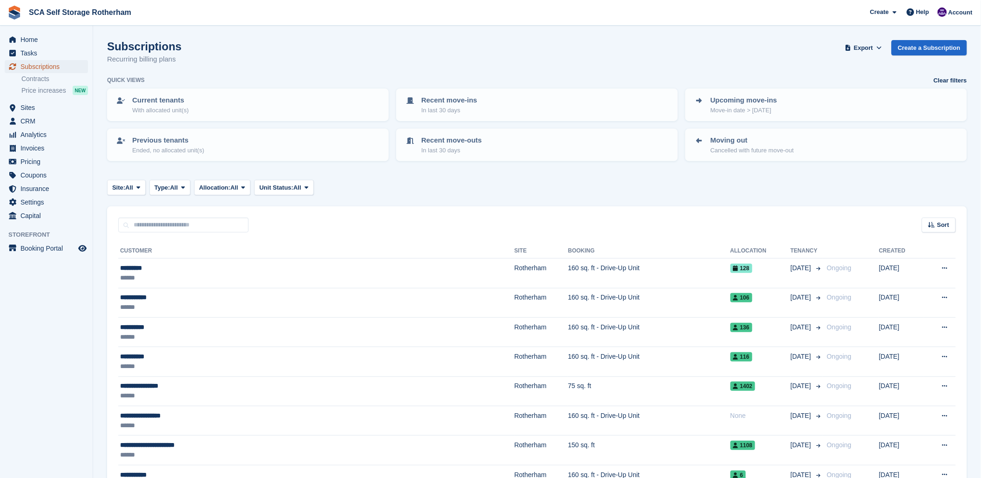
click at [28, 66] on span "Subscriptions" at bounding box center [48, 66] width 56 height 13
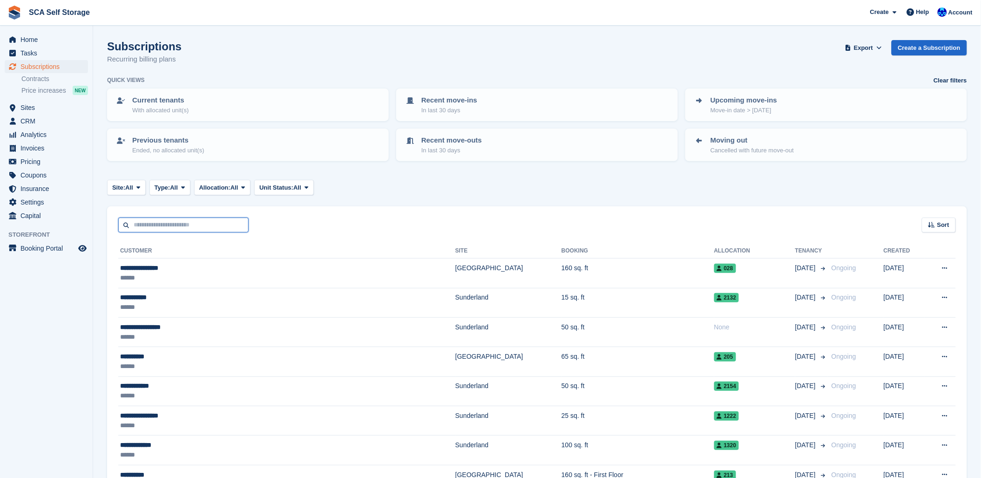
click at [216, 228] on input "text" at bounding box center [183, 225] width 130 height 15
type input "****"
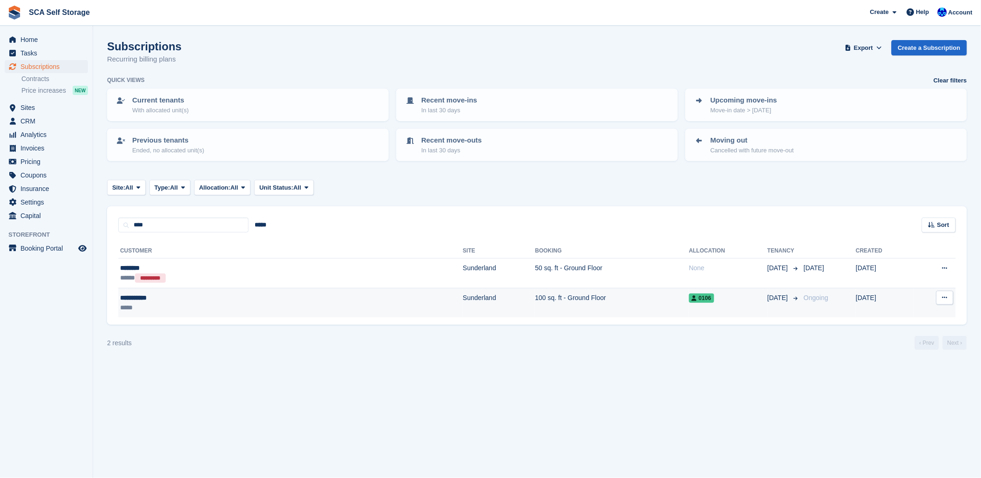
click at [463, 293] on td "Sunderland" at bounding box center [499, 302] width 72 height 29
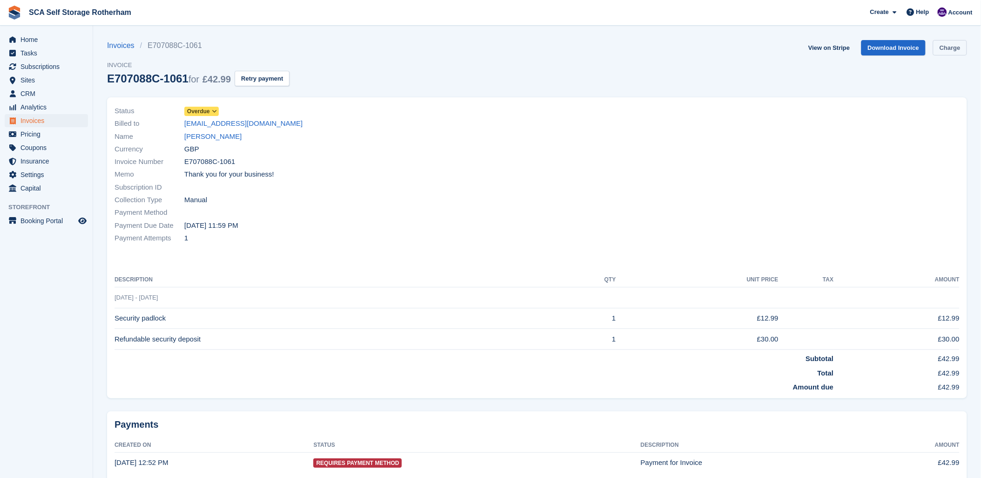
click at [950, 50] on link "Charge" at bounding box center [950, 47] width 34 height 15
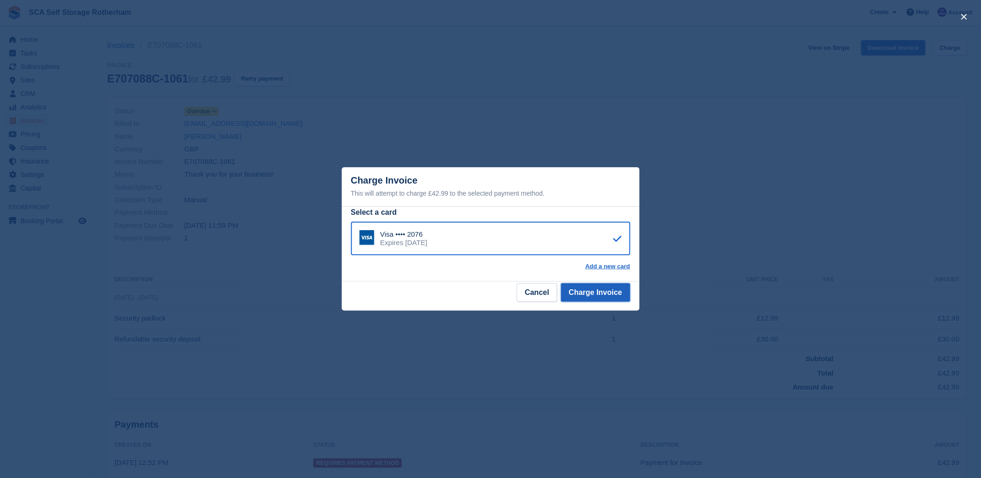
click at [605, 295] on button "Charge Invoice" at bounding box center [595, 292] width 69 height 19
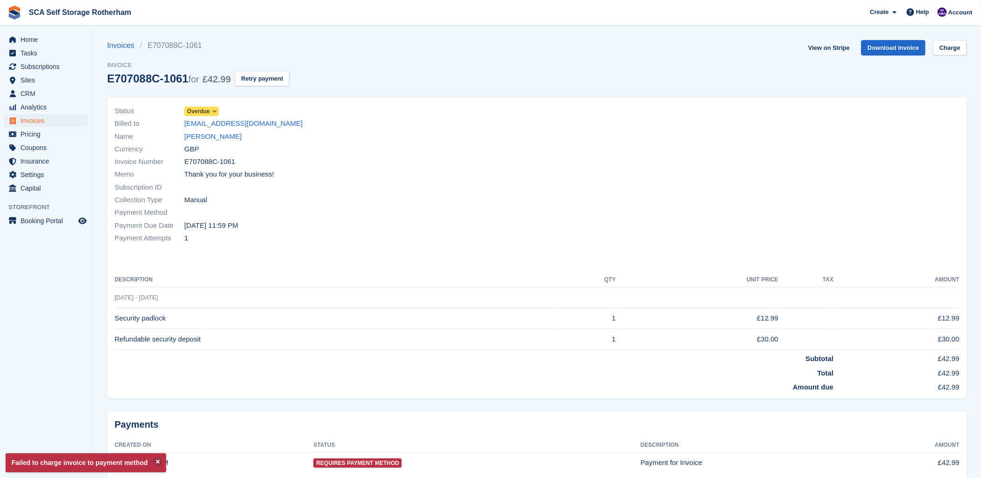
click at [597, 296] on td "16 Sep - 14 Oct" at bounding box center [537, 297] width 845 height 21
click at [824, 46] on link "View on Stripe" at bounding box center [829, 47] width 49 height 15
click at [219, 134] on link "Joydeep Mandal" at bounding box center [212, 136] width 57 height 11
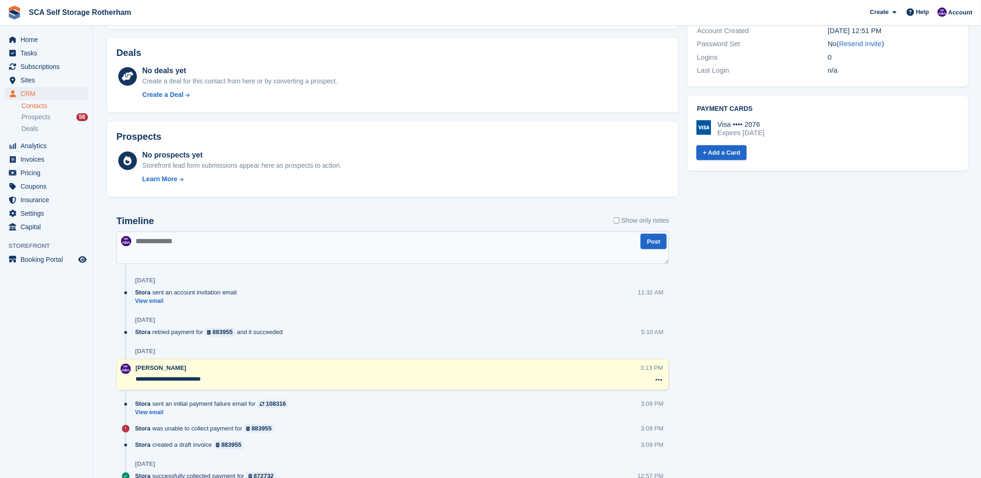
scroll to position [466, 0]
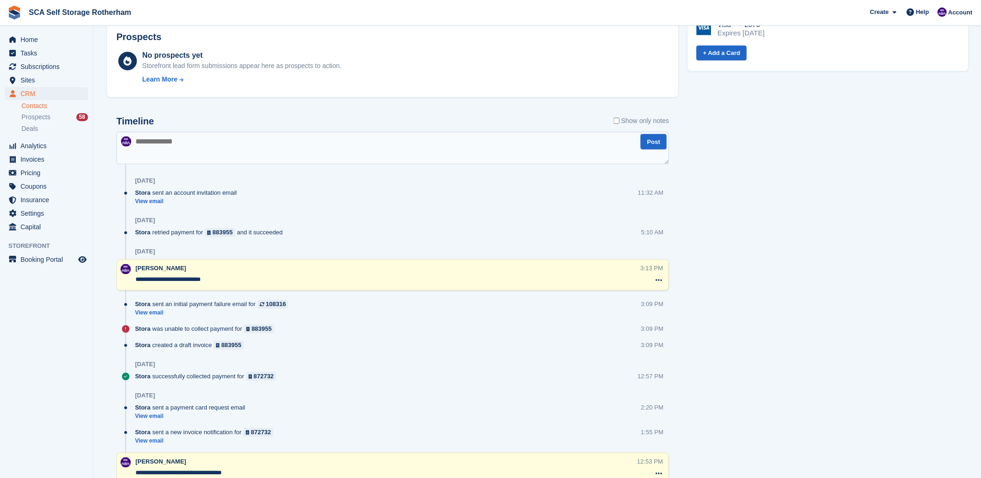
drag, startPoint x: 232, startPoint y: 154, endPoint x: 237, endPoint y: 153, distance: 4.8
click at [233, 153] on textarea at bounding box center [392, 148] width 553 height 33
type textarea "**********"
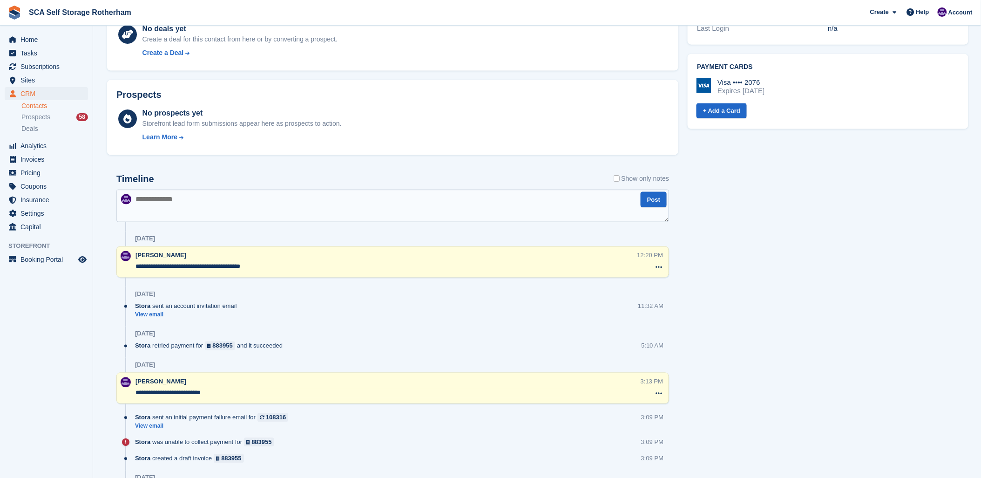
scroll to position [259, 0]
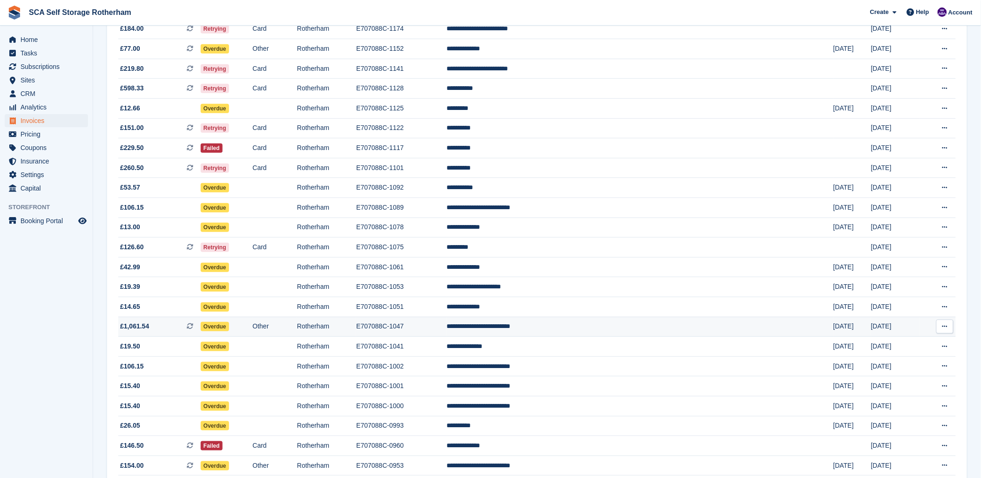
scroll to position [155, 0]
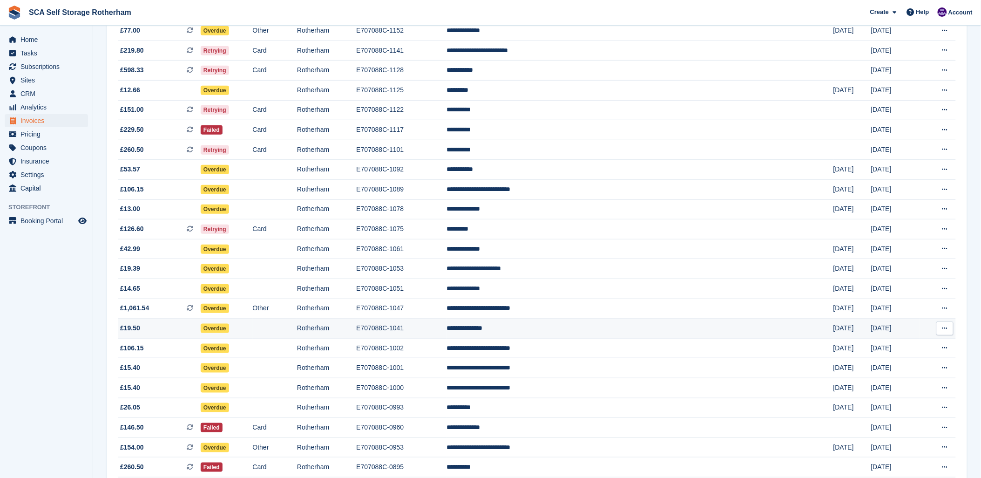
click at [589, 328] on td "**********" at bounding box center [640, 329] width 387 height 20
